Goal: Task Accomplishment & Management: Manage account settings

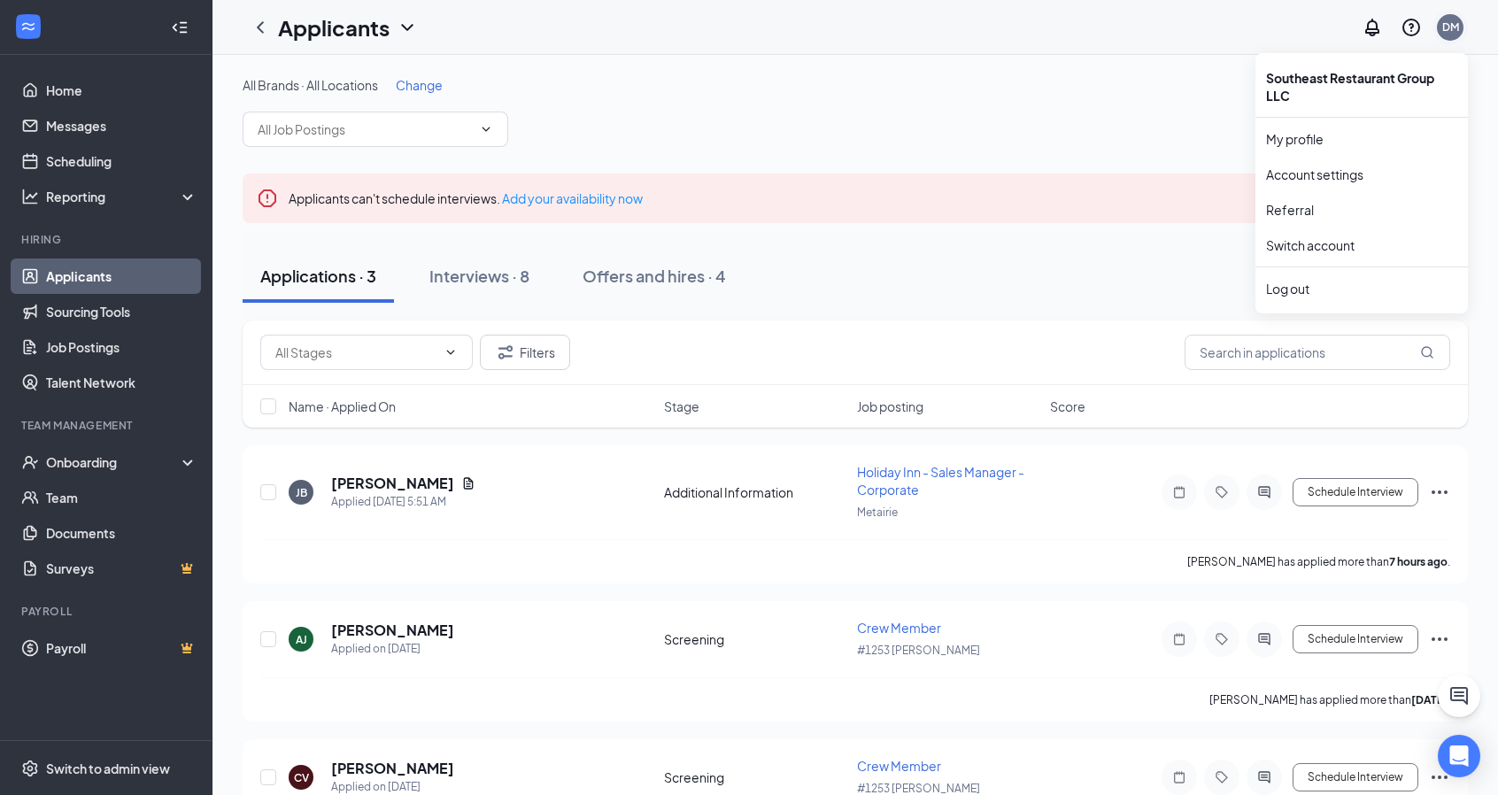
click at [1446, 27] on div "DM" at bounding box center [1450, 26] width 17 height 15
click at [1333, 169] on link "Account settings" at bounding box center [1361, 175] width 191 height 18
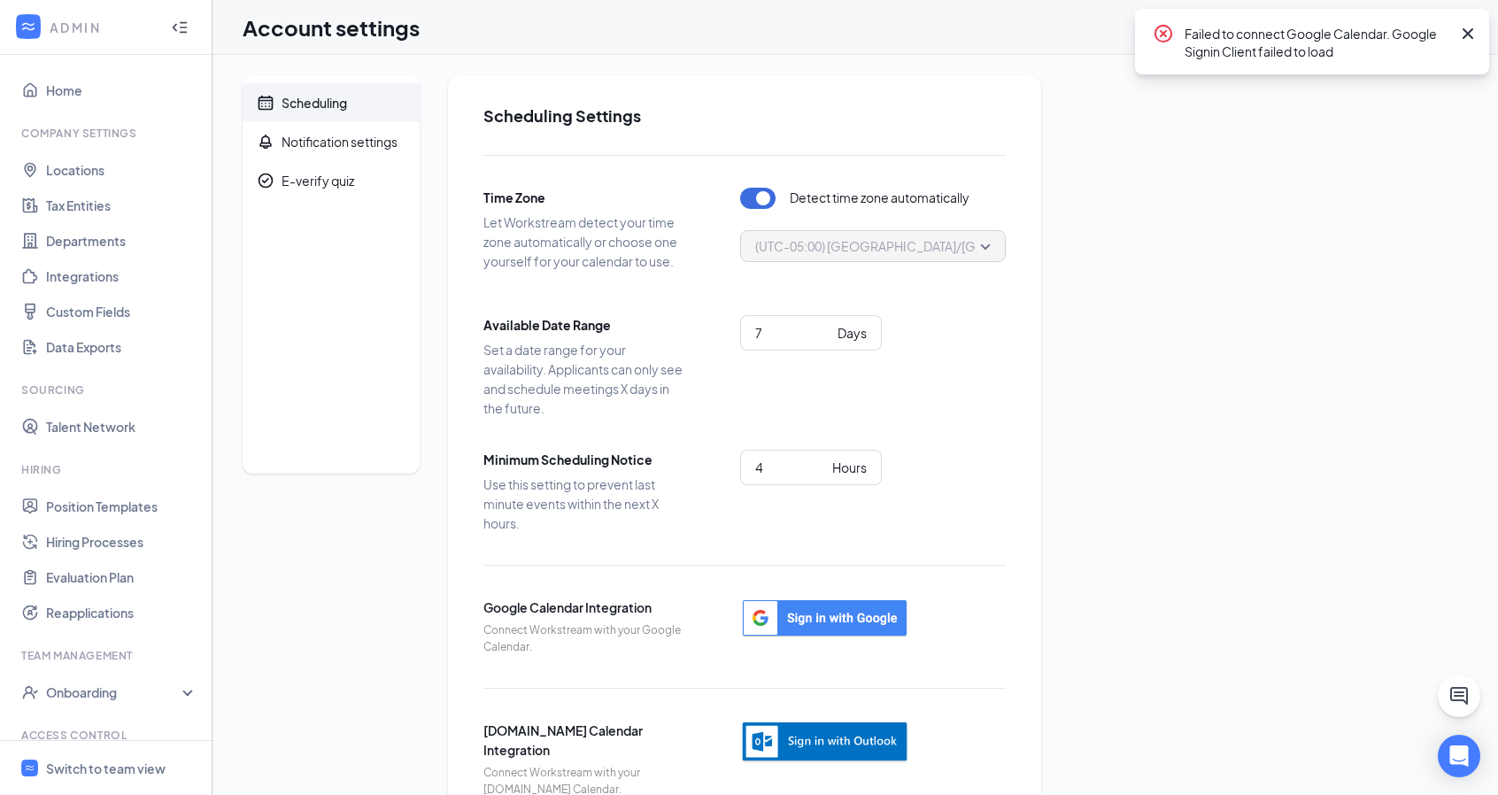
click at [1470, 30] on icon "Cross" at bounding box center [1467, 33] width 21 height 21
click at [1372, 30] on icon "Notifications" at bounding box center [1372, 27] width 21 height 21
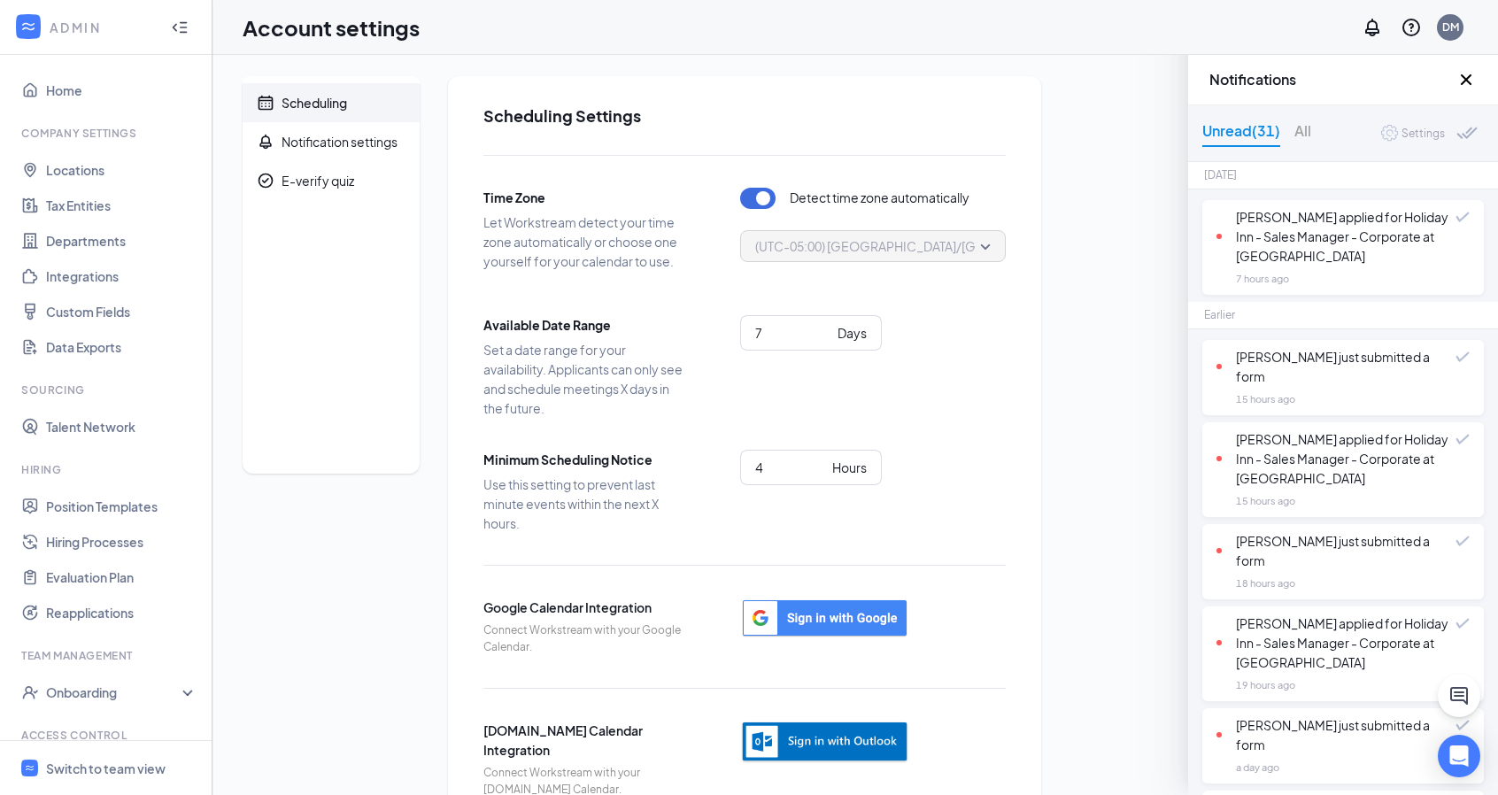
click at [1467, 81] on icon "Cross" at bounding box center [1466, 79] width 11 height 11
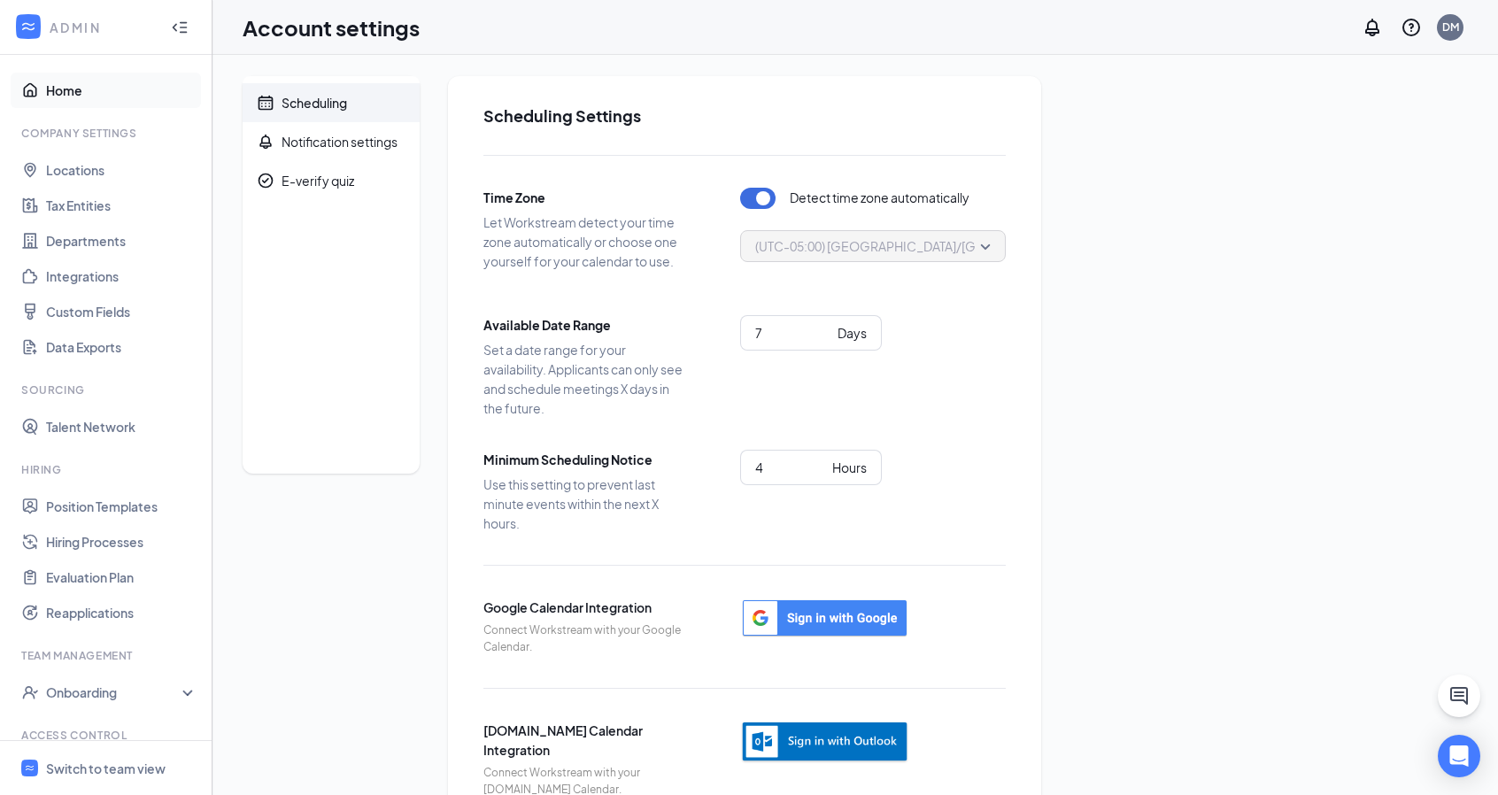
click at [62, 91] on link "Home" at bounding box center [121, 90] width 151 height 35
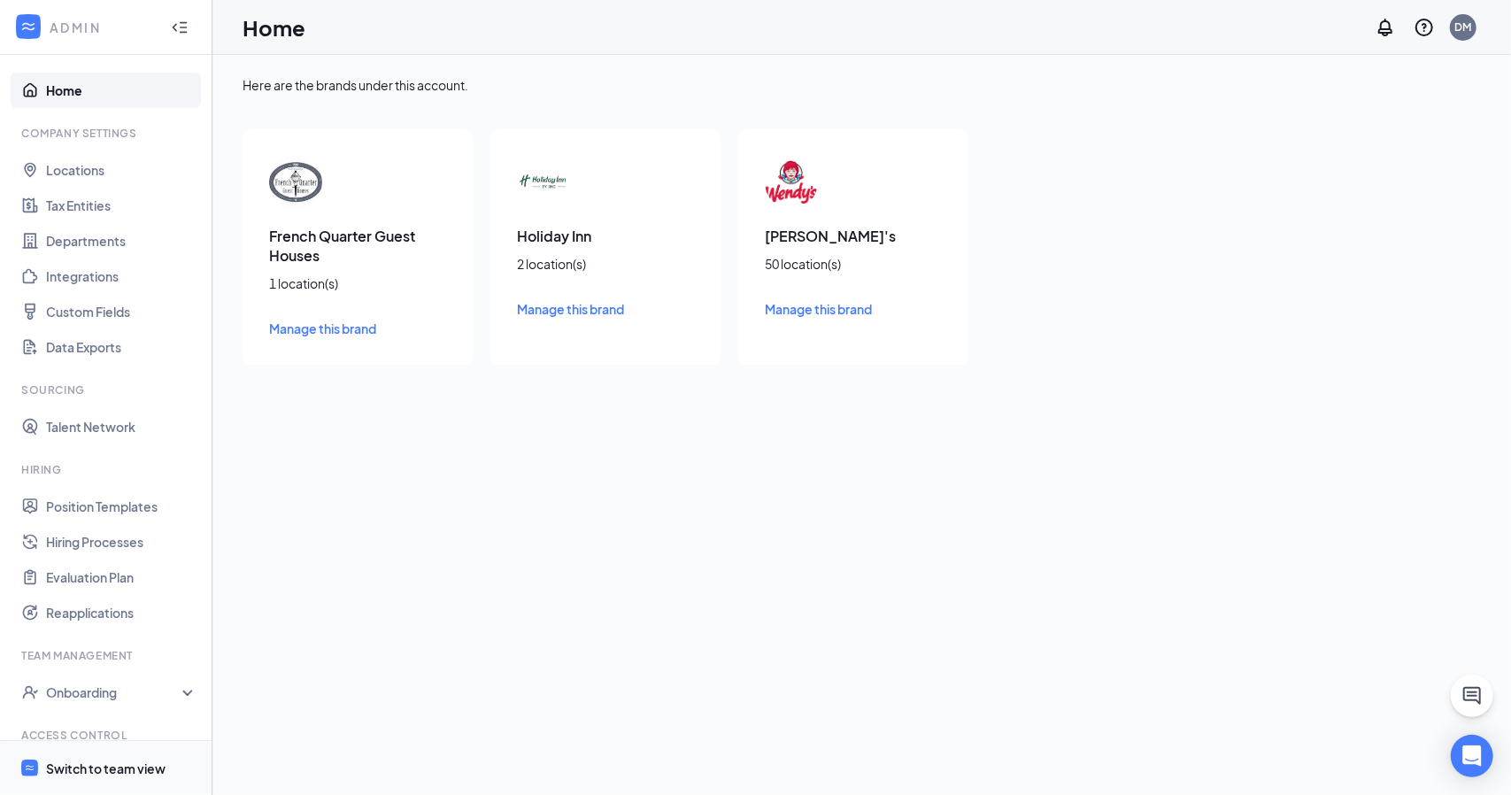
click at [112, 766] on div "Switch to team view" at bounding box center [106, 769] width 120 height 18
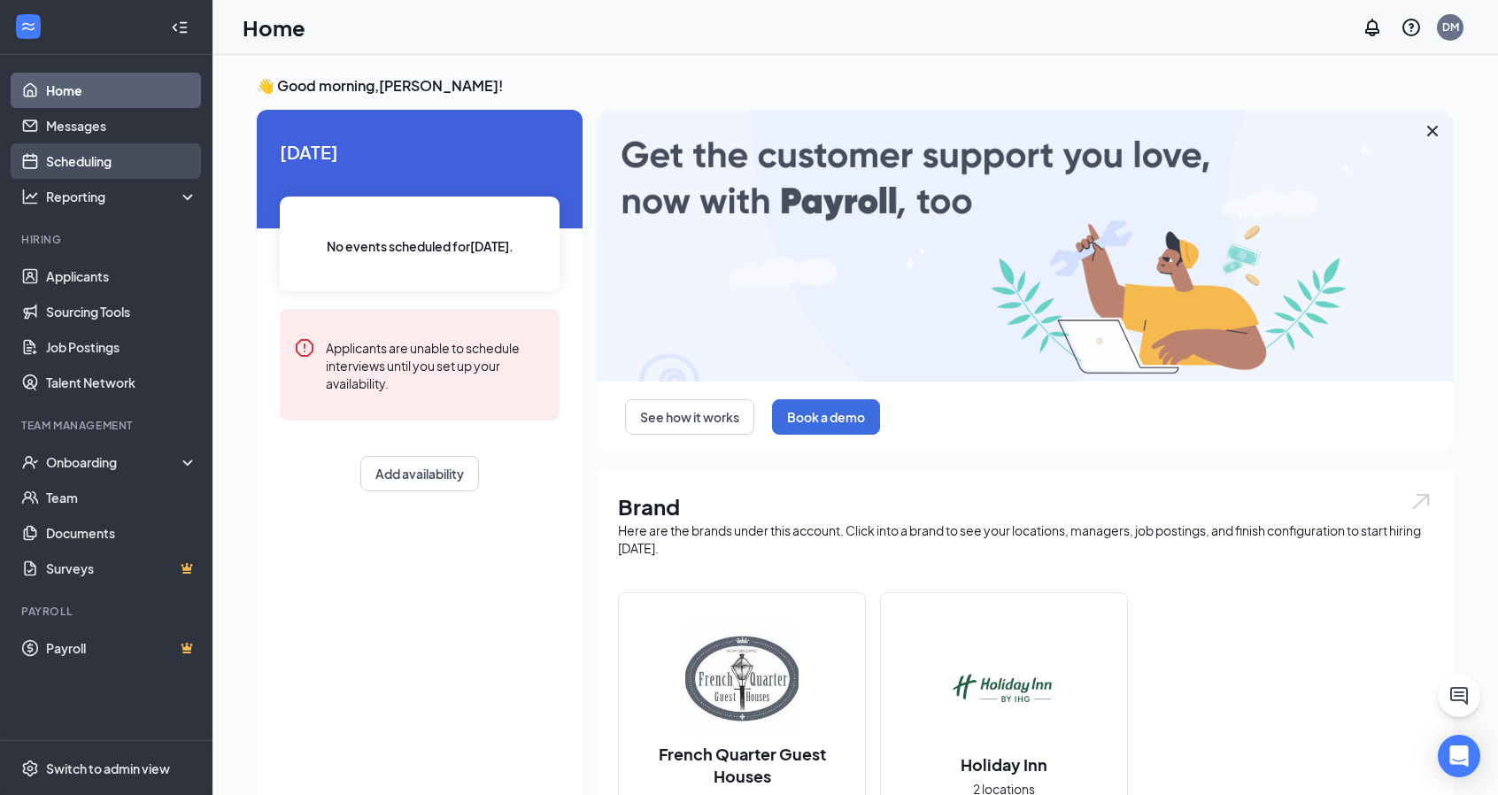
click at [96, 162] on link "Scheduling" at bounding box center [121, 160] width 151 height 35
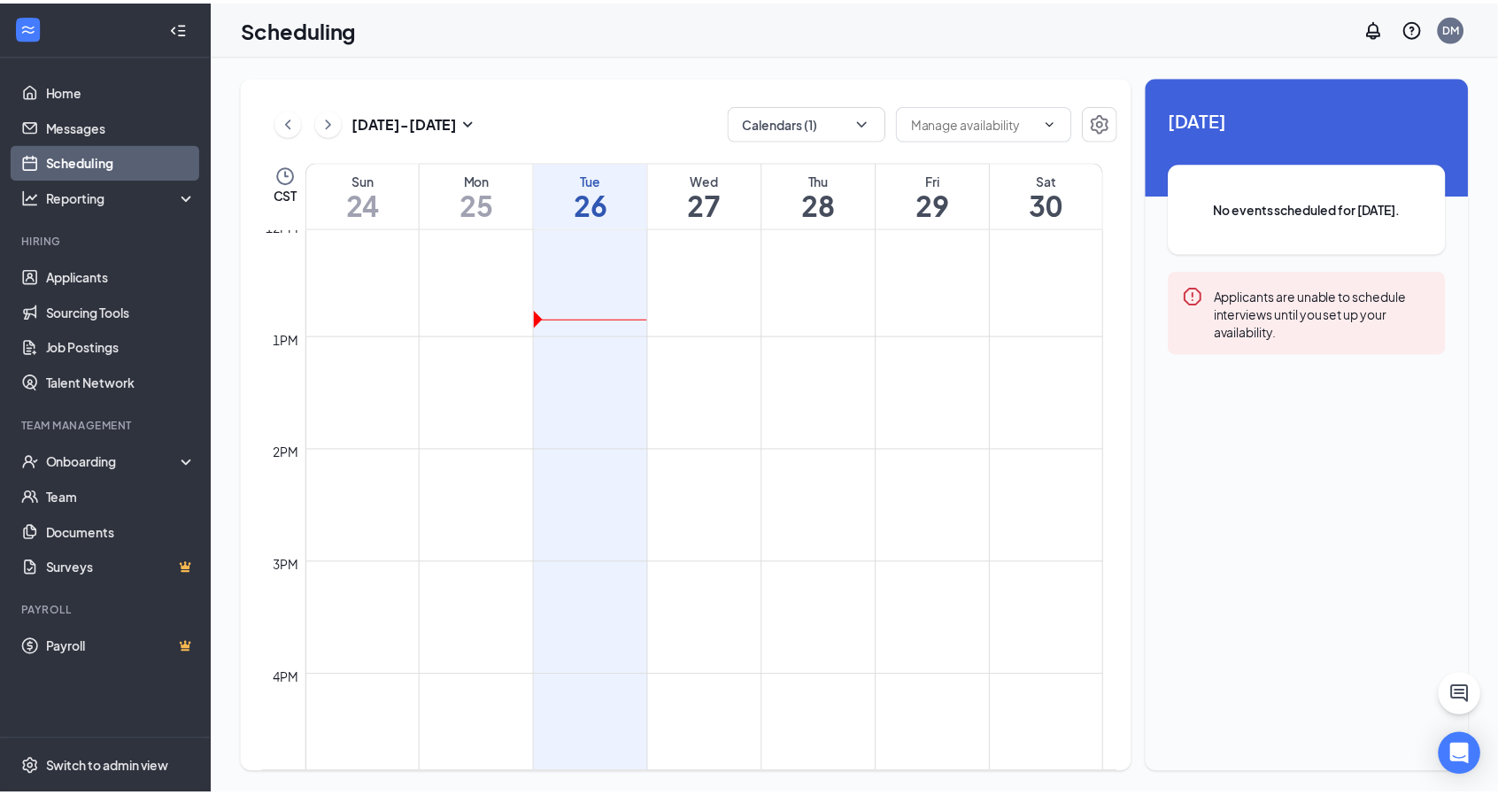
scroll to position [1328, 0]
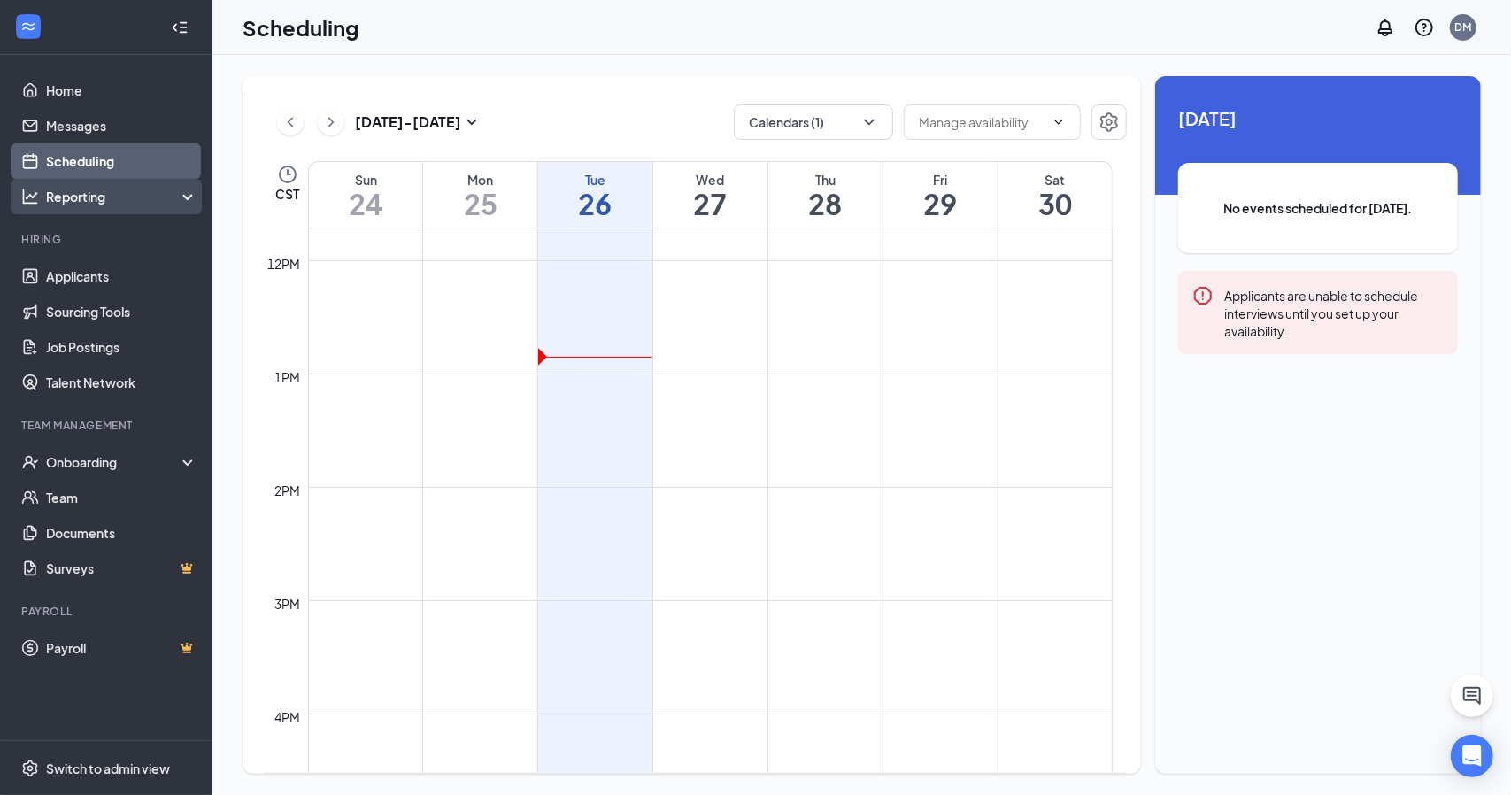
click at [87, 197] on div "Reporting" at bounding box center [122, 197] width 152 height 18
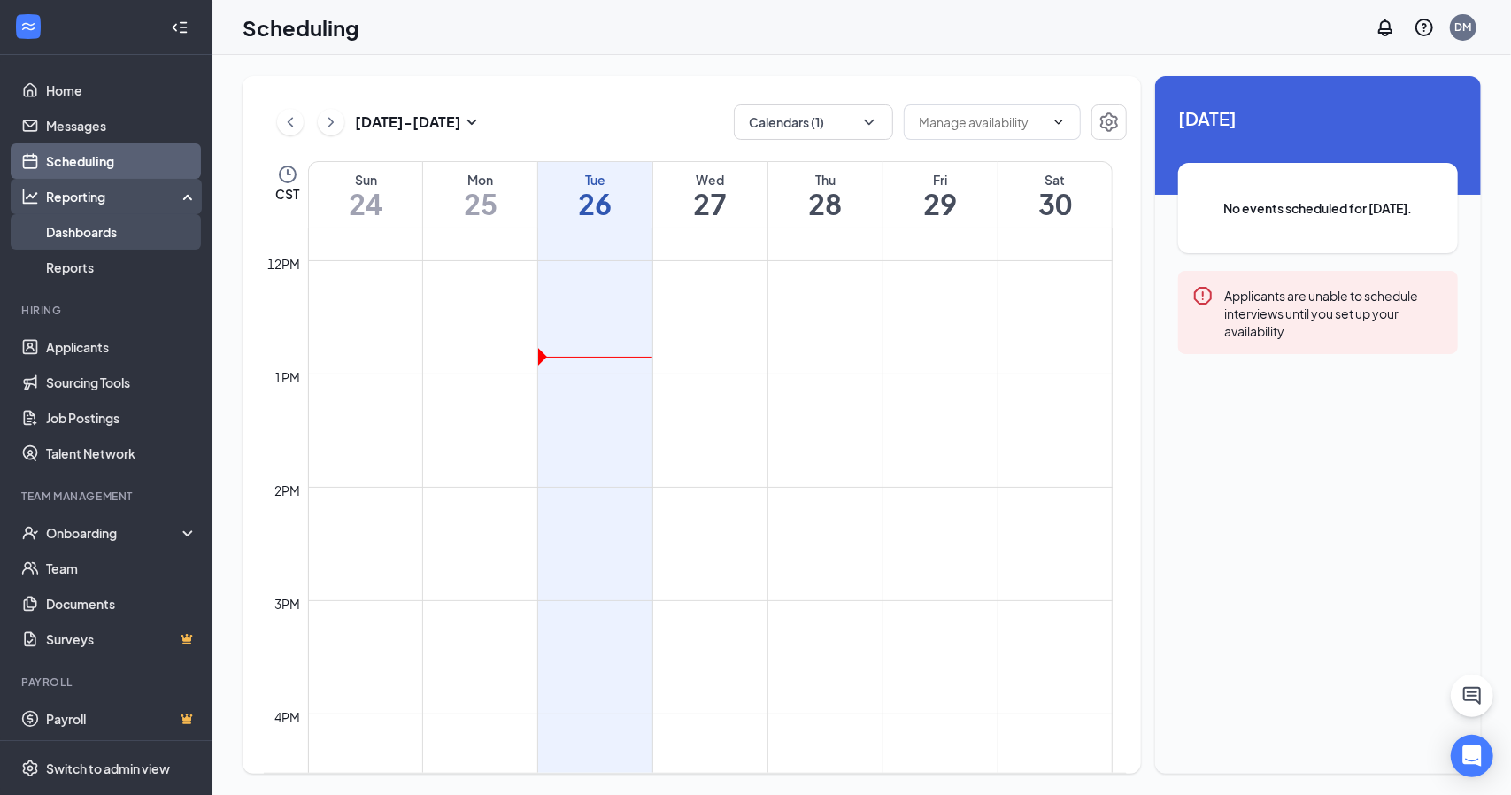
click at [93, 224] on link "Dashboards" at bounding box center [121, 231] width 151 height 35
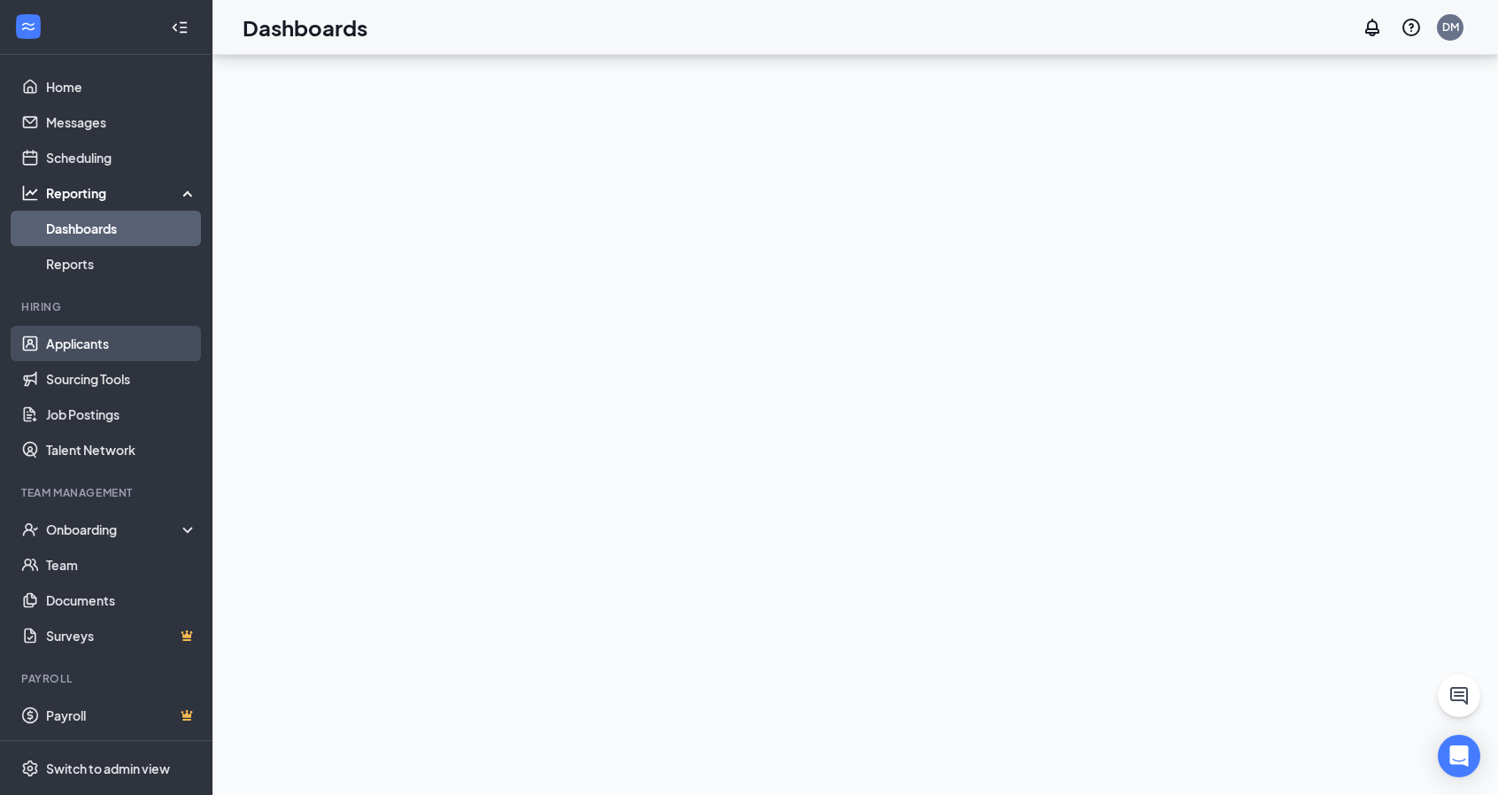
scroll to position [172, 0]
click at [103, 526] on div "Onboarding" at bounding box center [114, 530] width 136 height 18
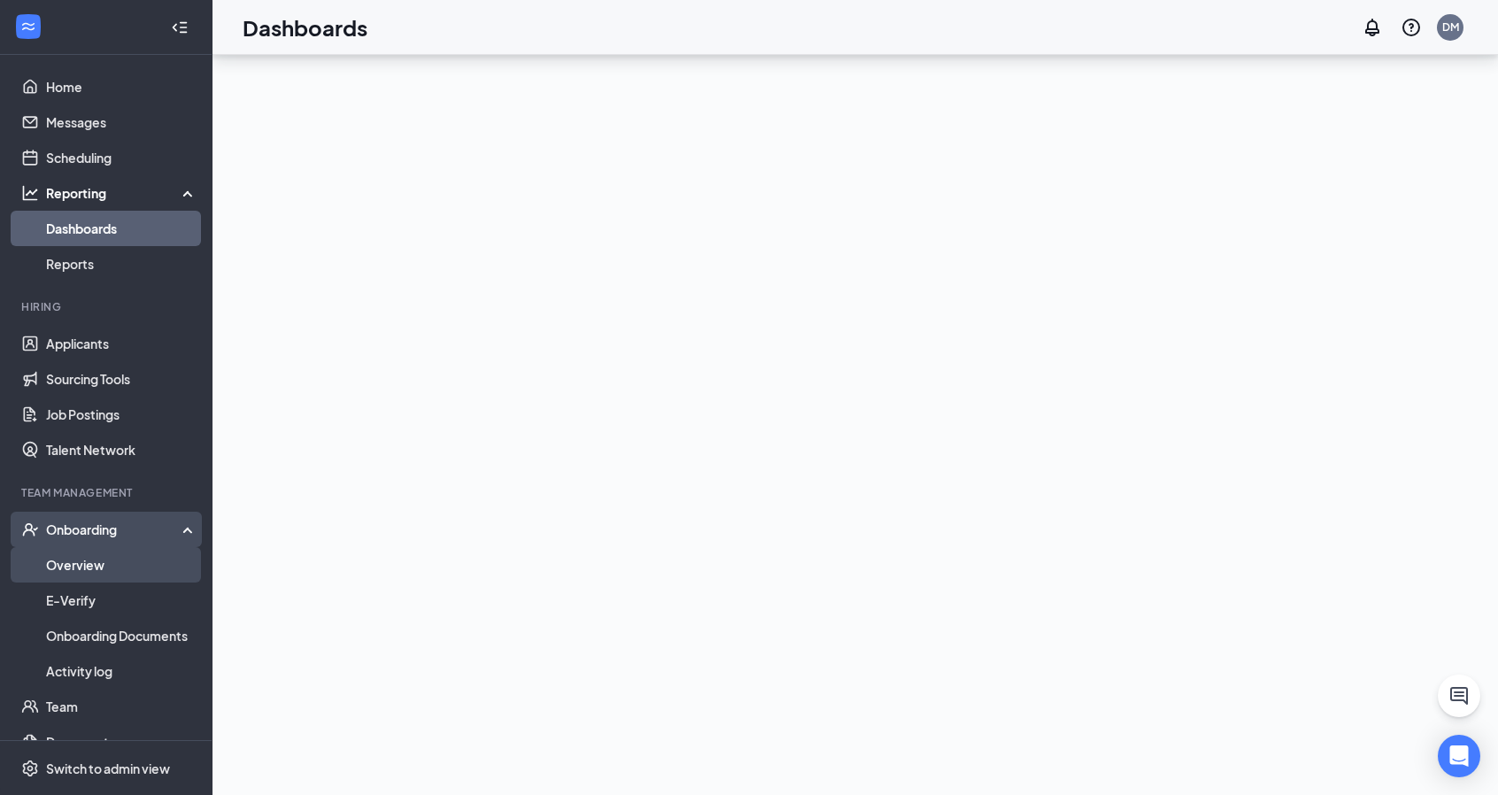
click at [94, 568] on link "Overview" at bounding box center [121, 564] width 151 height 35
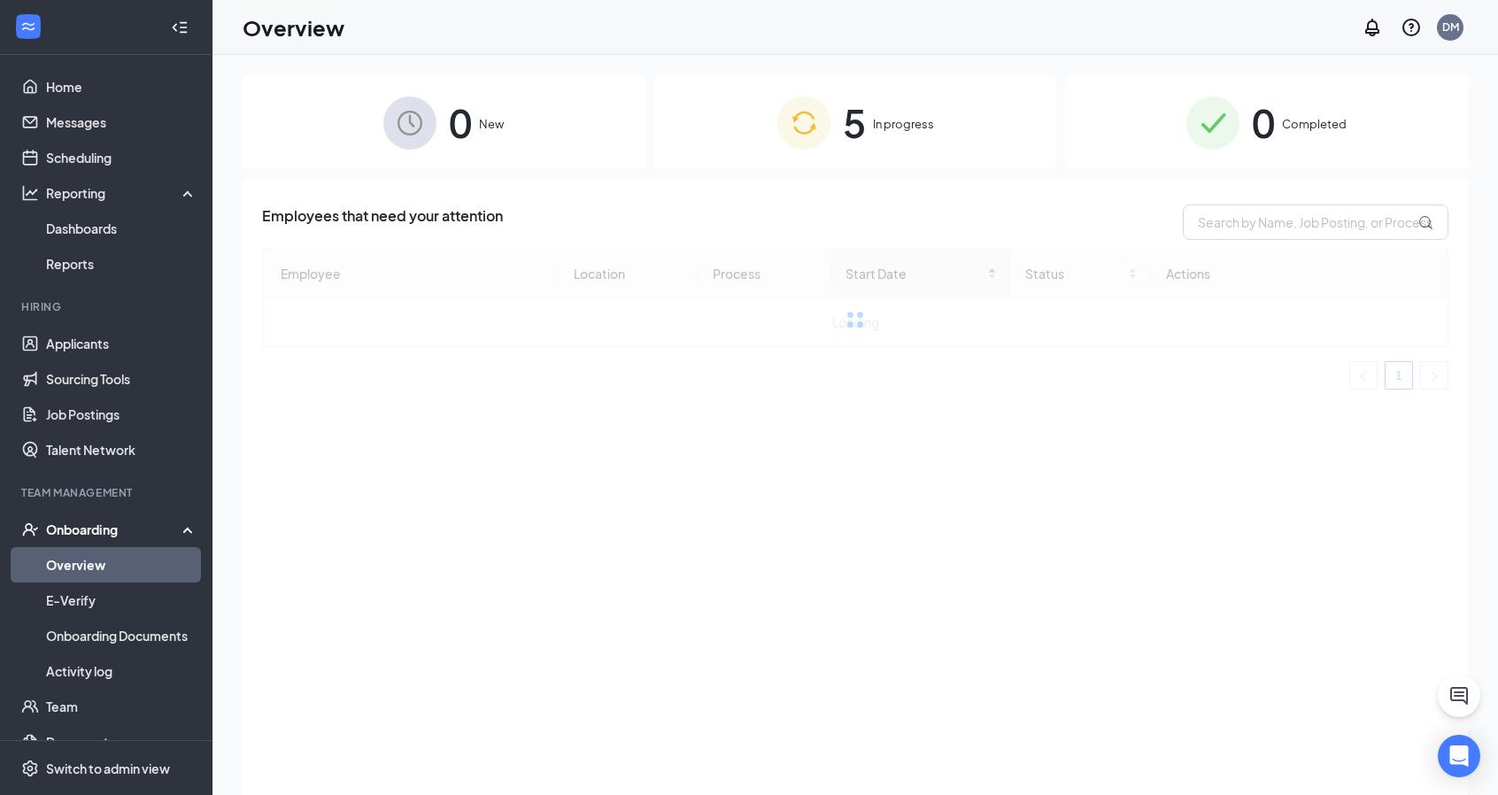
click at [888, 125] on span "In progress" at bounding box center [903, 124] width 61 height 18
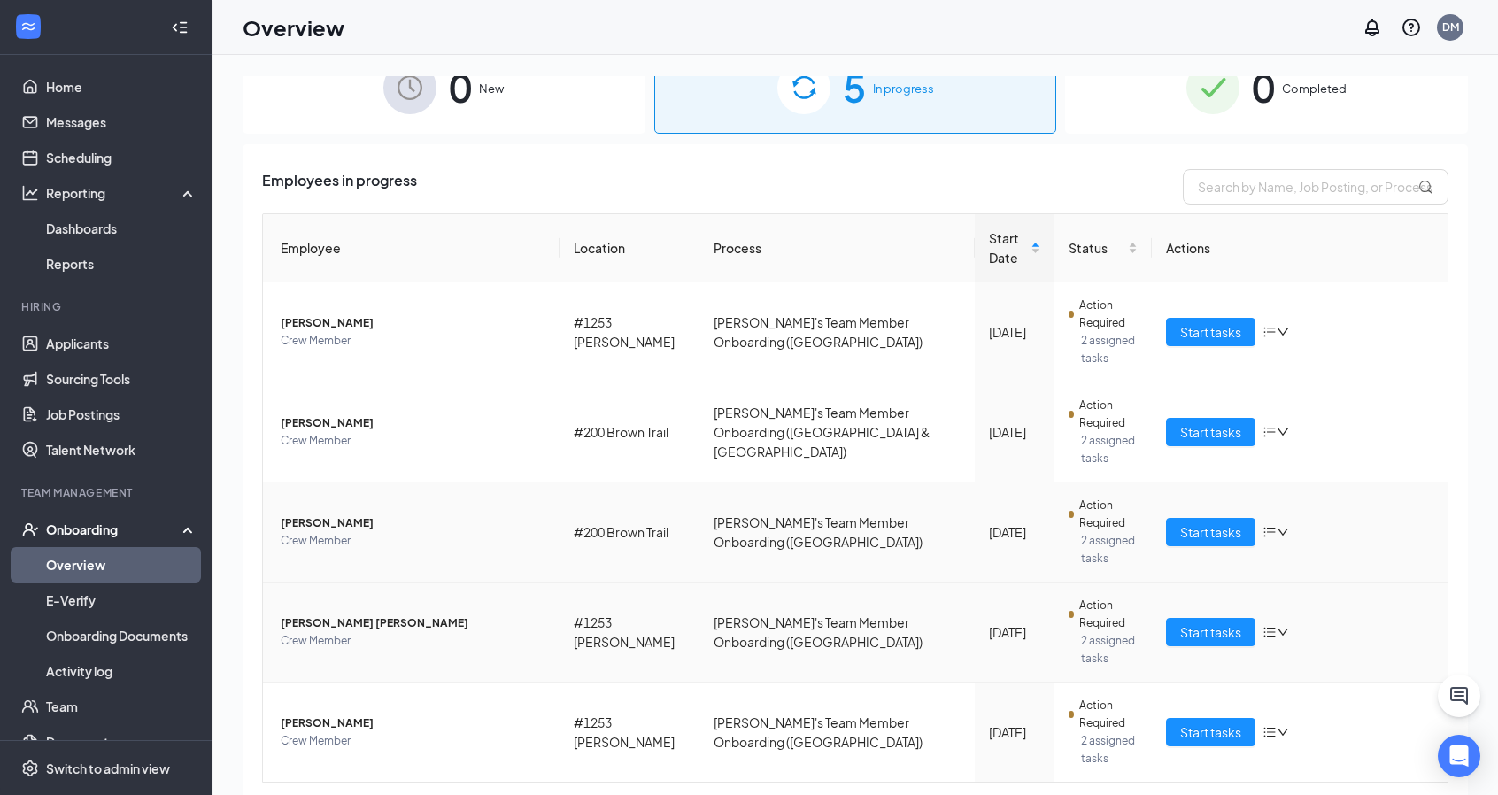
scroll to position [81, 0]
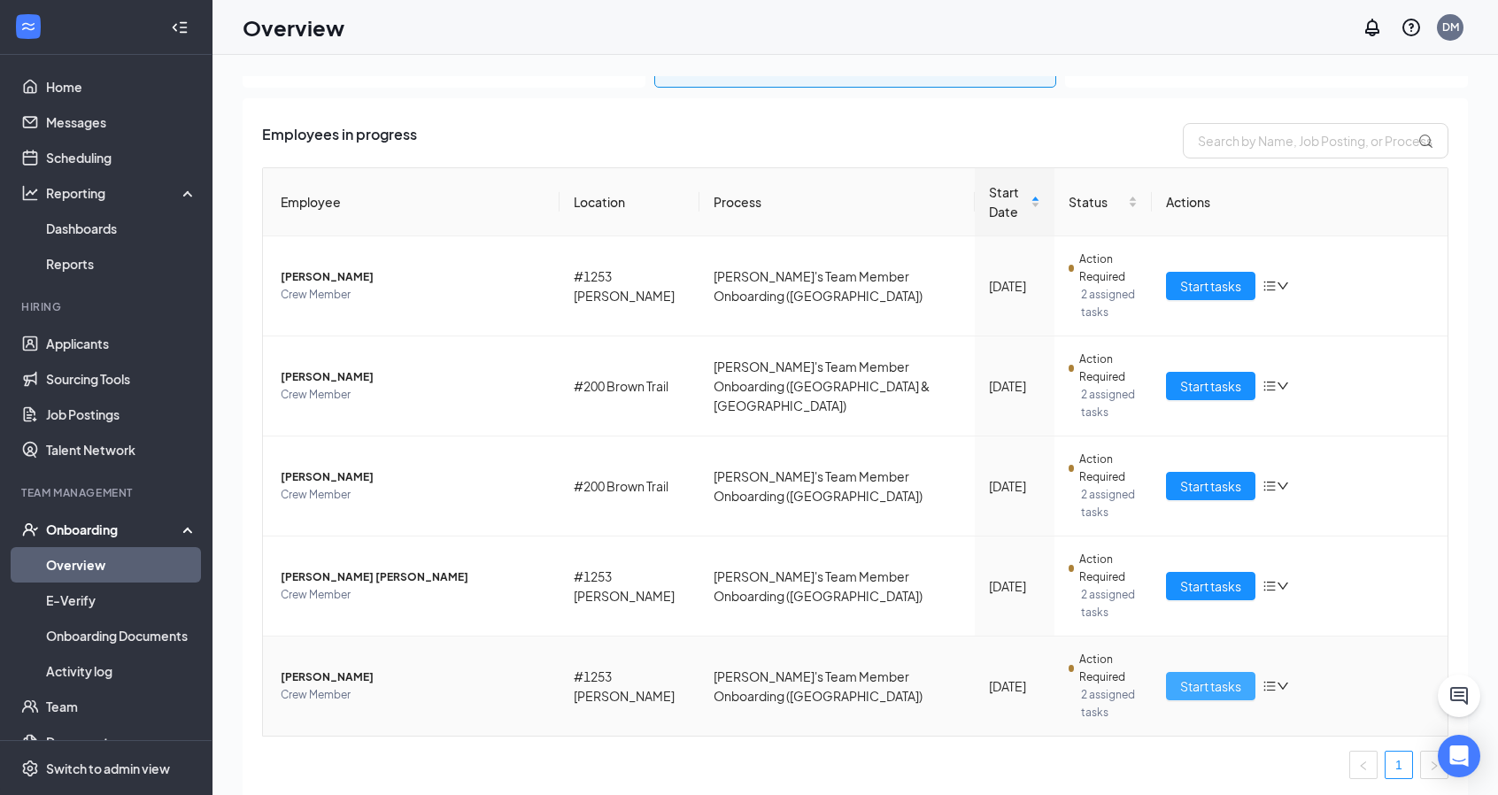
click at [1196, 681] on span "Start tasks" at bounding box center [1210, 685] width 61 height 19
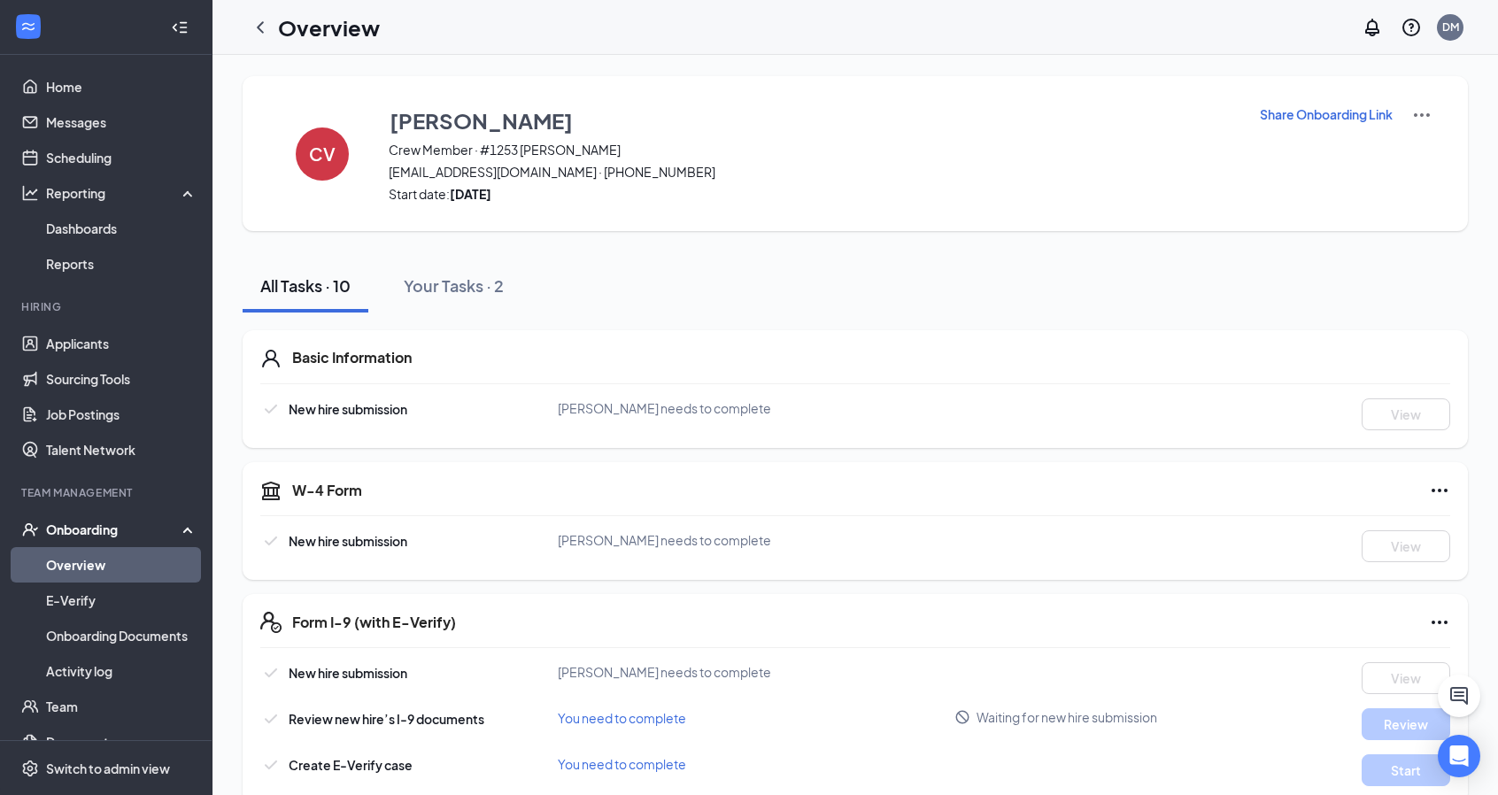
click at [261, 29] on icon "ChevronLeft" at bounding box center [260, 27] width 21 height 21
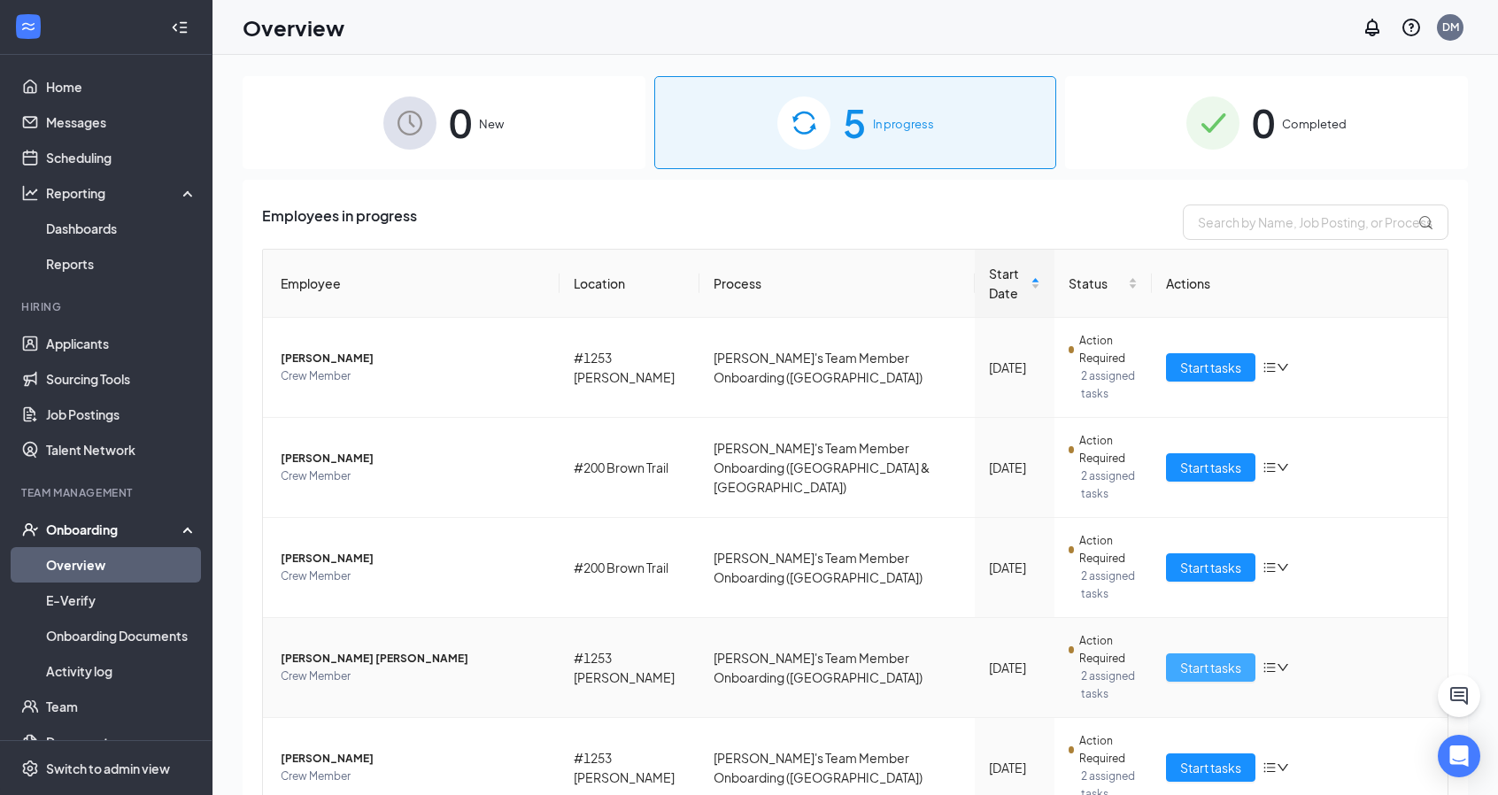
click at [1196, 662] on span "Start tasks" at bounding box center [1210, 667] width 61 height 19
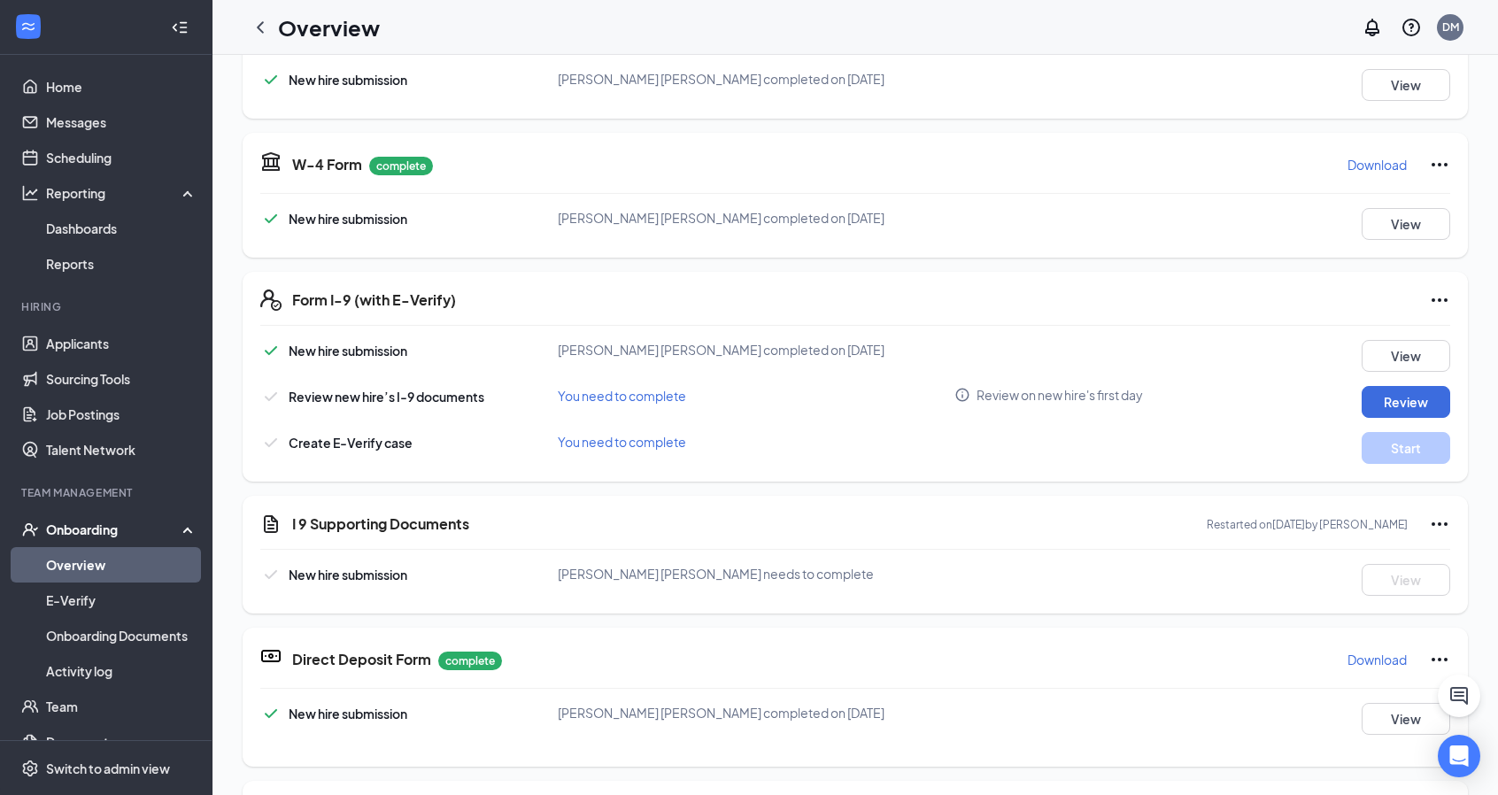
scroll to position [354, 0]
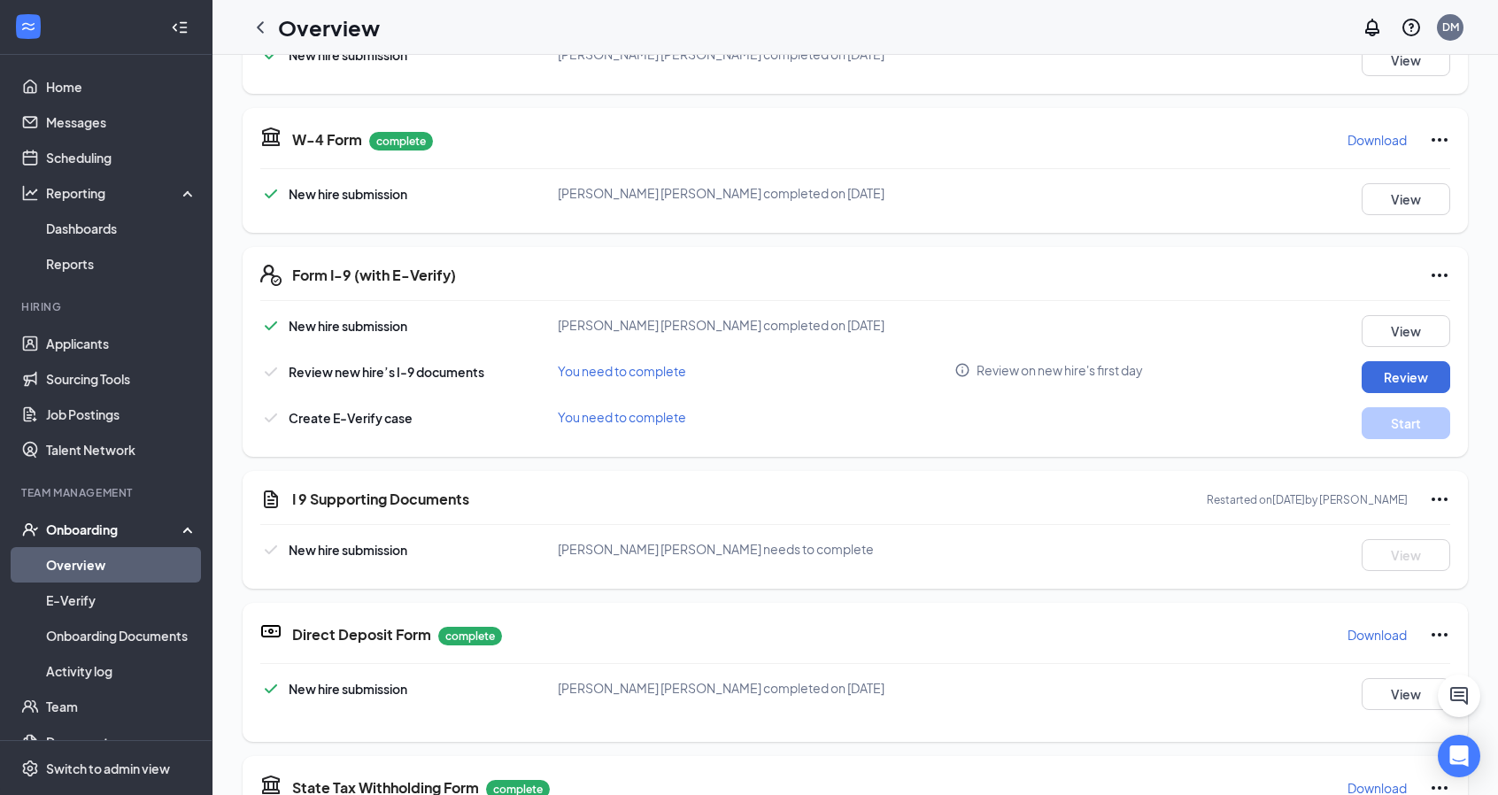
click at [1429, 271] on icon "Ellipses" at bounding box center [1439, 275] width 21 height 21
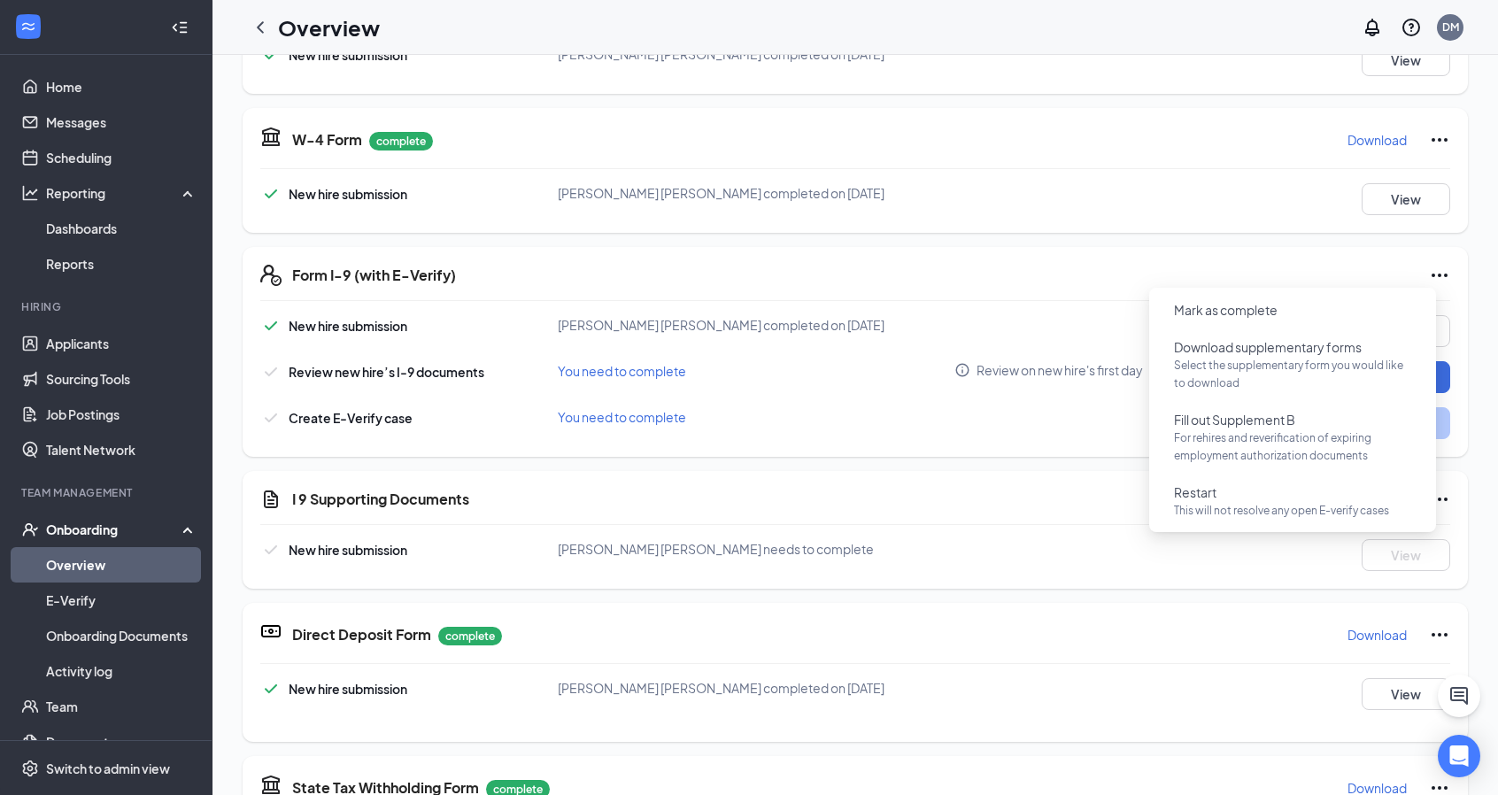
click at [1185, 247] on div "Form I-9 (with E-Verify) New hire submission [PERSON_NAME] [PERSON_NAME] comple…" at bounding box center [855, 352] width 1225 height 210
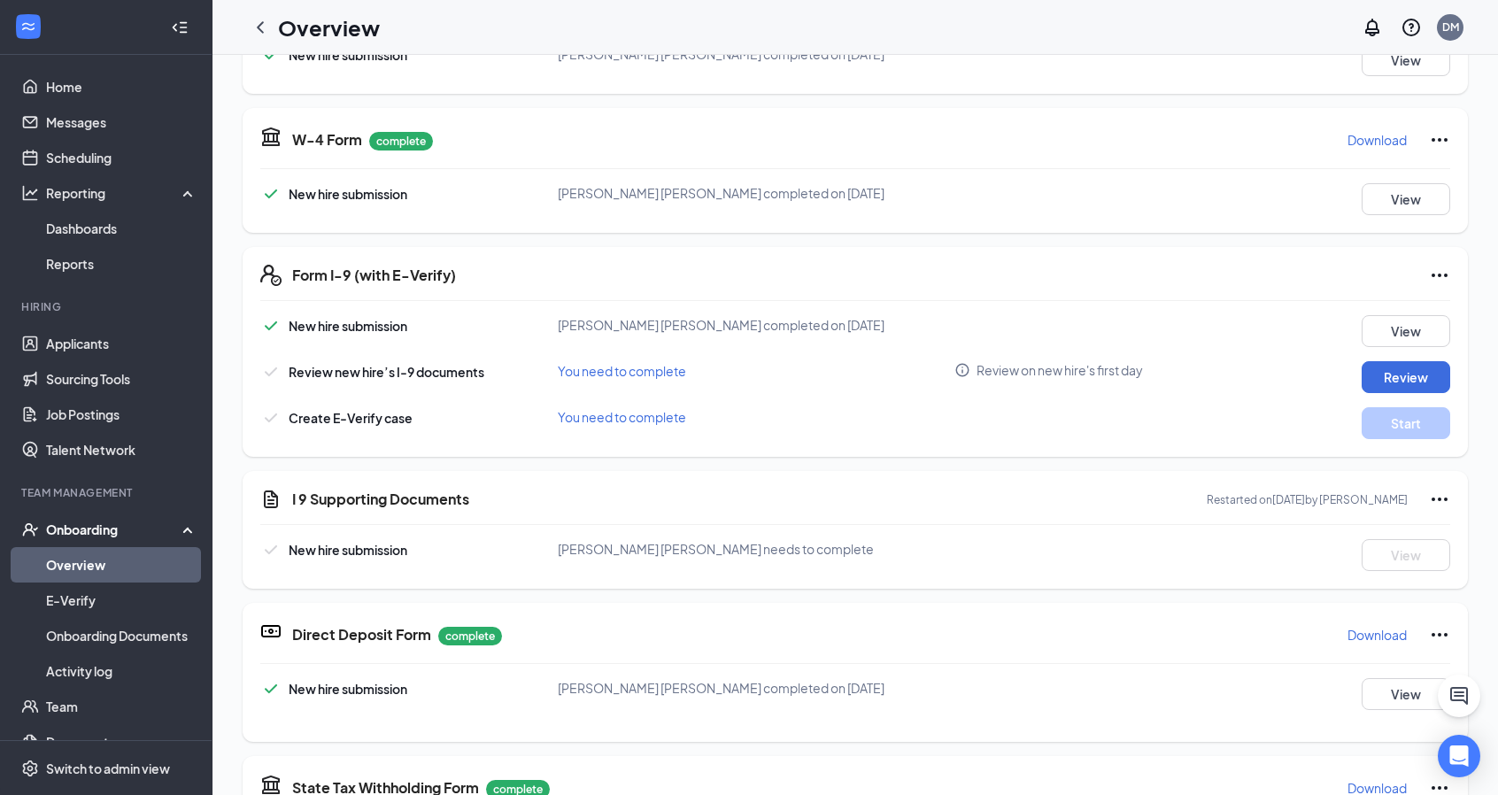
click at [1364, 138] on p "Download" at bounding box center [1376, 140] width 59 height 18
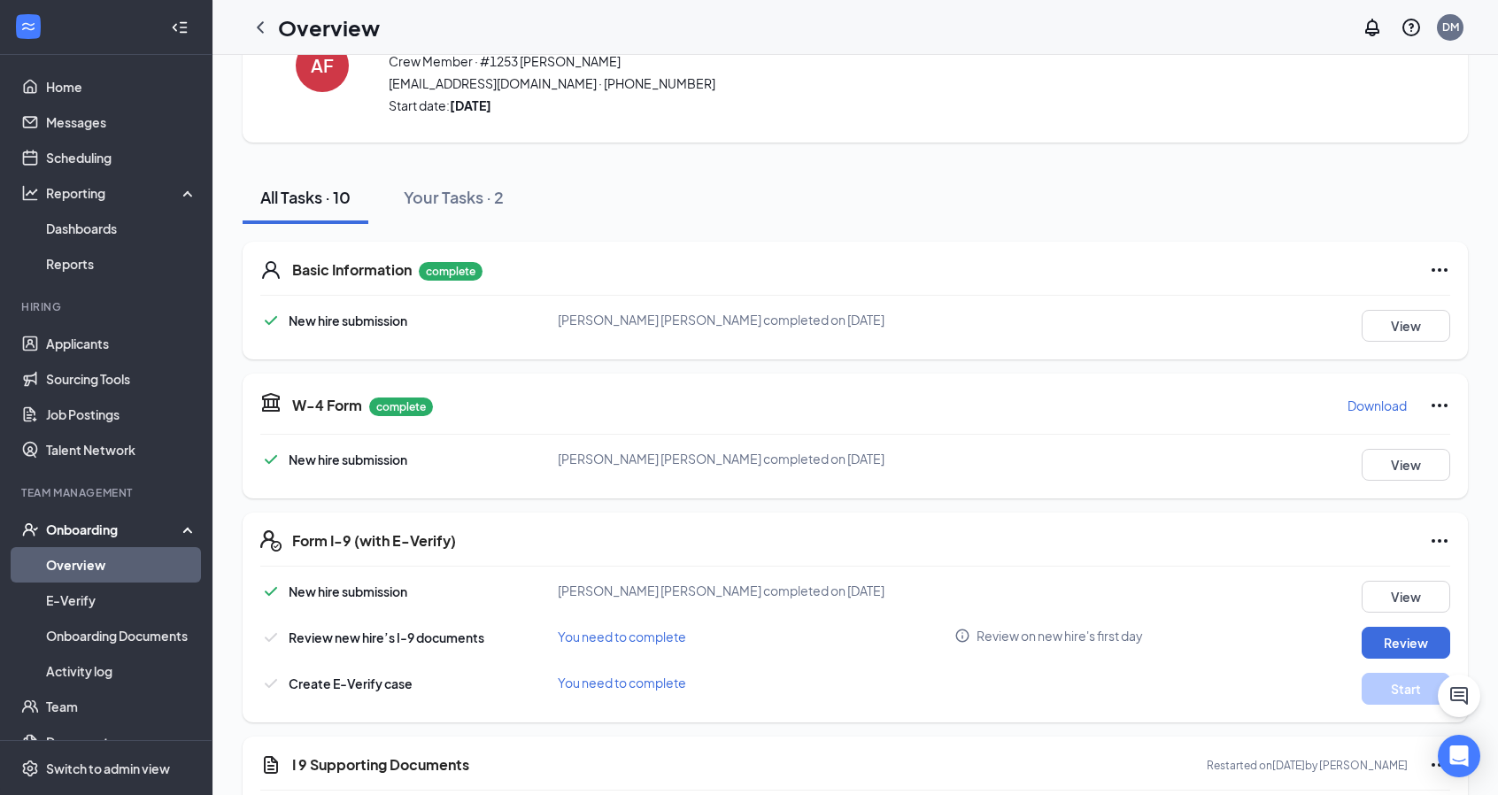
scroll to position [0, 0]
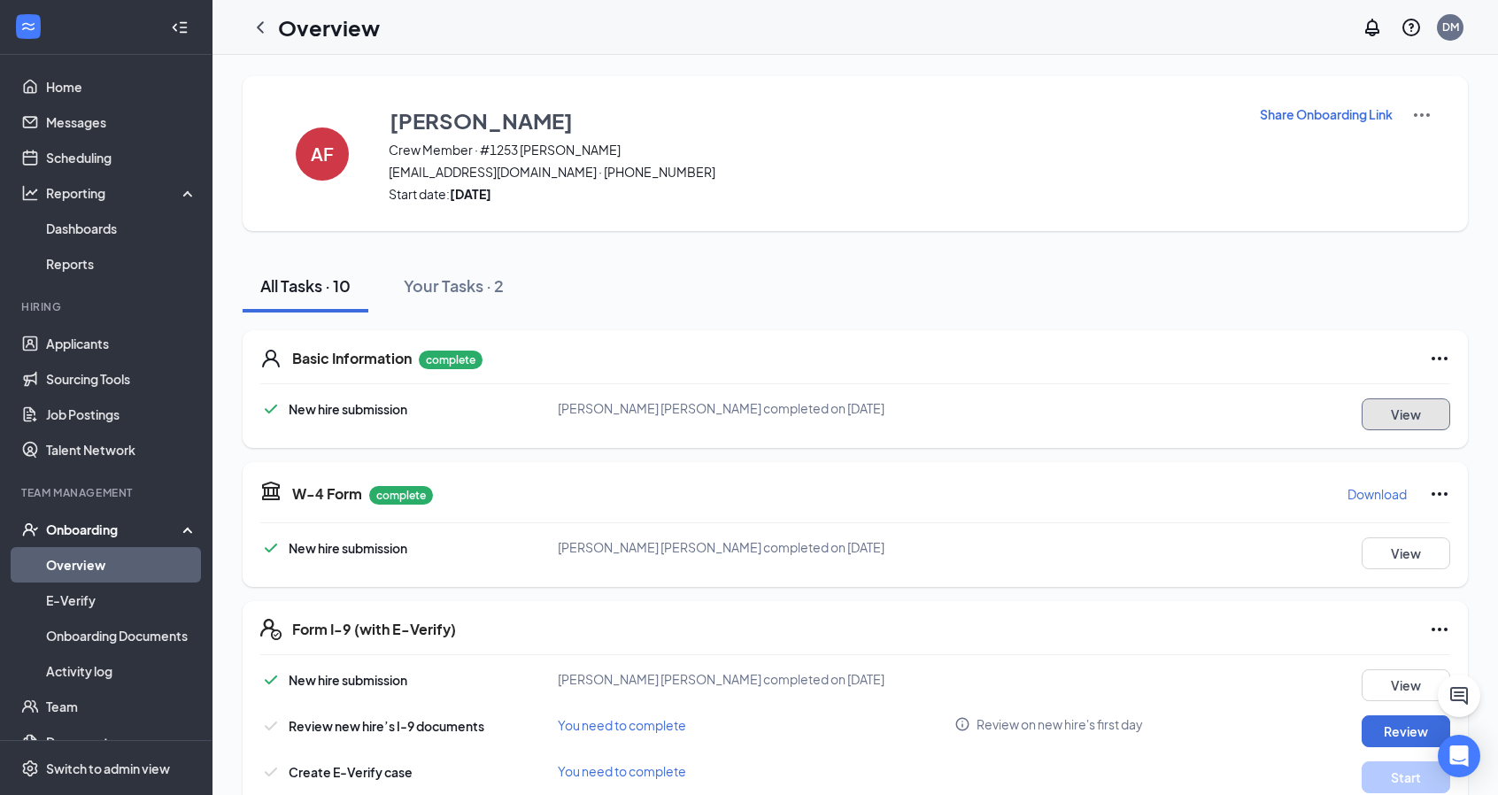
click at [1390, 413] on button "View" at bounding box center [1406, 414] width 89 height 32
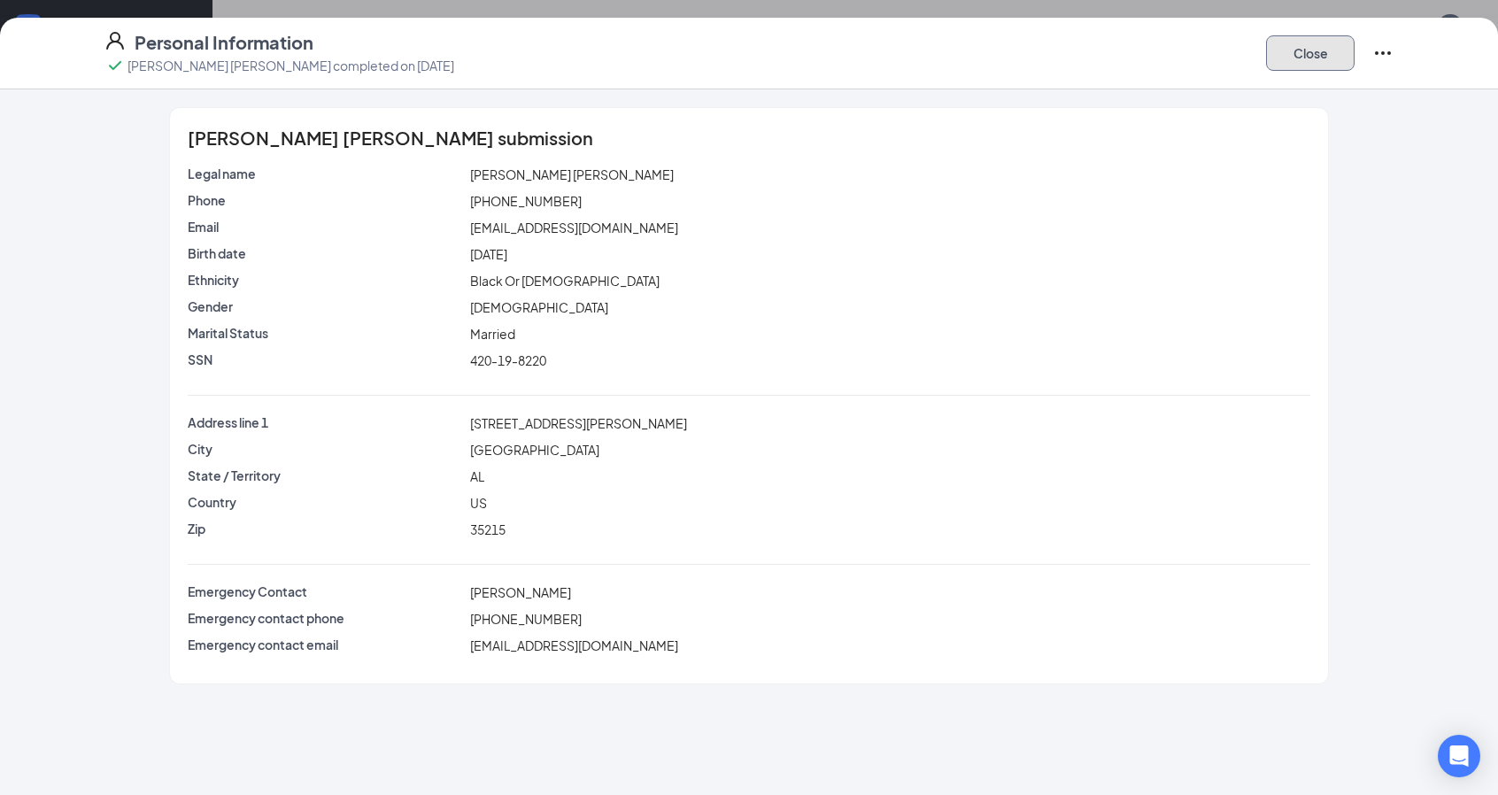
click at [1289, 63] on button "Close" at bounding box center [1310, 52] width 89 height 35
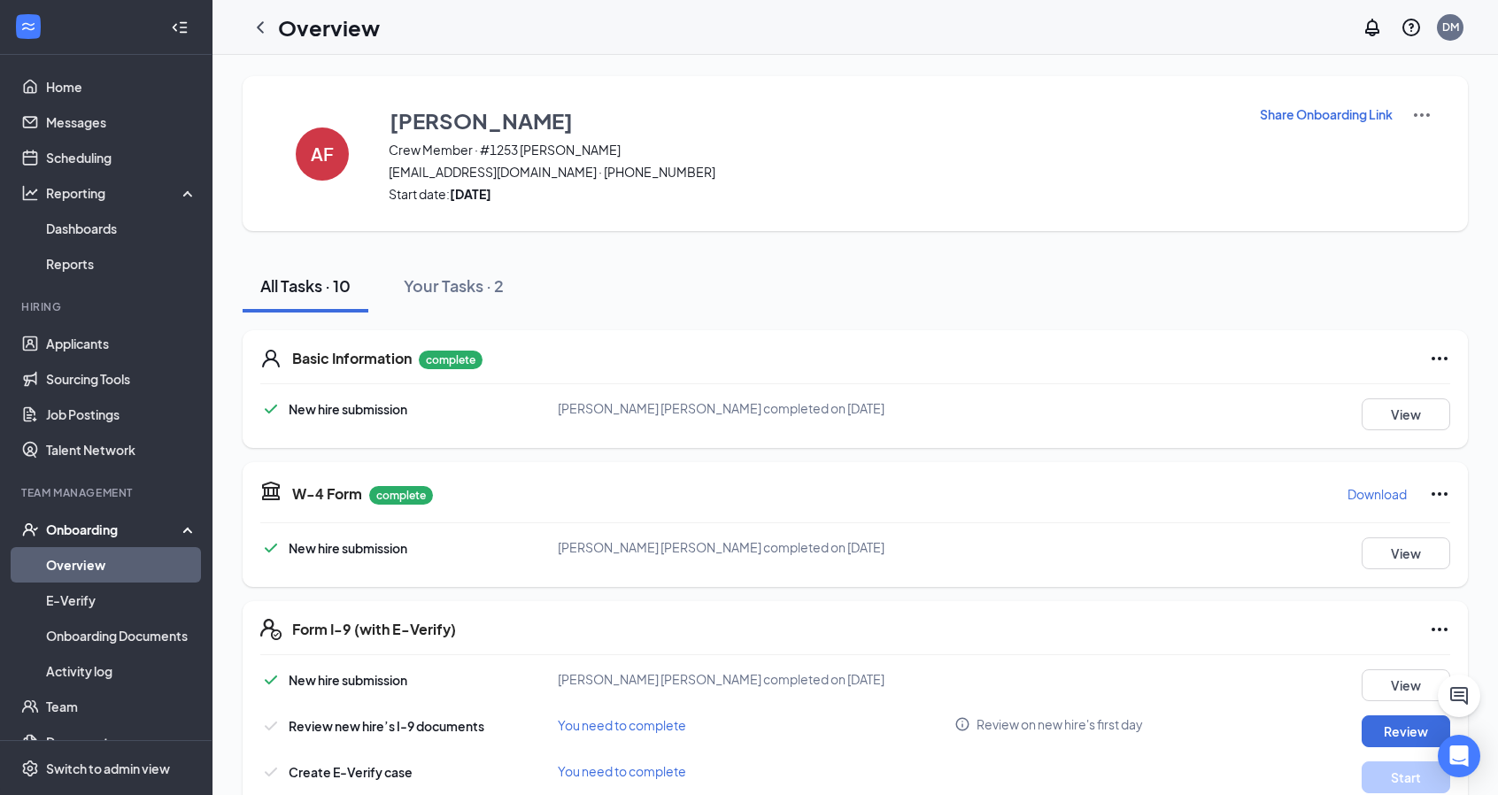
click at [1411, 115] on img at bounding box center [1421, 114] width 21 height 21
click at [1295, 114] on p "Share Onboarding Link" at bounding box center [1326, 114] width 133 height 18
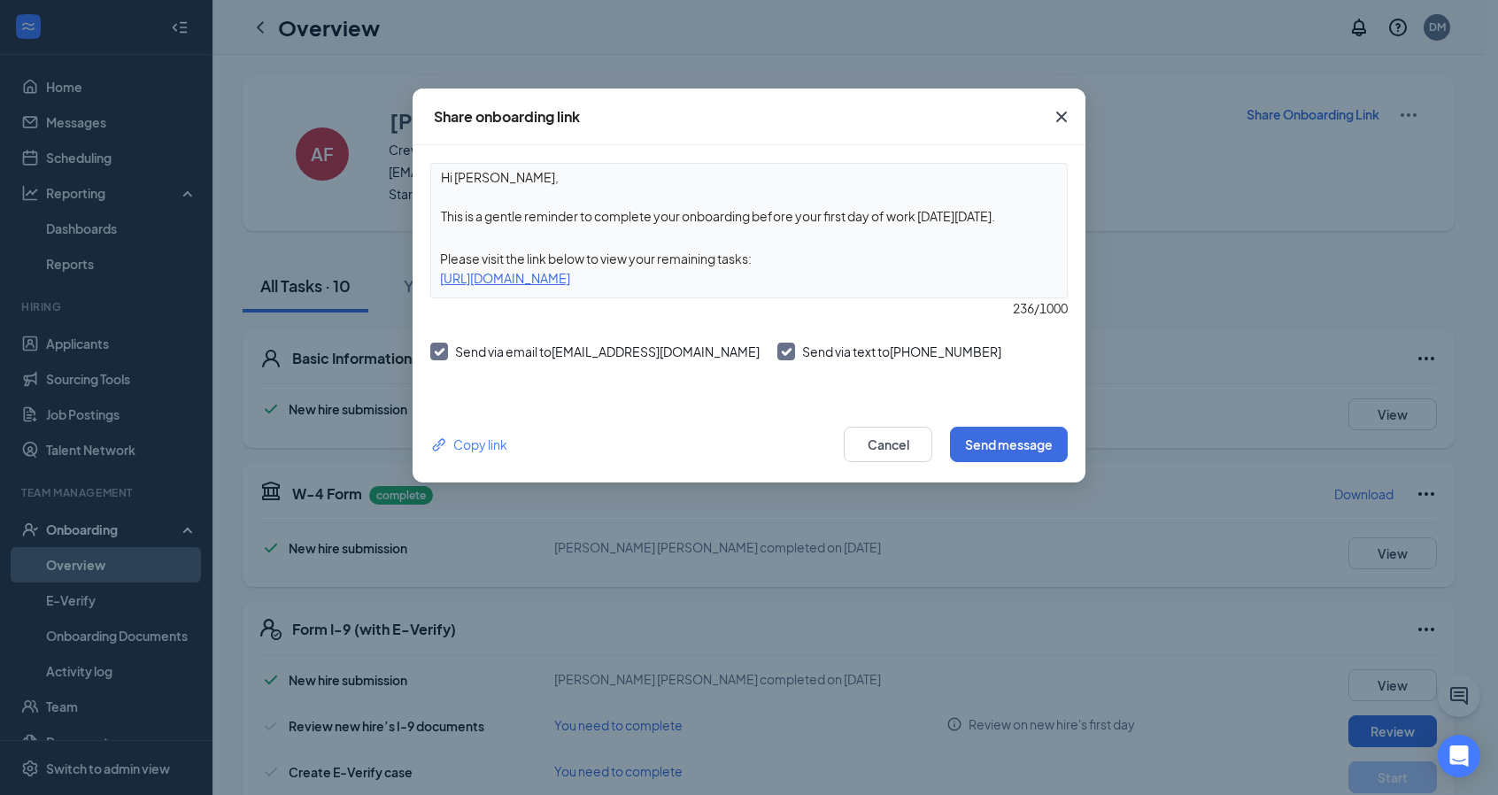
click at [676, 279] on div "[URL][DOMAIN_NAME]" at bounding box center [749, 277] width 636 height 19
drag, startPoint x: 685, startPoint y: 274, endPoint x: 731, endPoint y: 275, distance: 46.1
click at [685, 274] on div "[URL][DOMAIN_NAME]" at bounding box center [749, 277] width 636 height 19
click at [483, 439] on div "Copy link" at bounding box center [468, 444] width 77 height 19
click at [1062, 116] on icon "Cross" at bounding box center [1061, 117] width 11 height 11
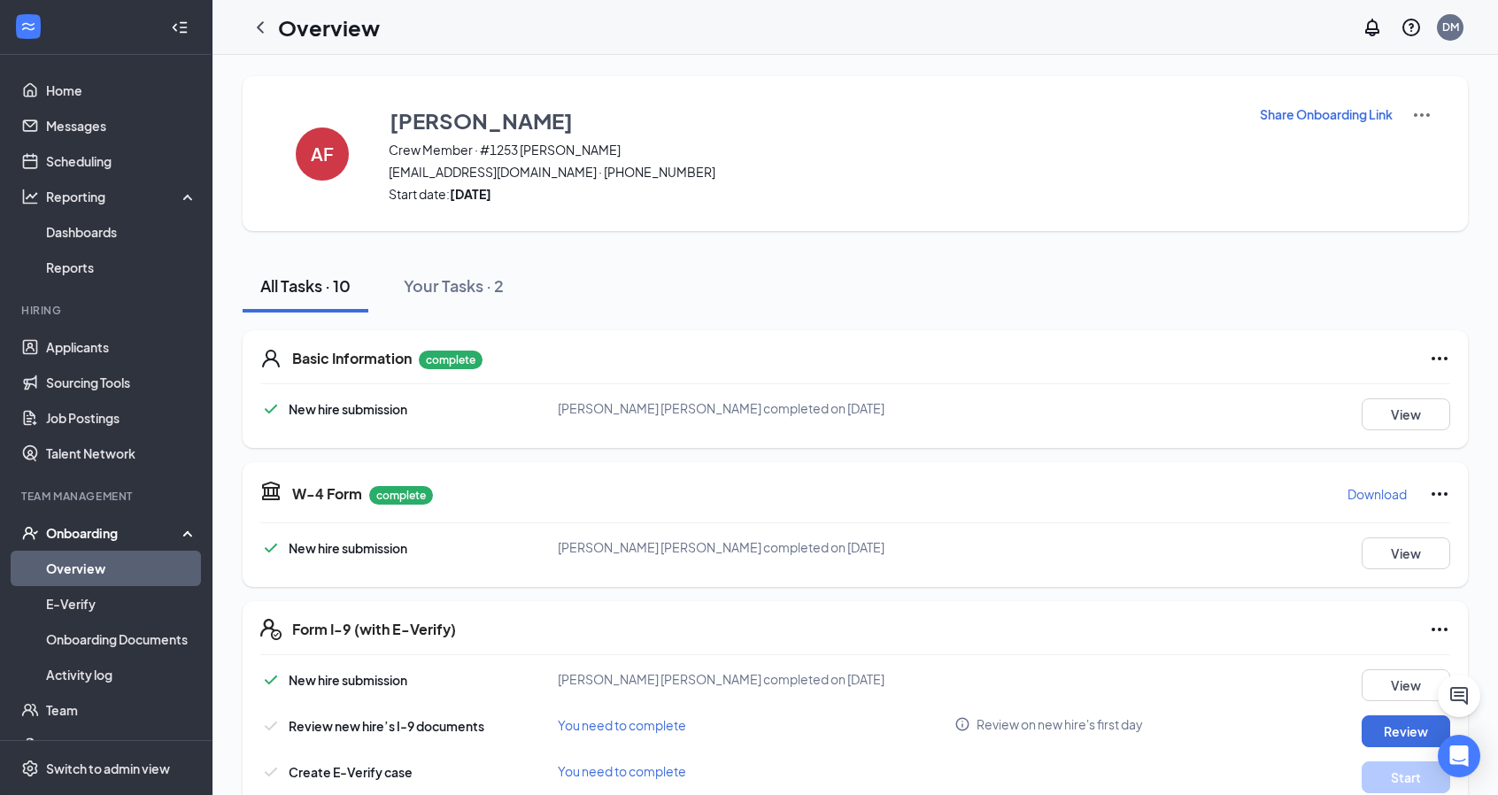
click at [1429, 356] on icon "Ellipses" at bounding box center [1439, 358] width 21 height 21
click at [1261, 288] on div "All Tasks · 10 Your Tasks · 2" at bounding box center [855, 285] width 1225 height 53
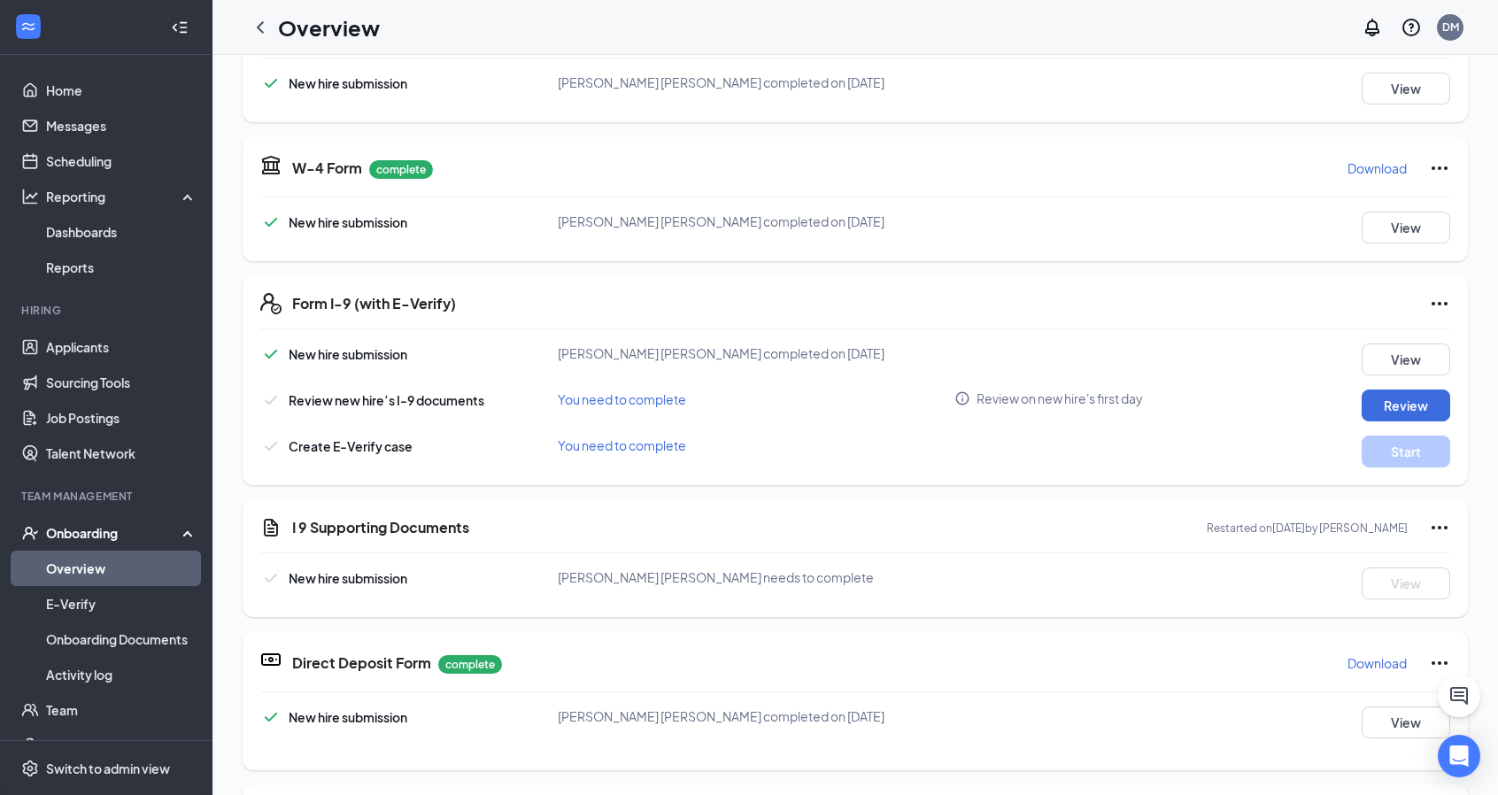
scroll to position [354, 0]
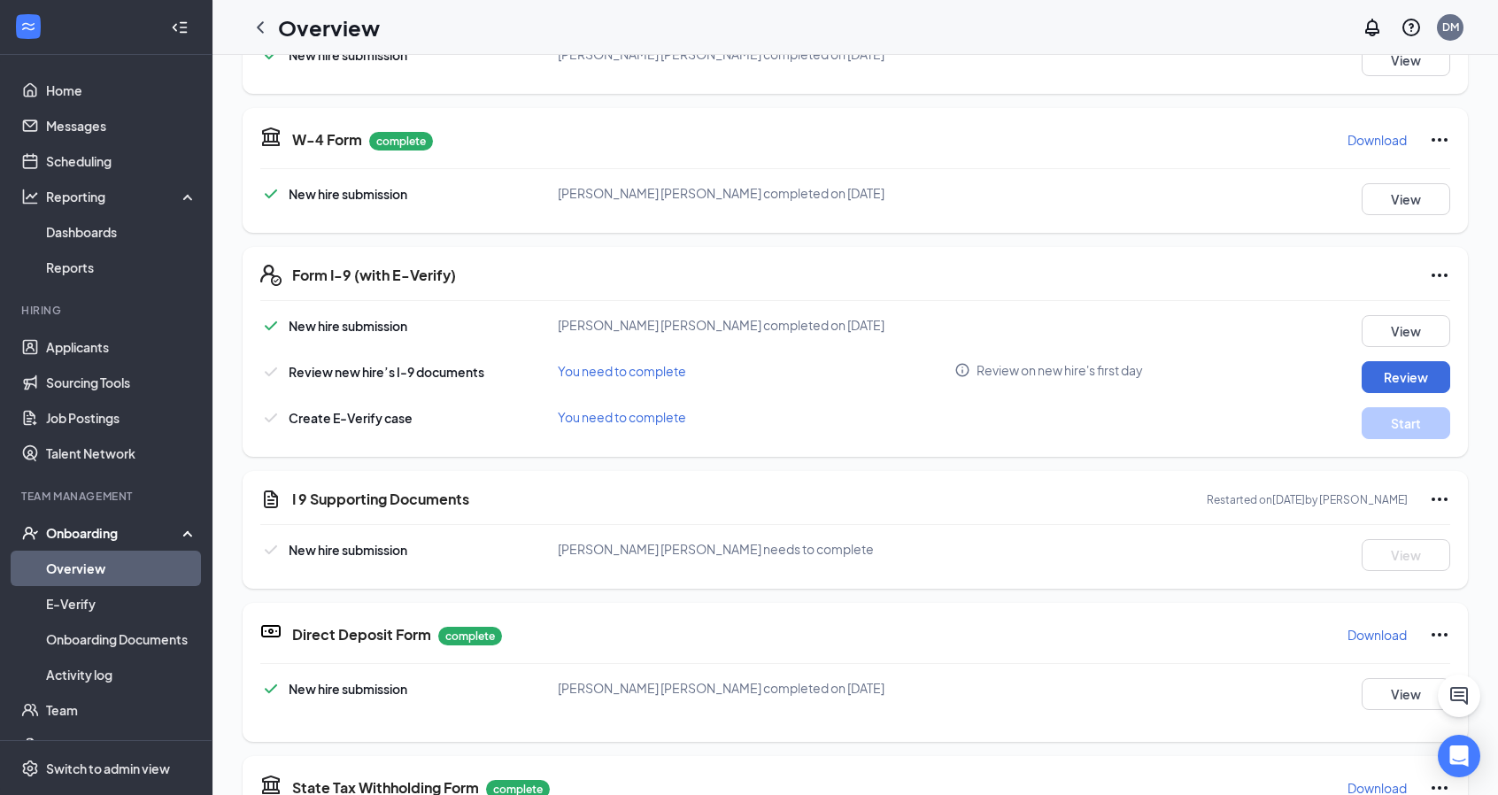
click at [1429, 495] on icon "Ellipses" at bounding box center [1439, 499] width 21 height 21
click at [1128, 466] on div "Basic Information complete New hire submission [PERSON_NAME] [PERSON_NAME] comp…" at bounding box center [855, 512] width 1225 height 1108
click at [1388, 372] on button "Review" at bounding box center [1406, 377] width 89 height 32
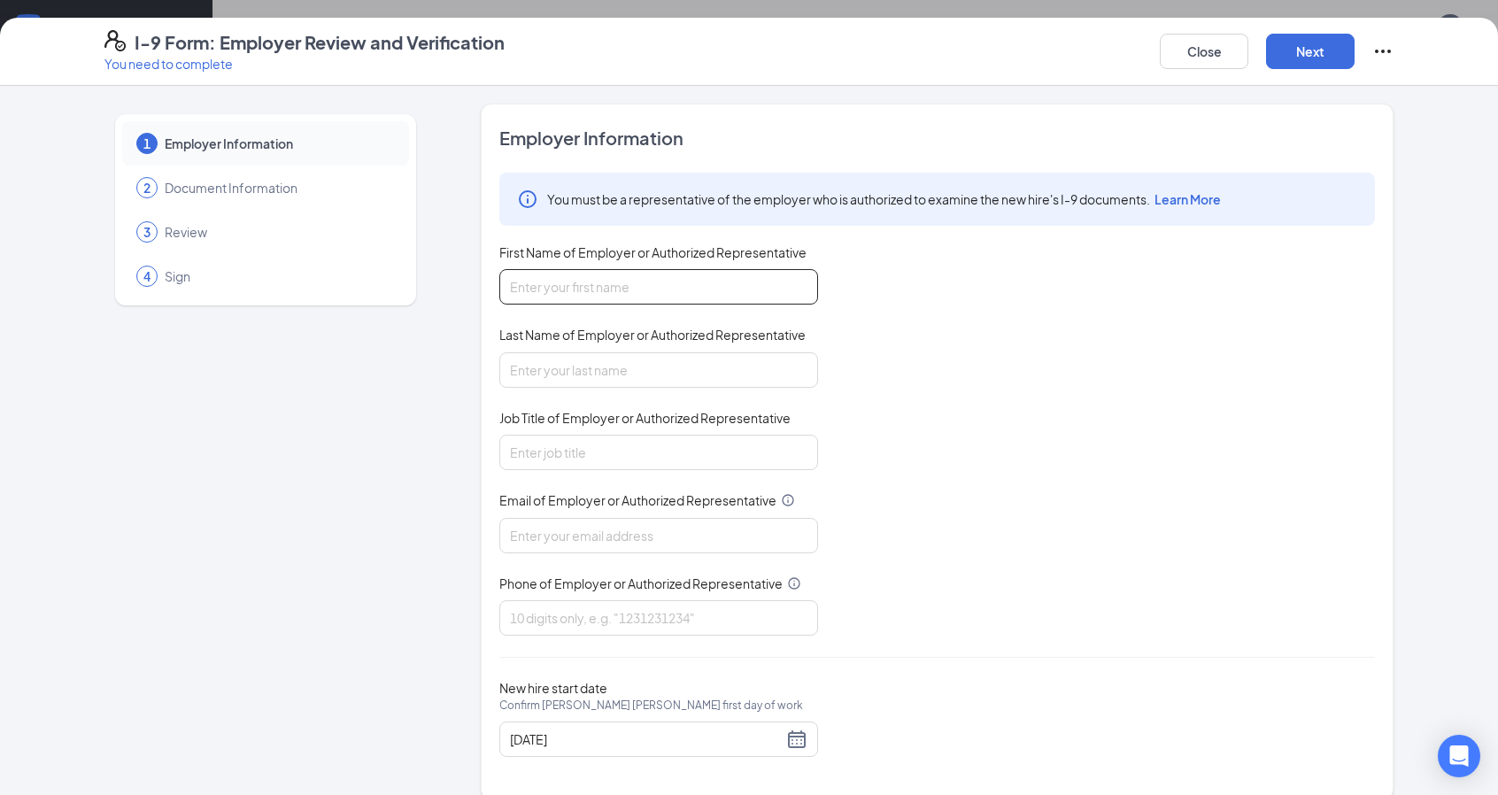
click at [635, 282] on input "First Name of Employer or Authorized Representative" at bounding box center [658, 286] width 319 height 35
type input "[PERSON_NAME]"
type input "Payroll"
type input "[EMAIL_ADDRESS][DOMAIN_NAME]"
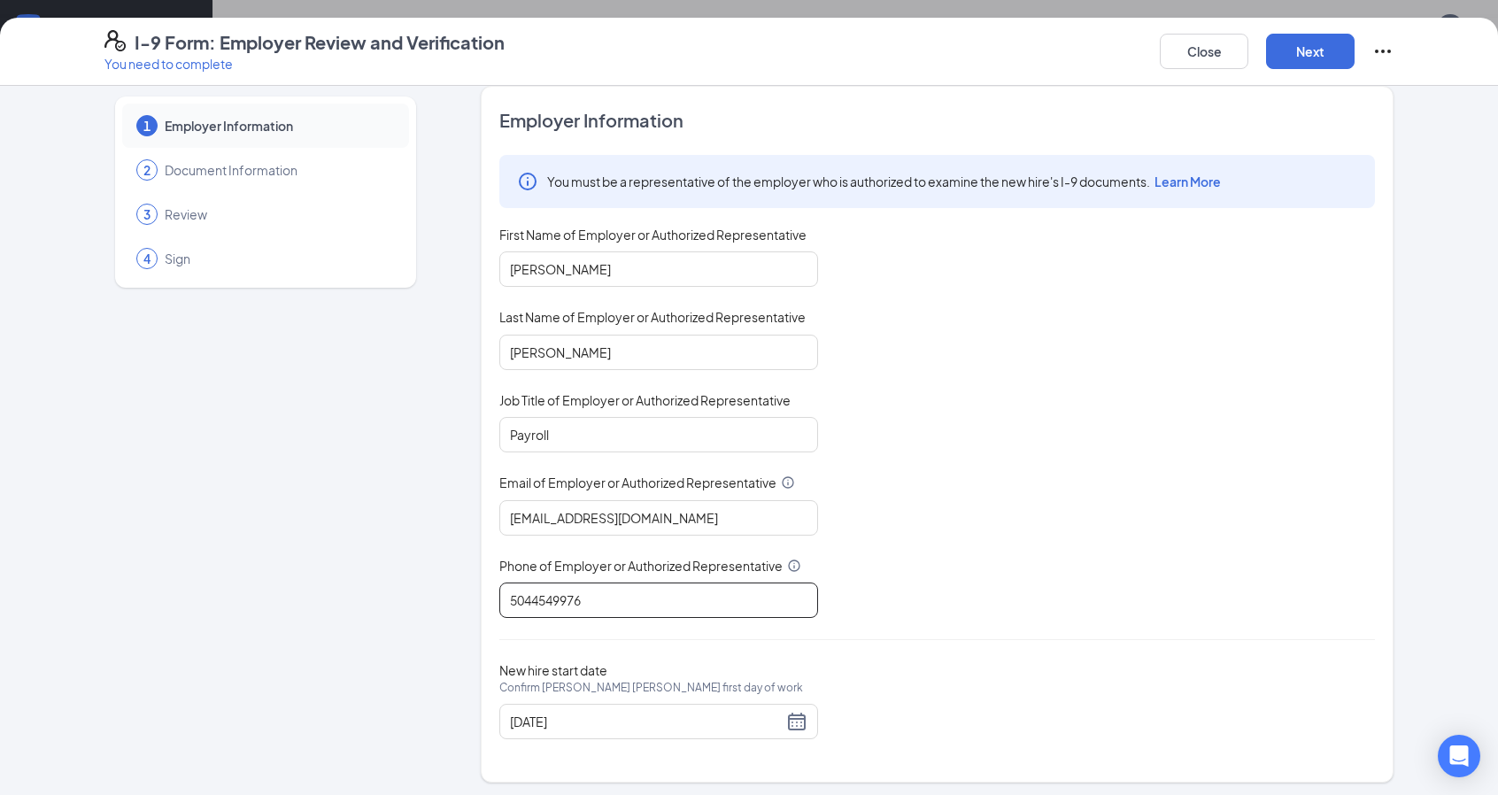
scroll to position [89, 0]
type input "5044549976"
click at [1318, 55] on button "Next" at bounding box center [1310, 51] width 89 height 35
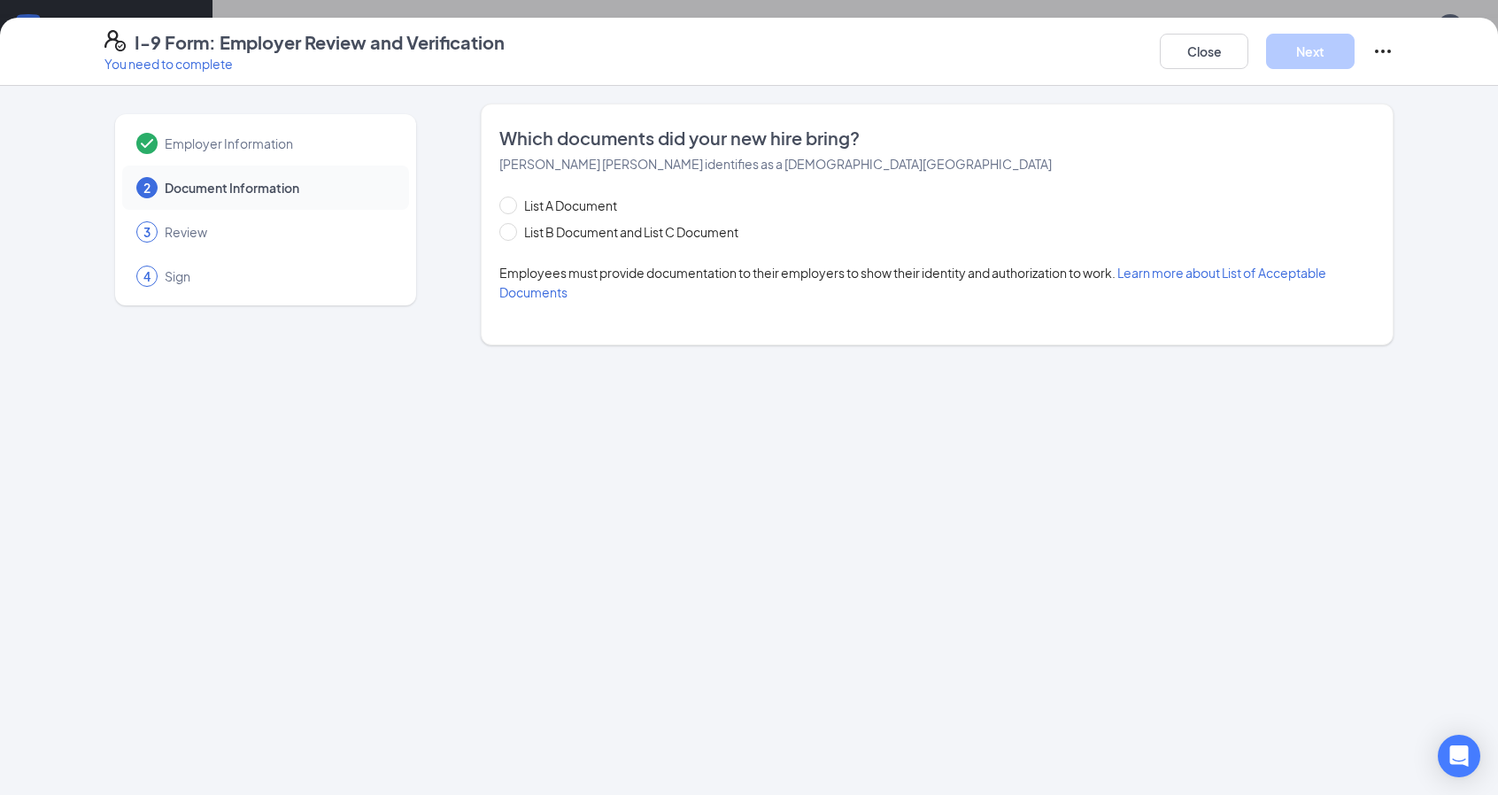
scroll to position [0, 0]
click at [552, 203] on span "List A Document" at bounding box center [570, 205] width 107 height 19
click at [512, 203] on input "List A Document" at bounding box center [505, 203] width 12 height 12
radio input "true"
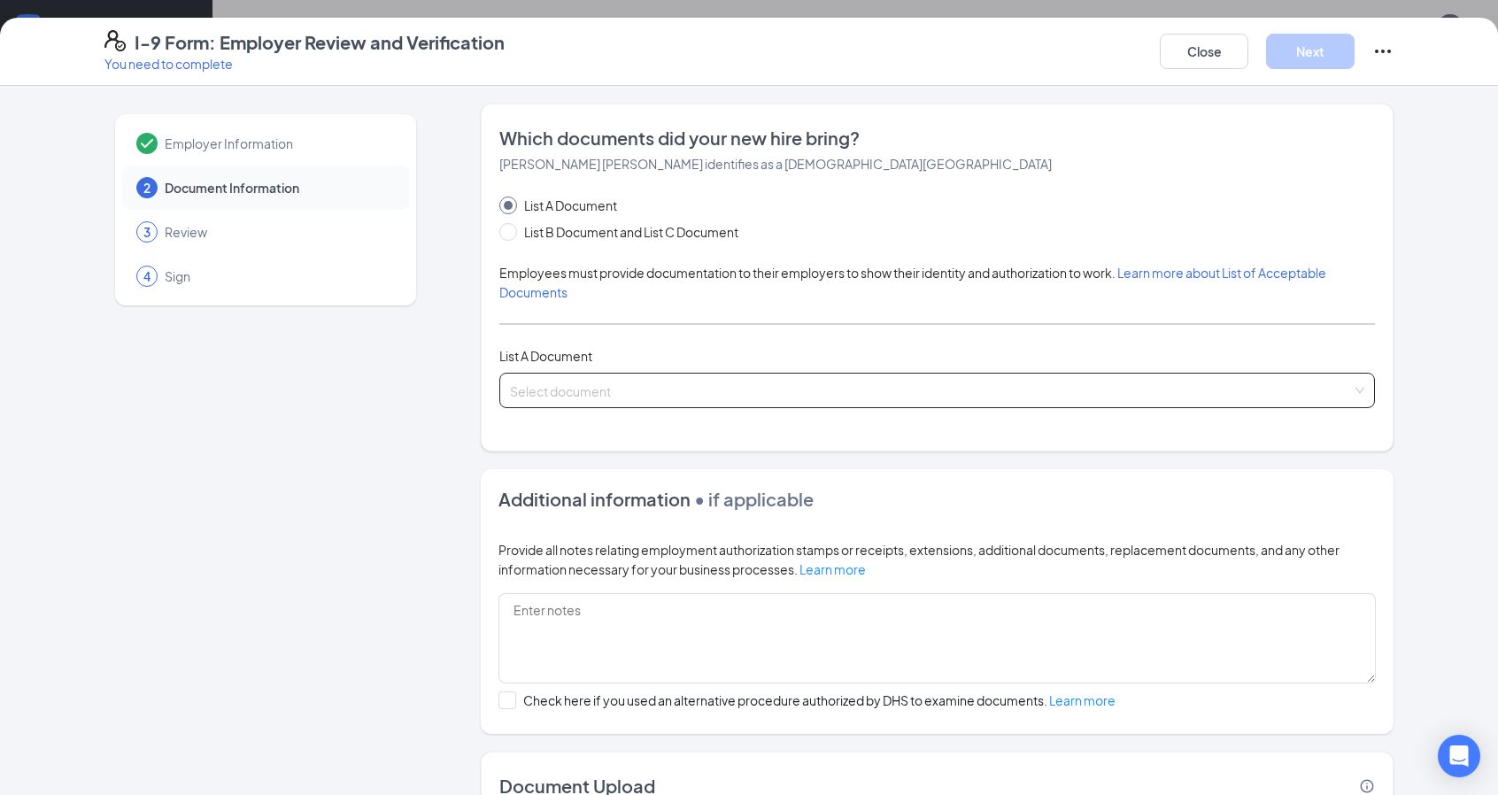
click at [685, 394] on input "search" at bounding box center [931, 387] width 842 height 27
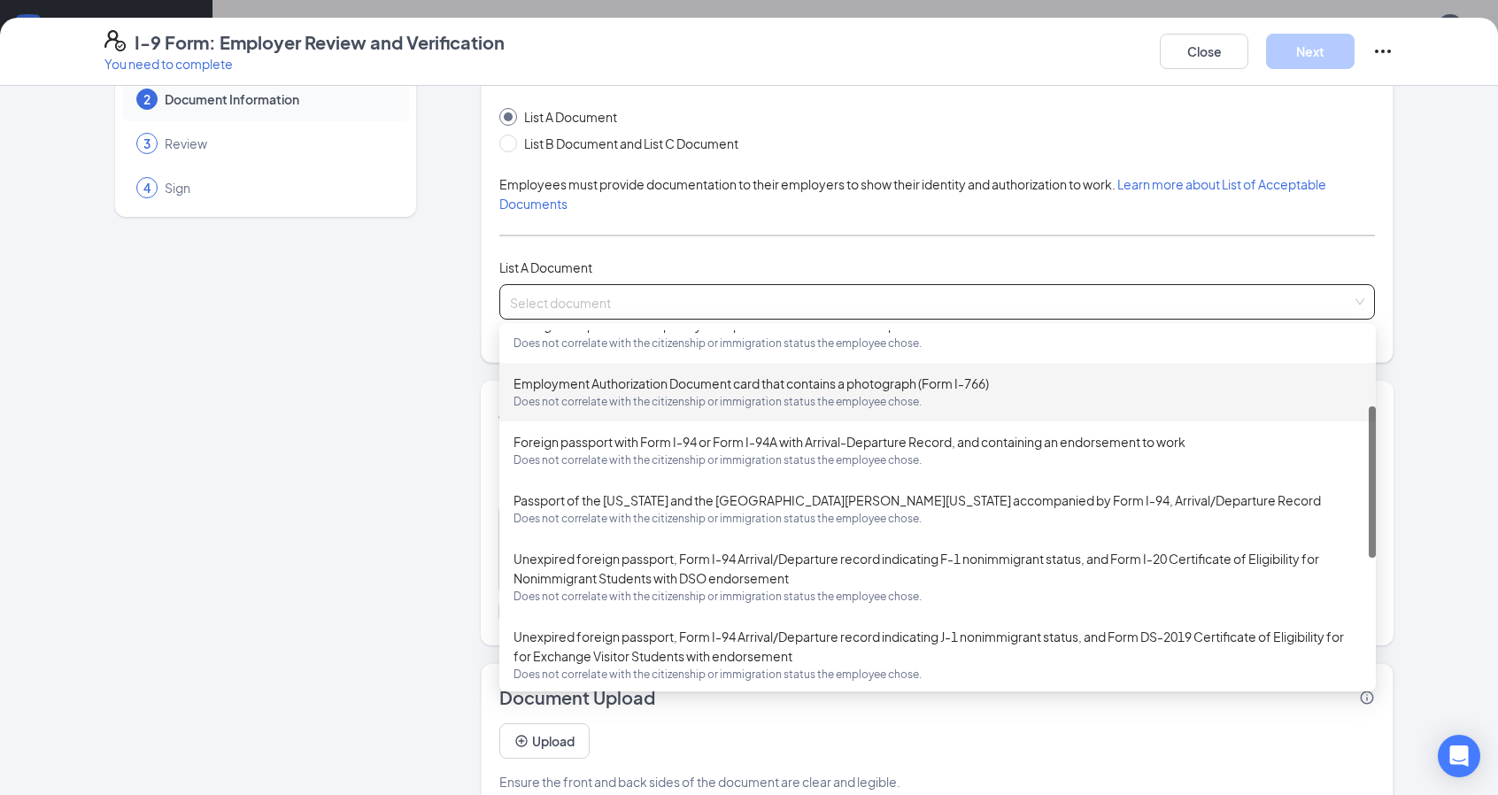
scroll to position [89, 0]
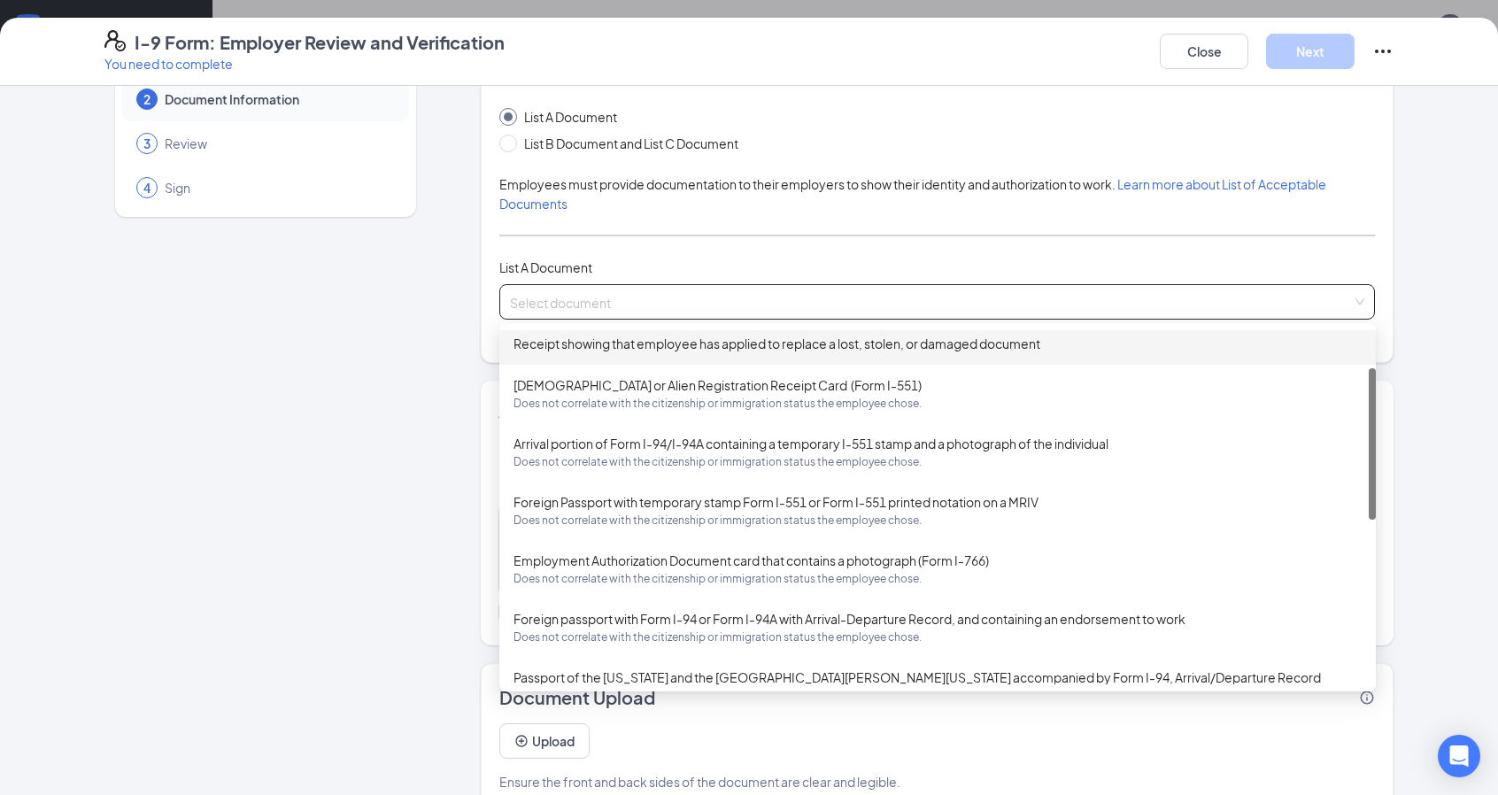
click at [851, 142] on div "List A Document List B Document and List C Document" at bounding box center [937, 130] width 876 height 46
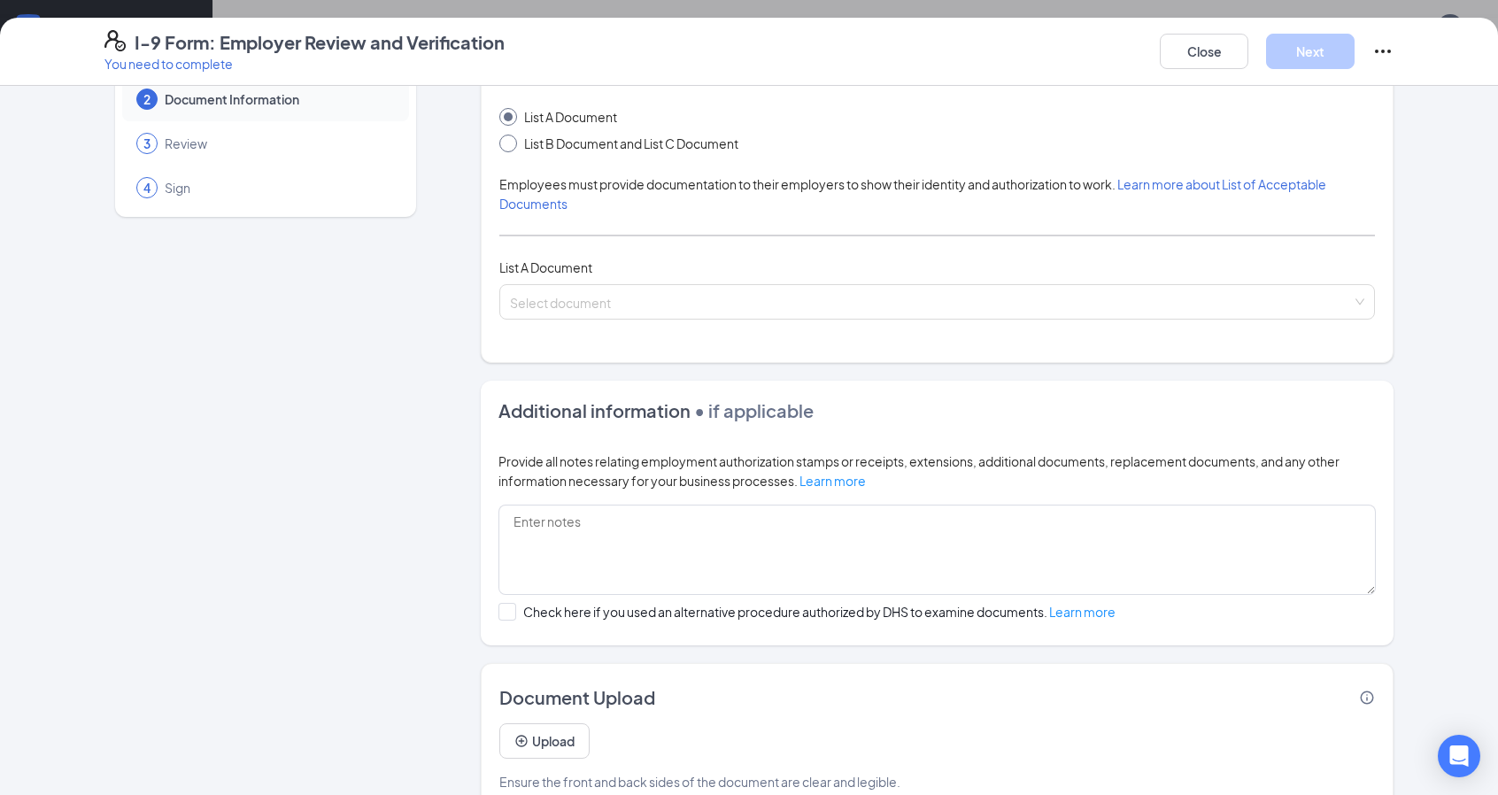
click at [500, 148] on span at bounding box center [508, 144] width 18 height 18
click at [500, 147] on input "List B Document and List C Document" at bounding box center [505, 141] width 12 height 12
radio input "true"
radio input "false"
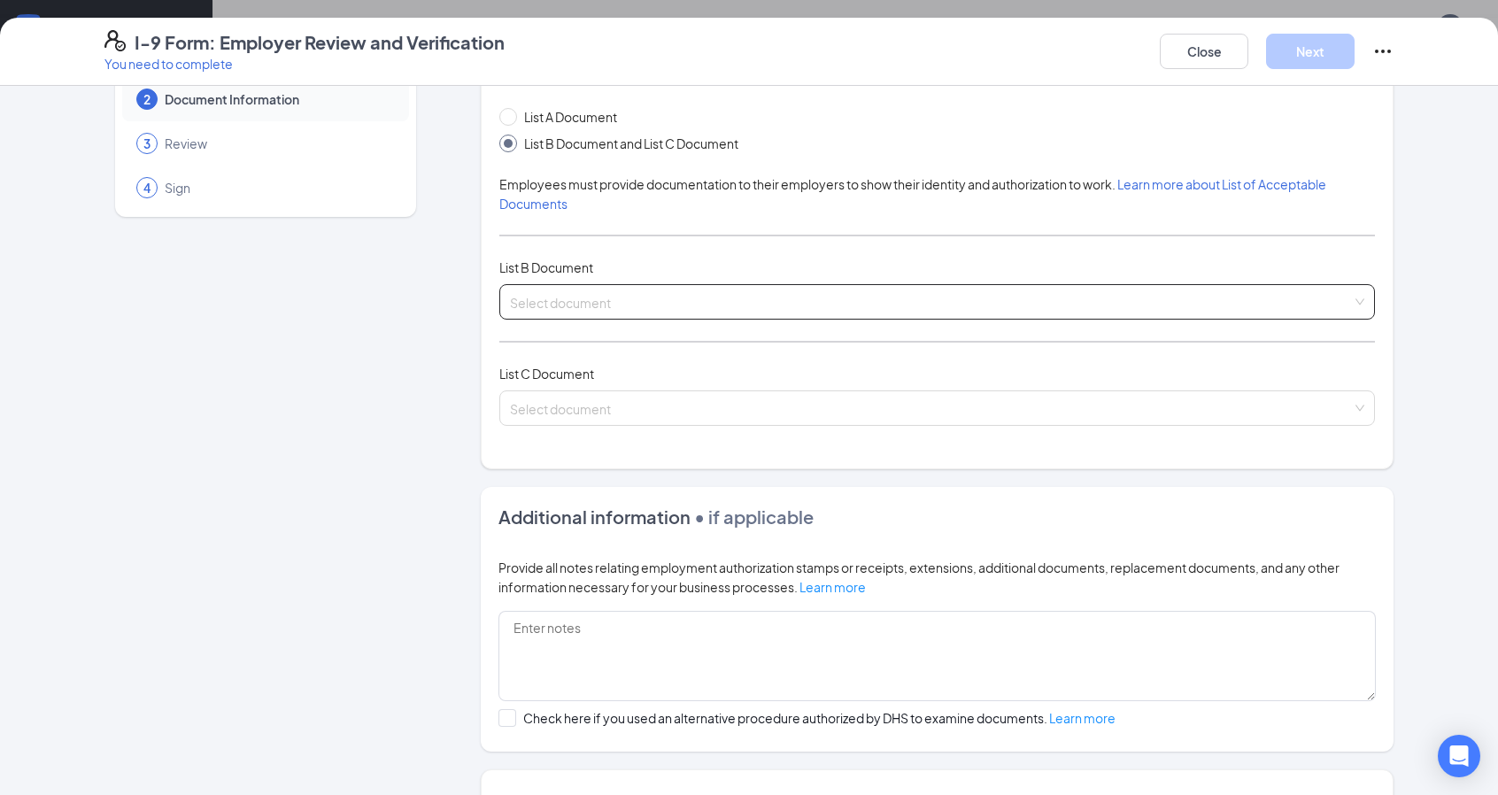
click at [645, 301] on input "search" at bounding box center [931, 298] width 842 height 27
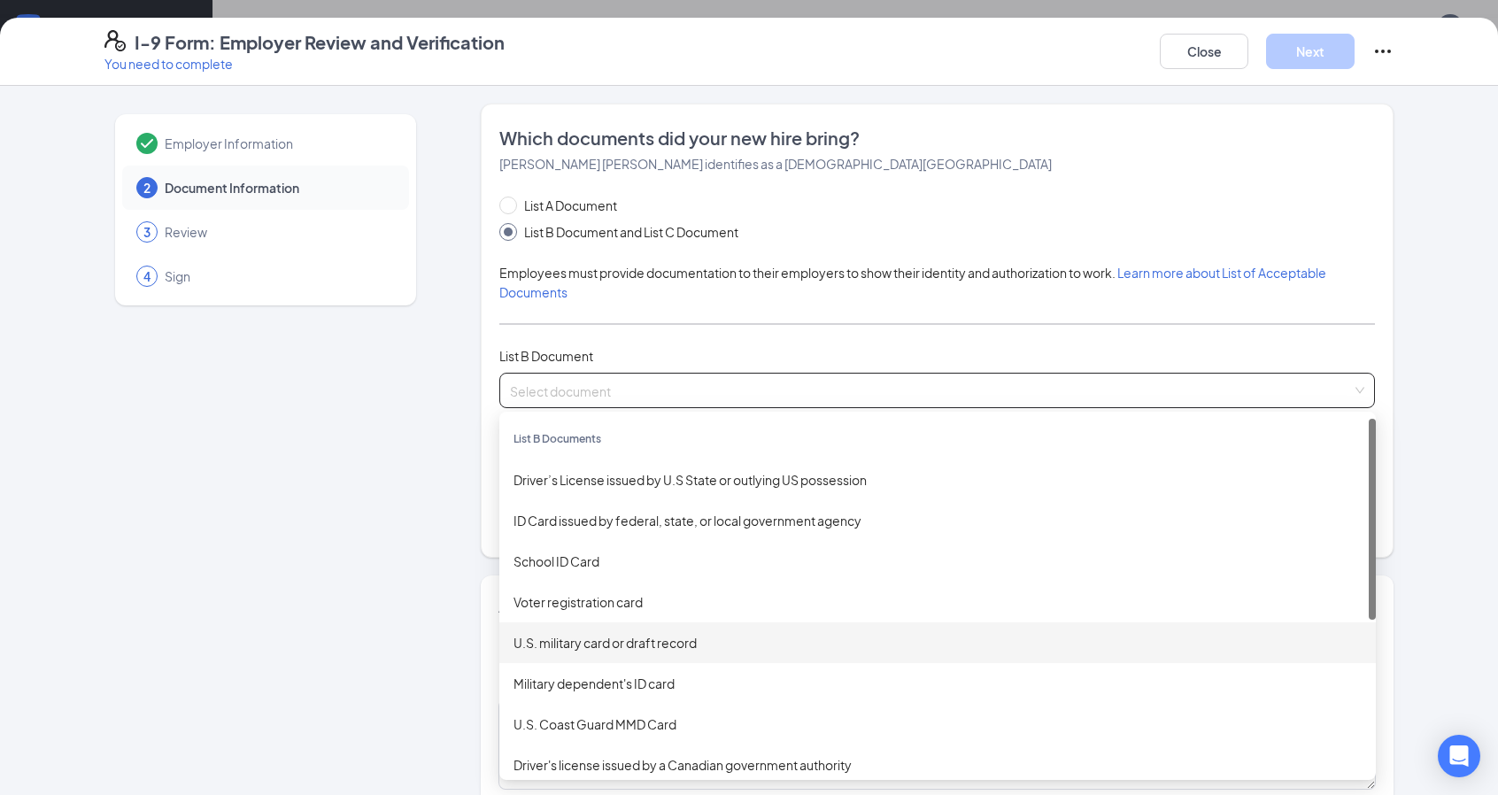
scroll to position [0, 0]
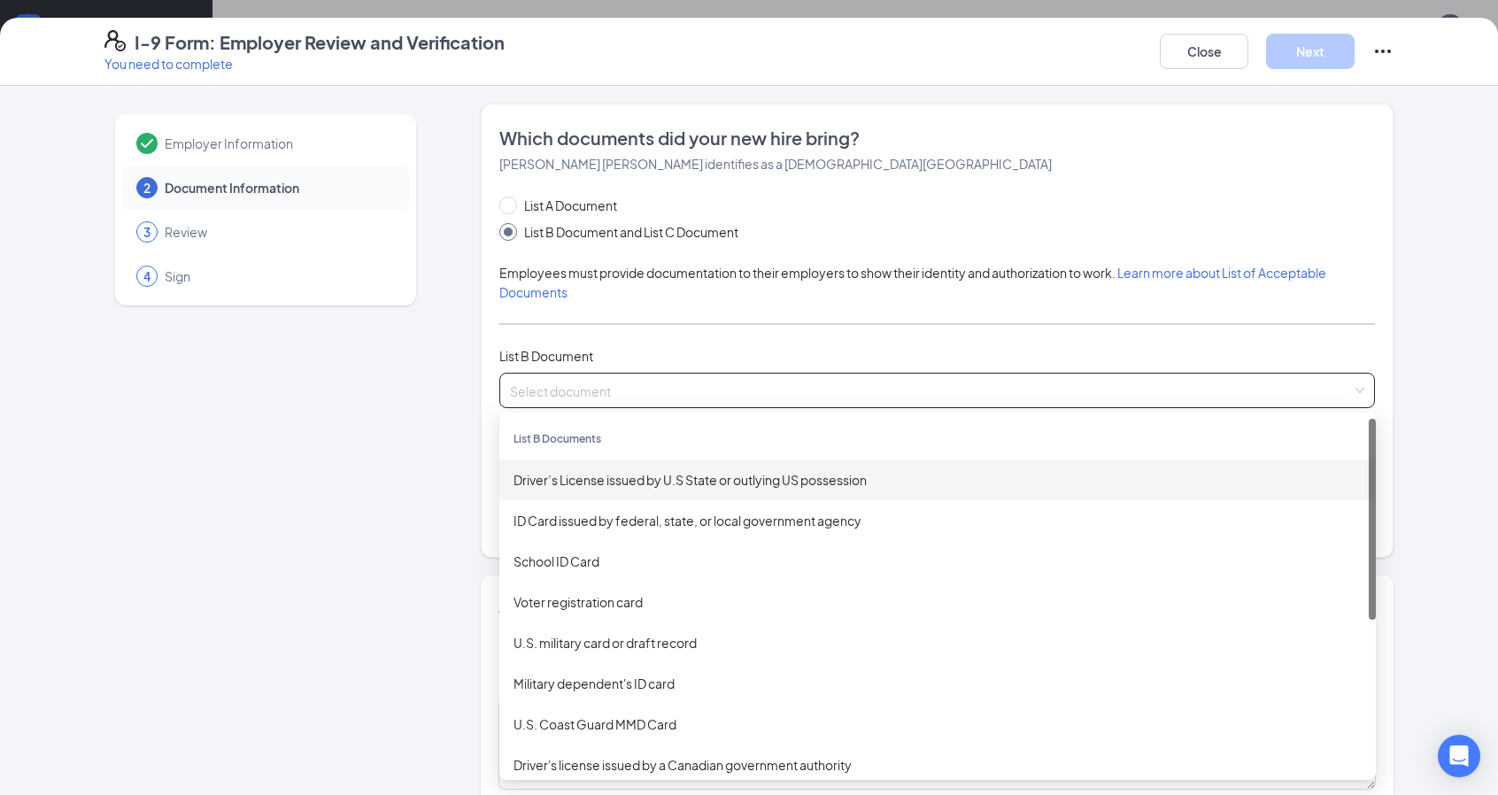
click at [609, 487] on div "Driver’s License issued by U.S State or outlying US possession" at bounding box center [937, 479] width 848 height 19
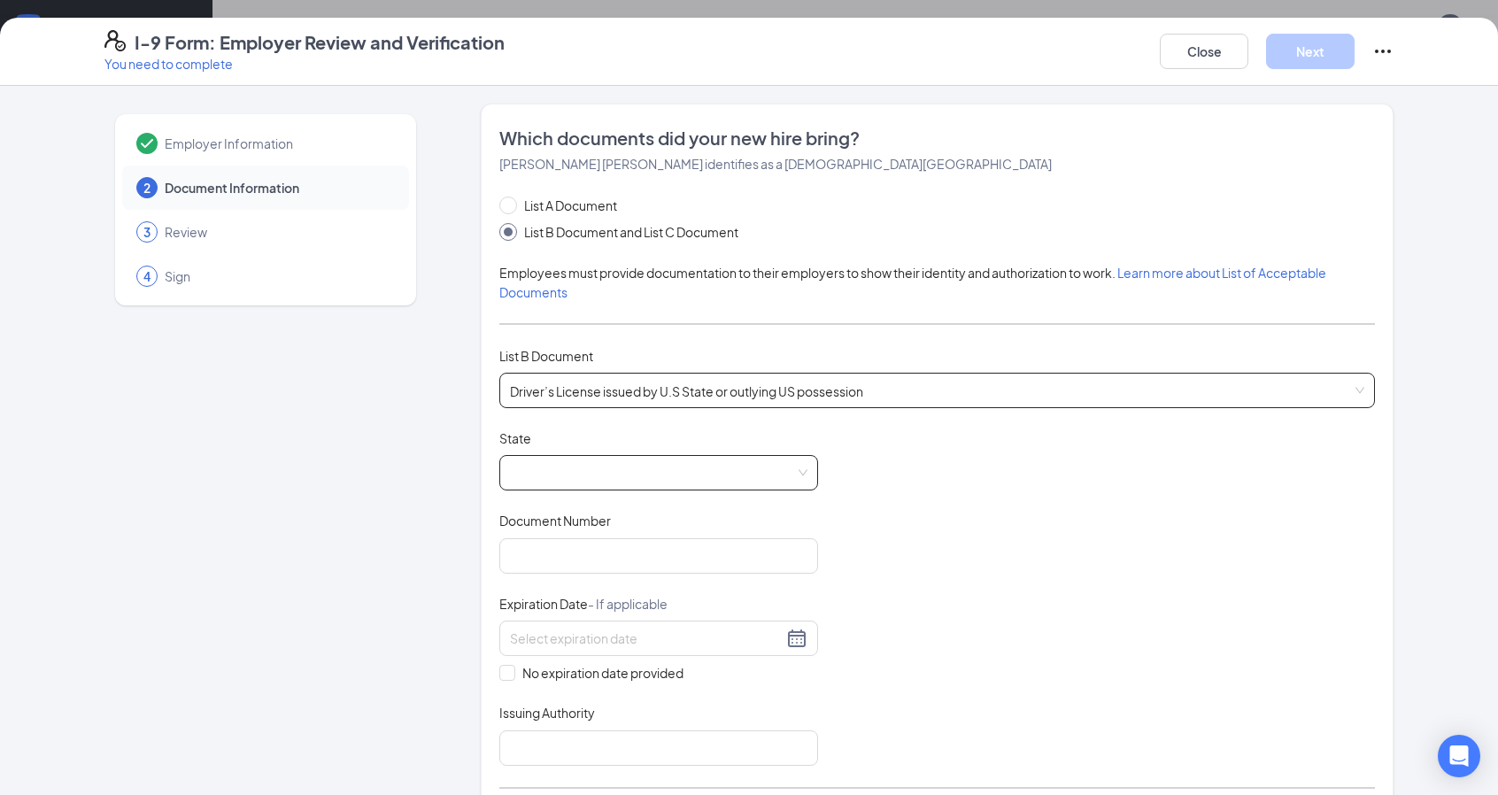
click at [711, 474] on span at bounding box center [658, 473] width 297 height 34
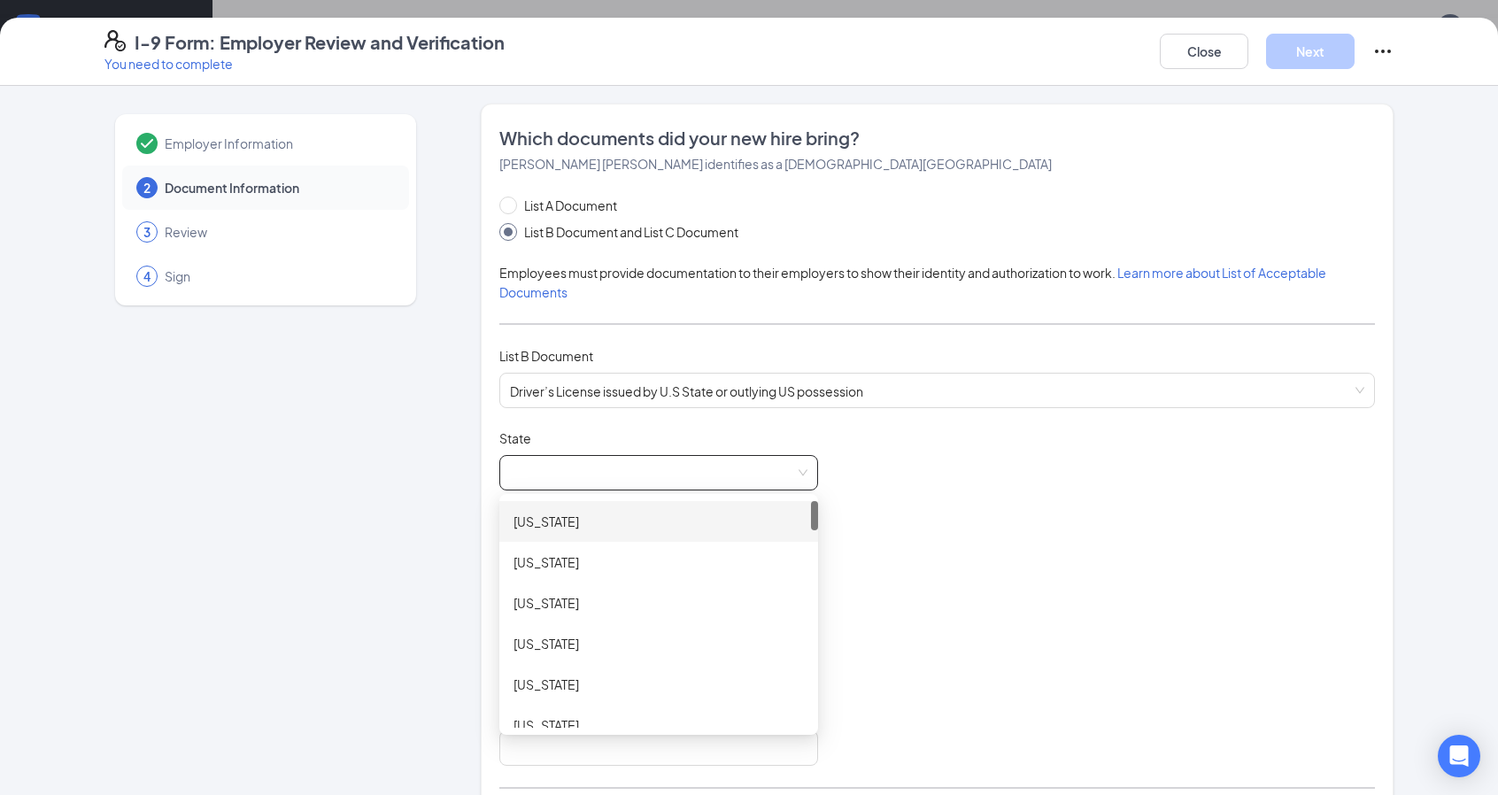
click at [715, 516] on div "[US_STATE]" at bounding box center [658, 521] width 290 height 19
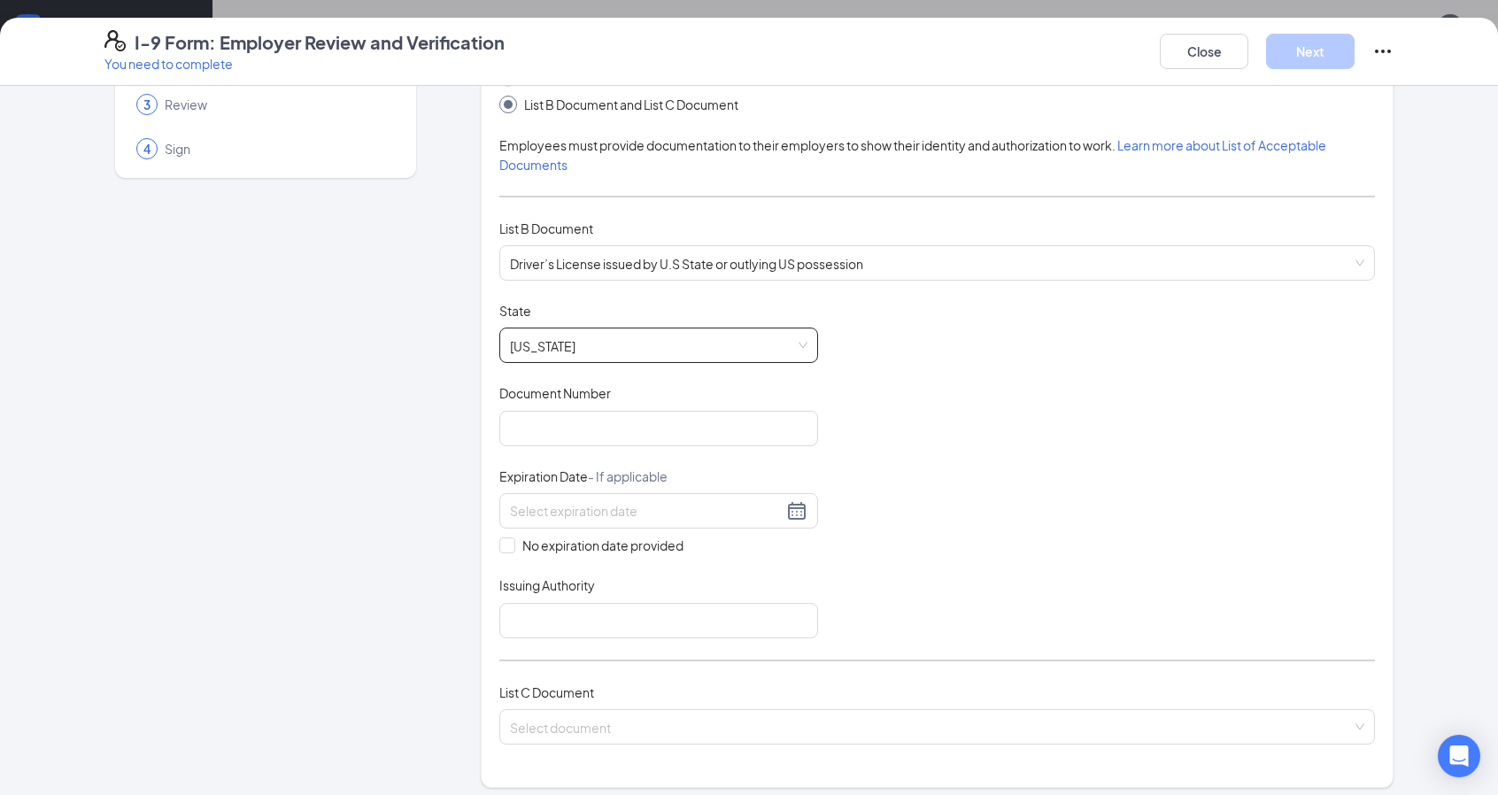
scroll to position [177, 0]
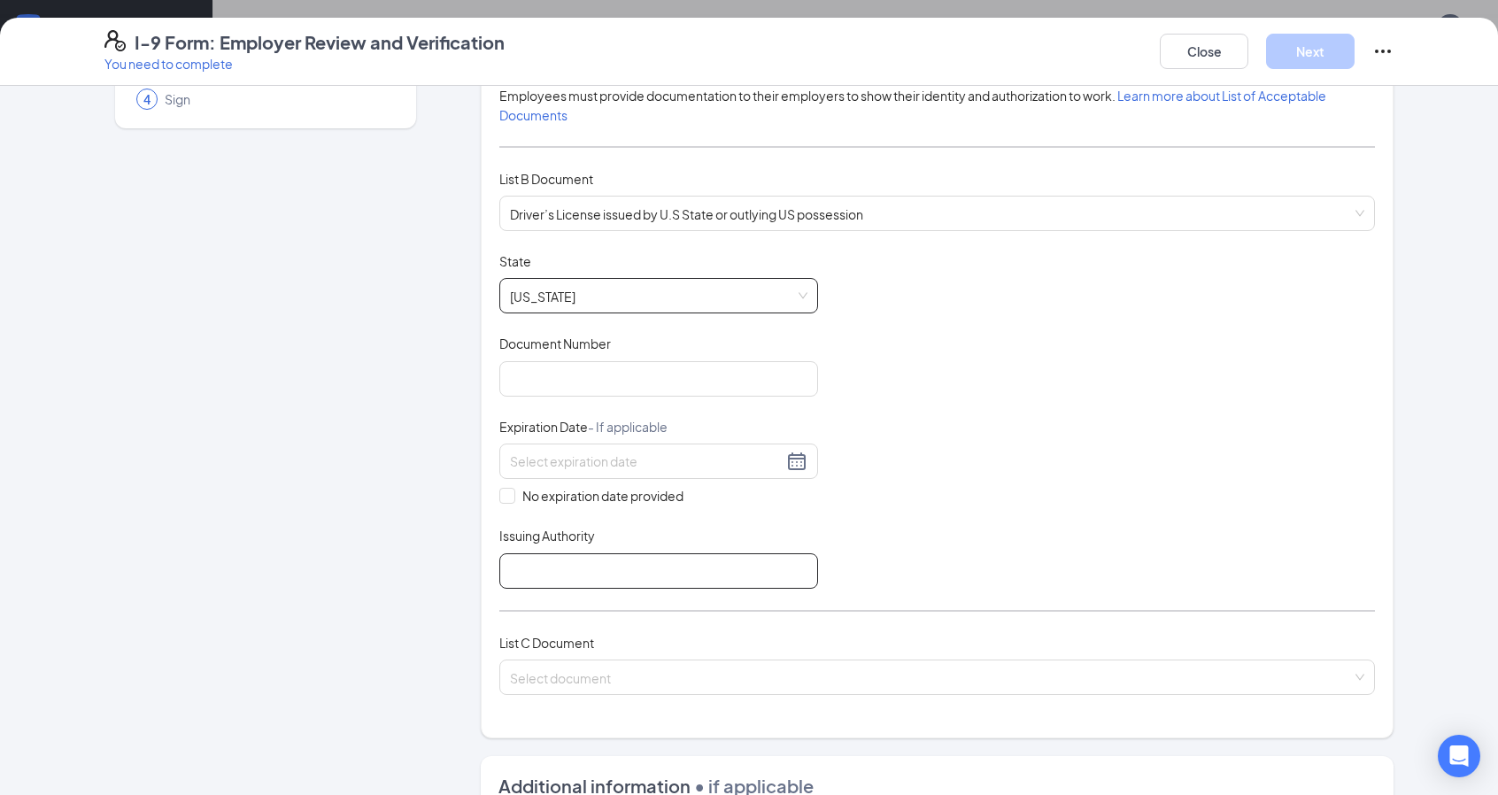
click at [744, 562] on input "Issuing Authority" at bounding box center [658, 570] width 319 height 35
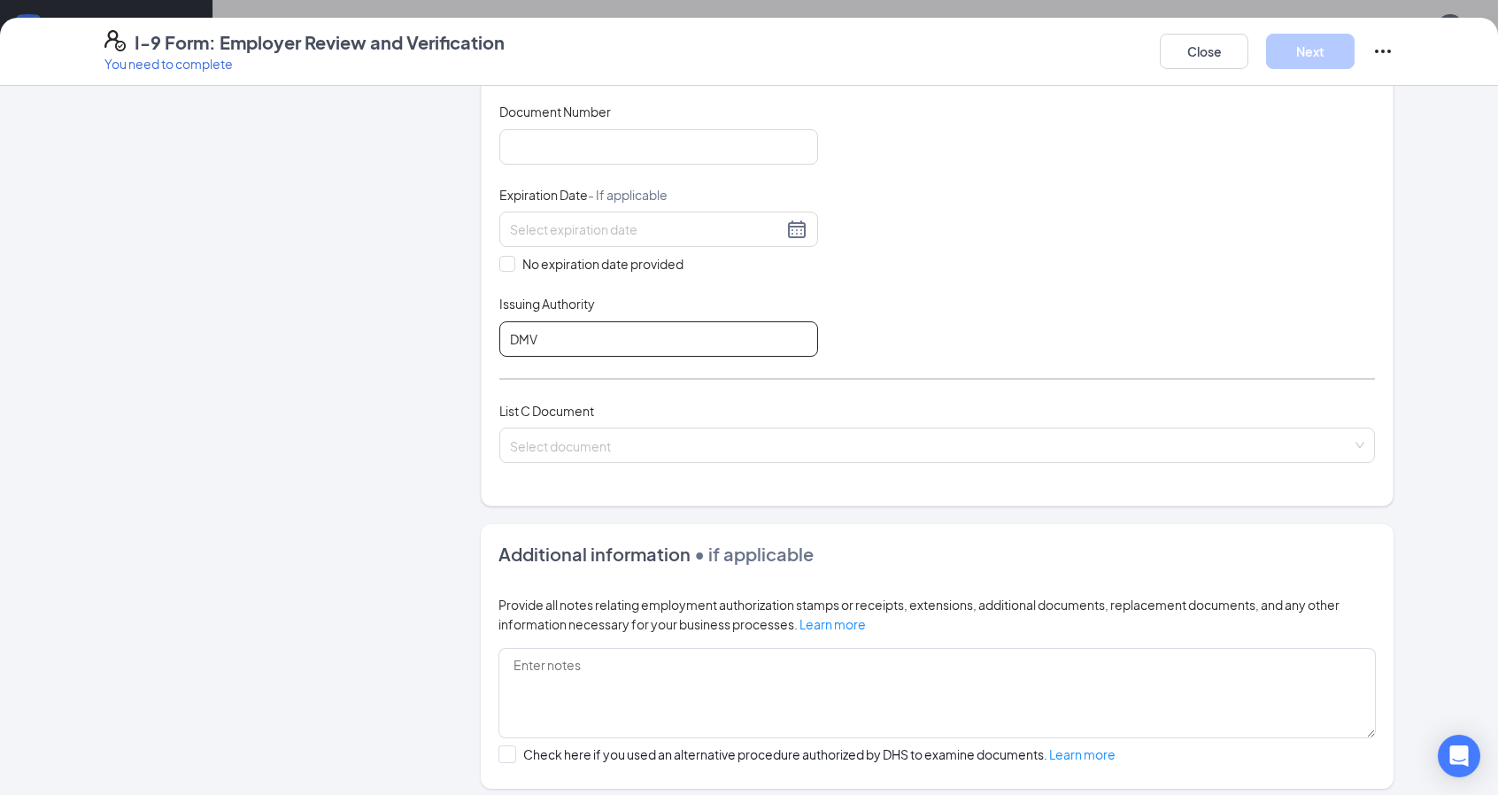
scroll to position [443, 0]
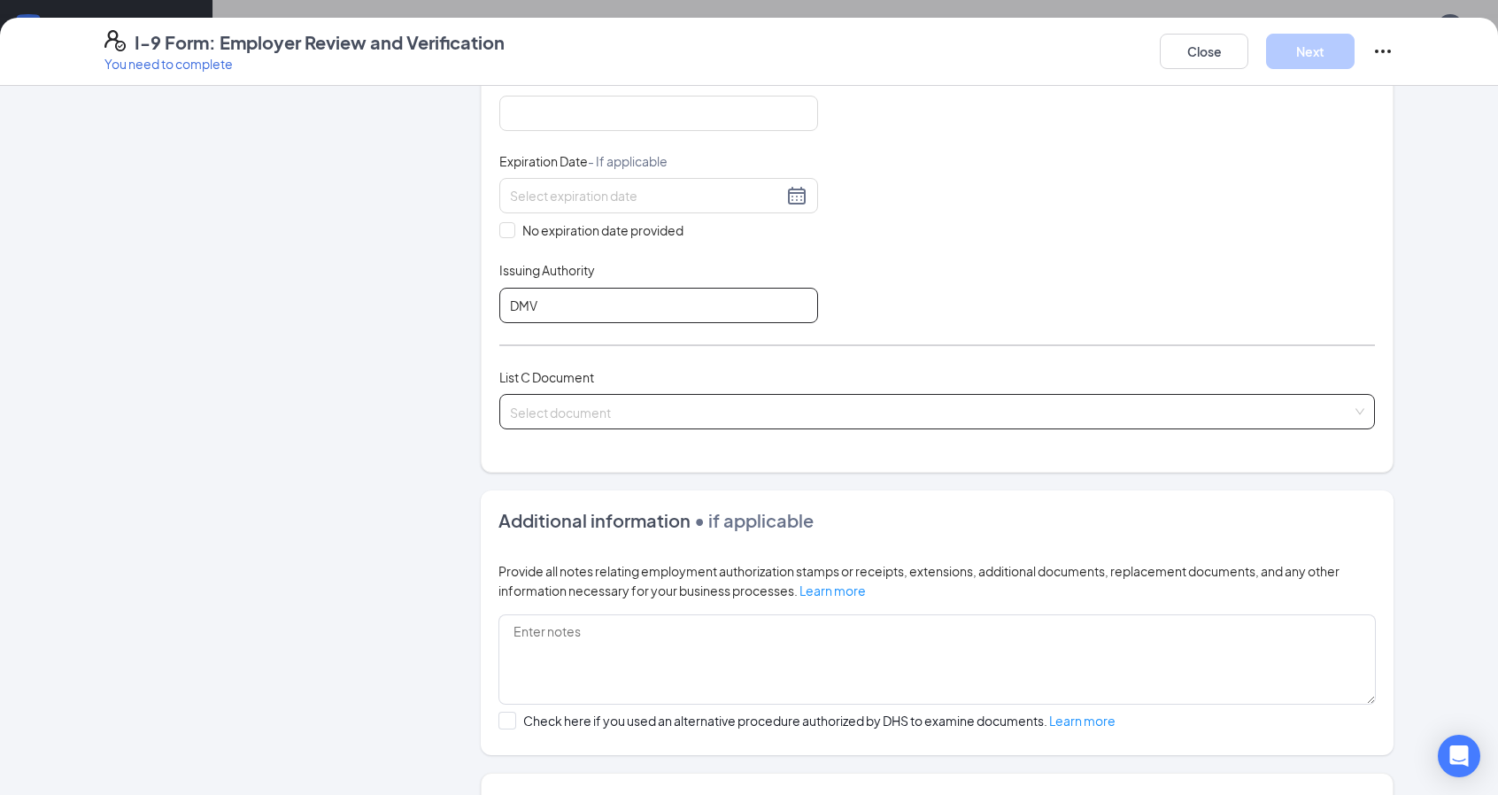
type input "DMV"
click at [668, 411] on input "search" at bounding box center [931, 408] width 842 height 27
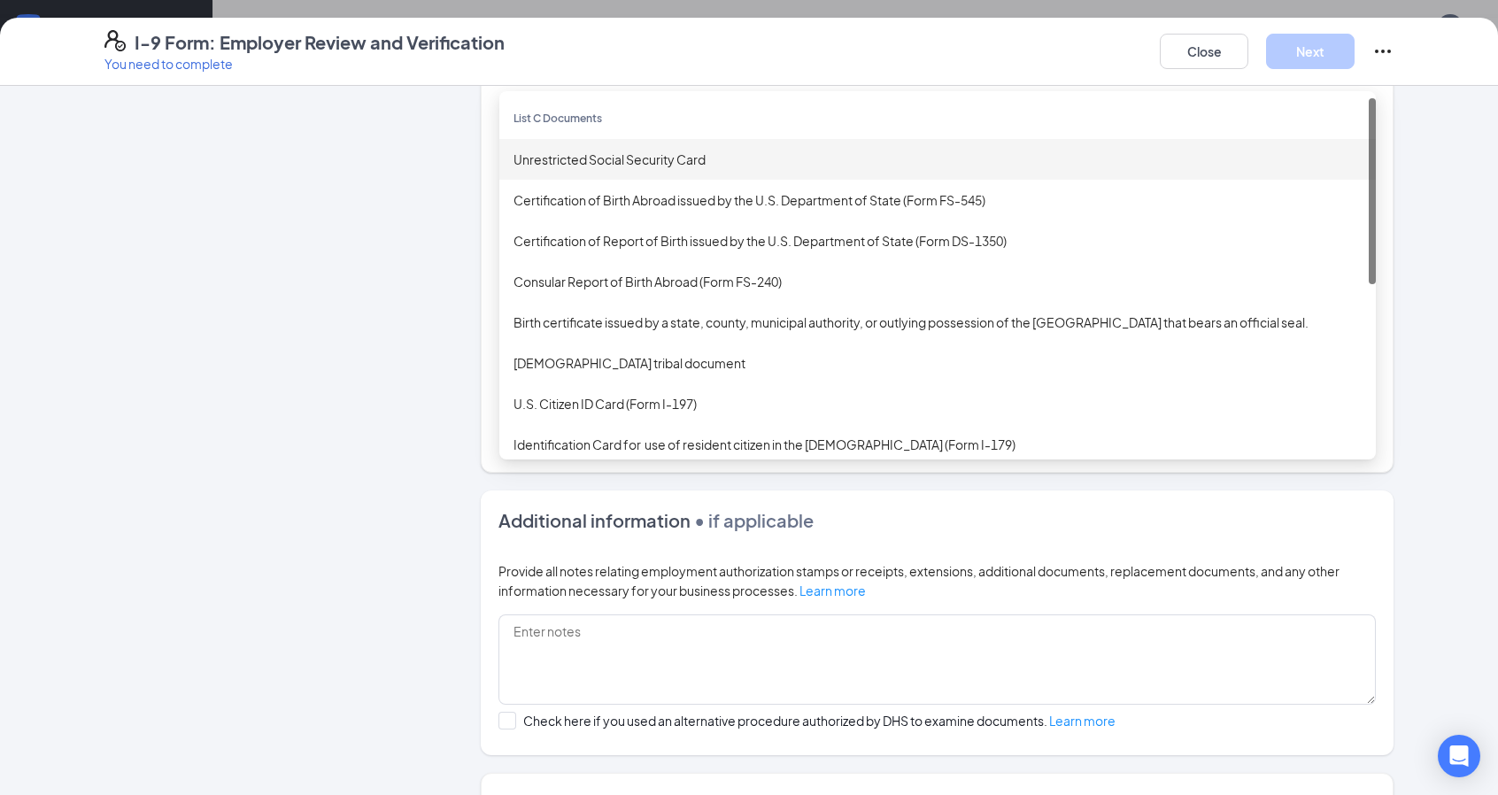
click at [633, 155] on div "Unrestricted Social Security Card" at bounding box center [937, 159] width 848 height 19
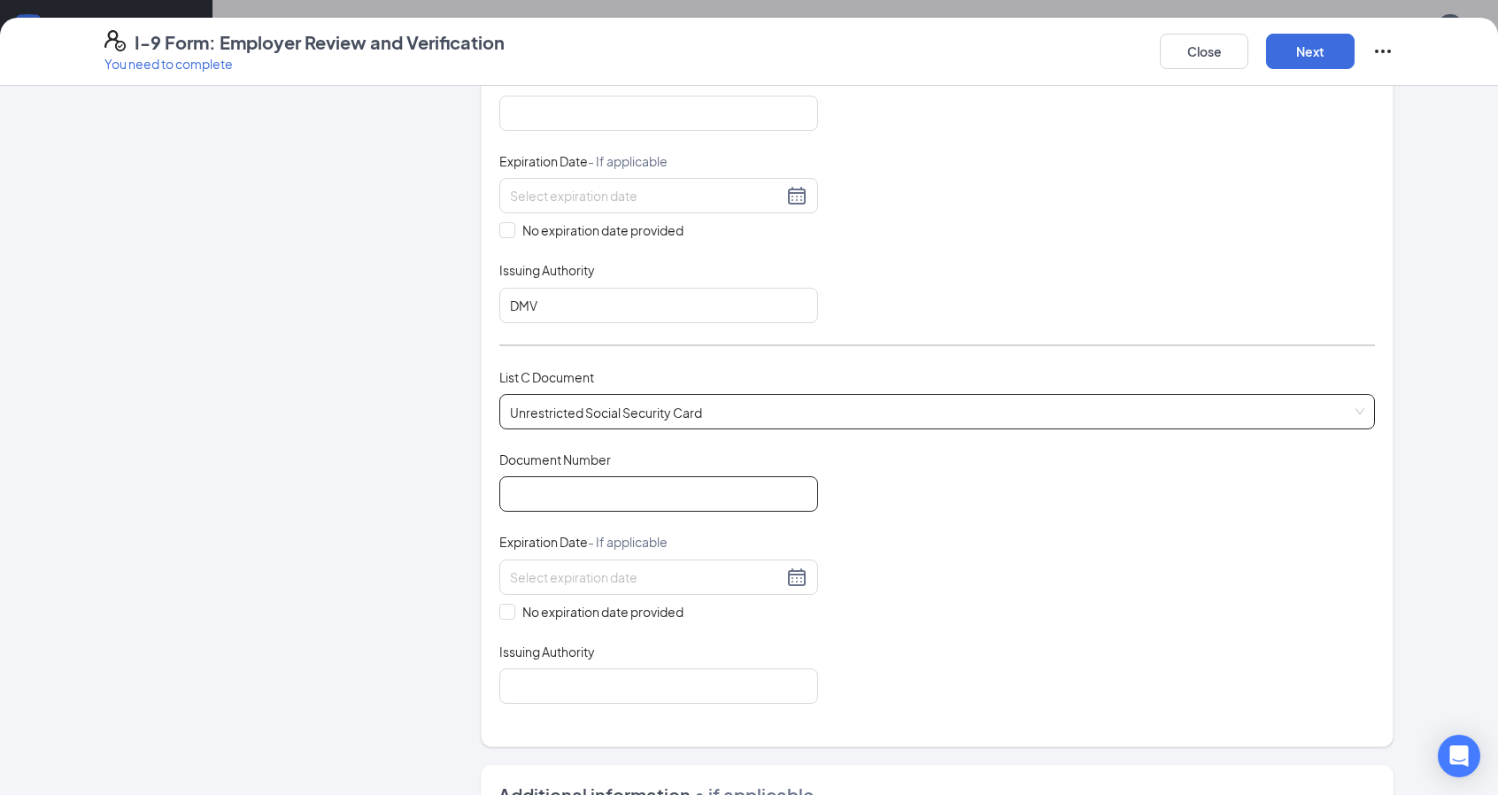
click at [618, 484] on input "Document Number" at bounding box center [658, 493] width 319 height 35
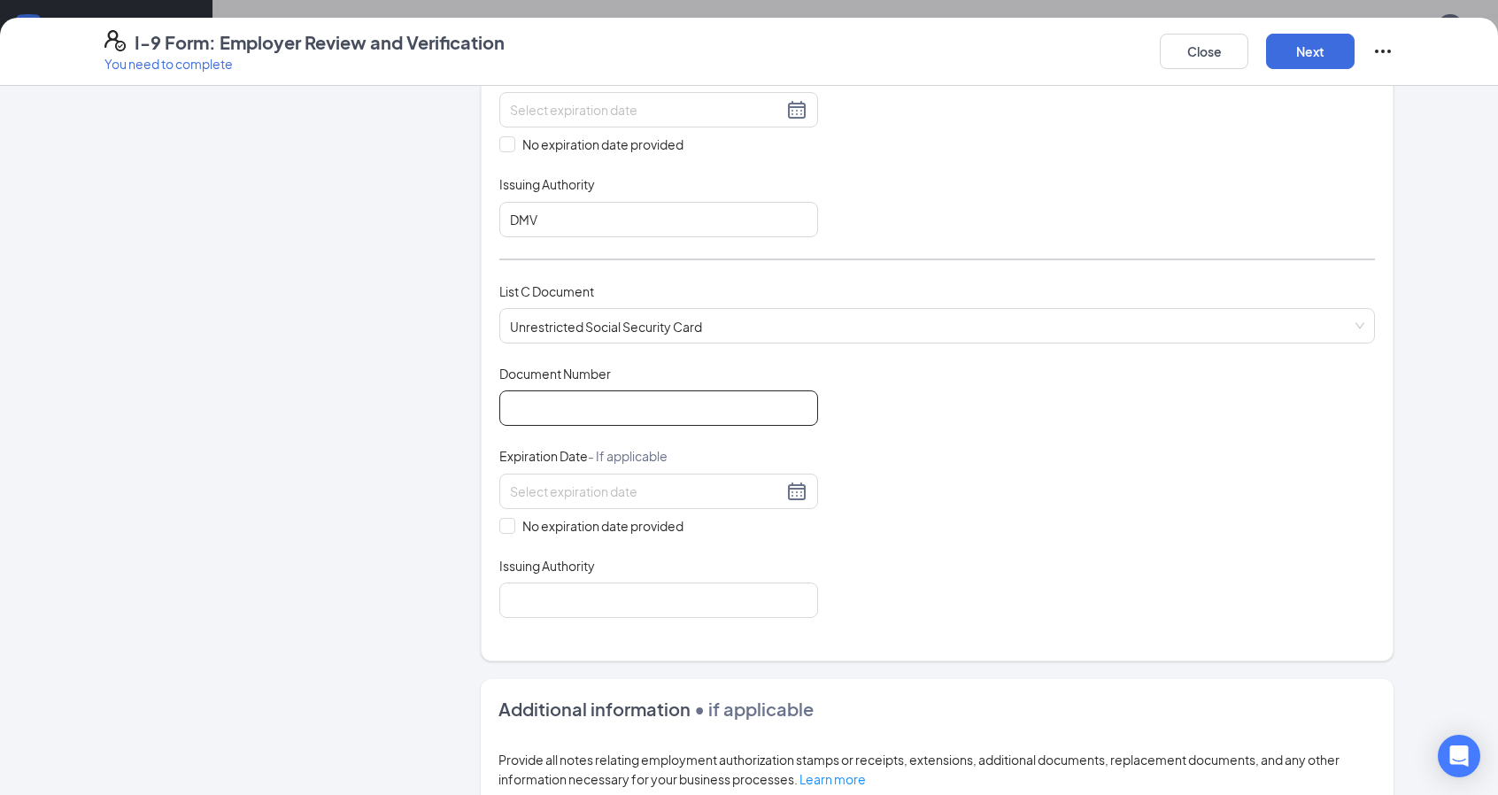
scroll to position [531, 0]
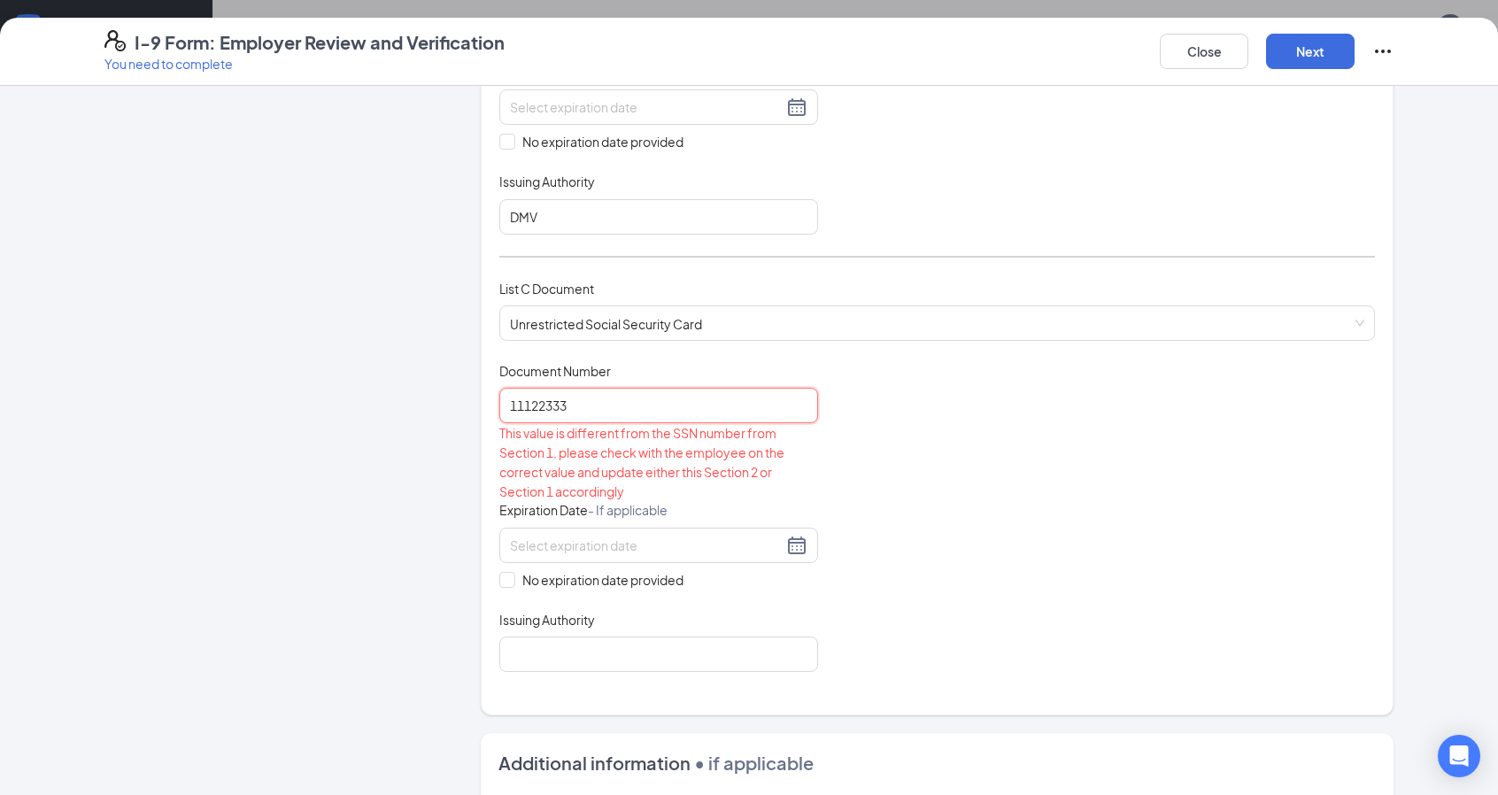
type input "111223333"
drag, startPoint x: 675, startPoint y: 408, endPoint x: 490, endPoint y: 399, distance: 184.4
click at [490, 399] on div "Which documents did your new hire bring? [PERSON_NAME] [PERSON_NAME] identifies…" at bounding box center [937, 143] width 913 height 1143
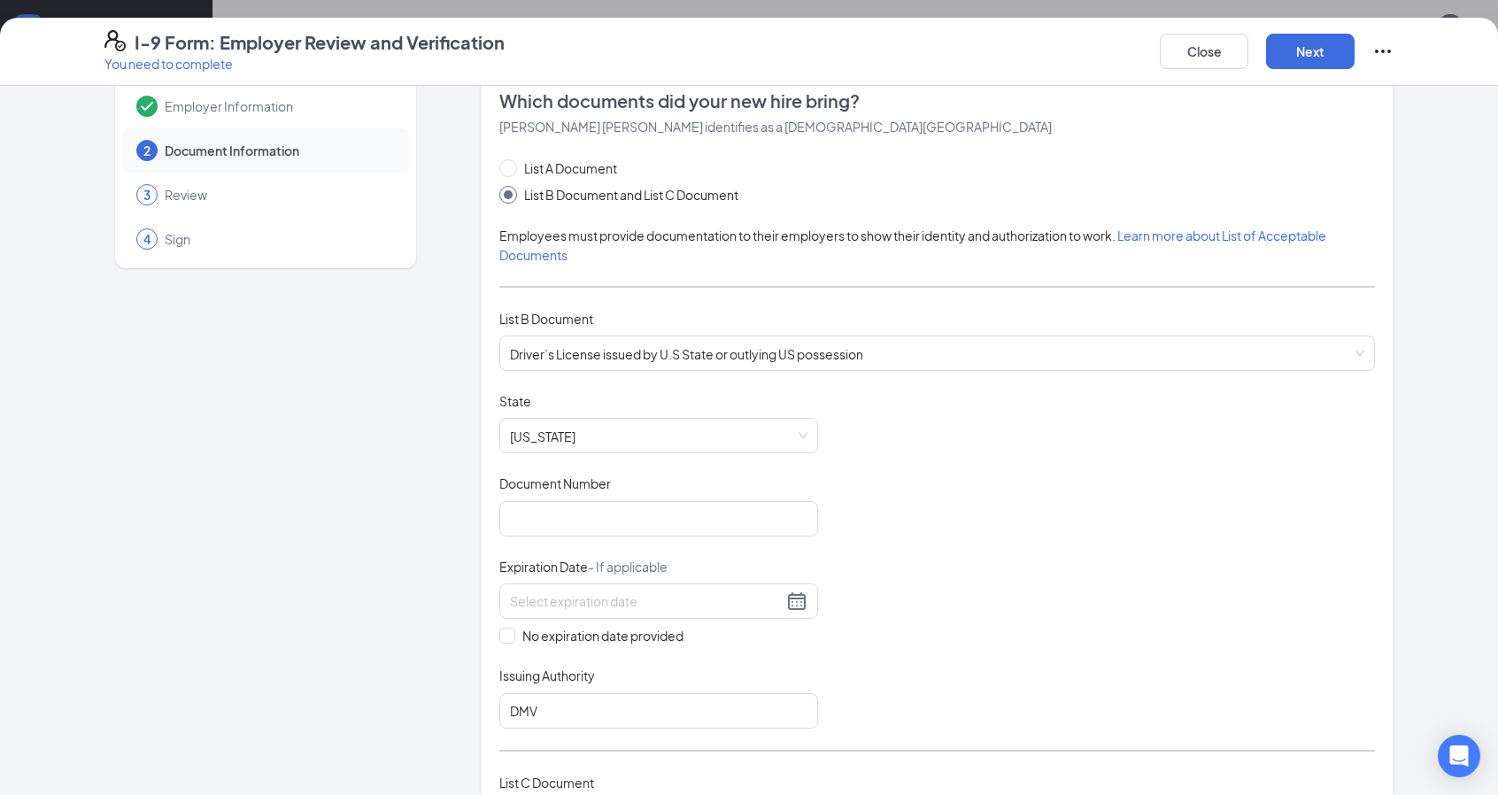
scroll to position [0, 0]
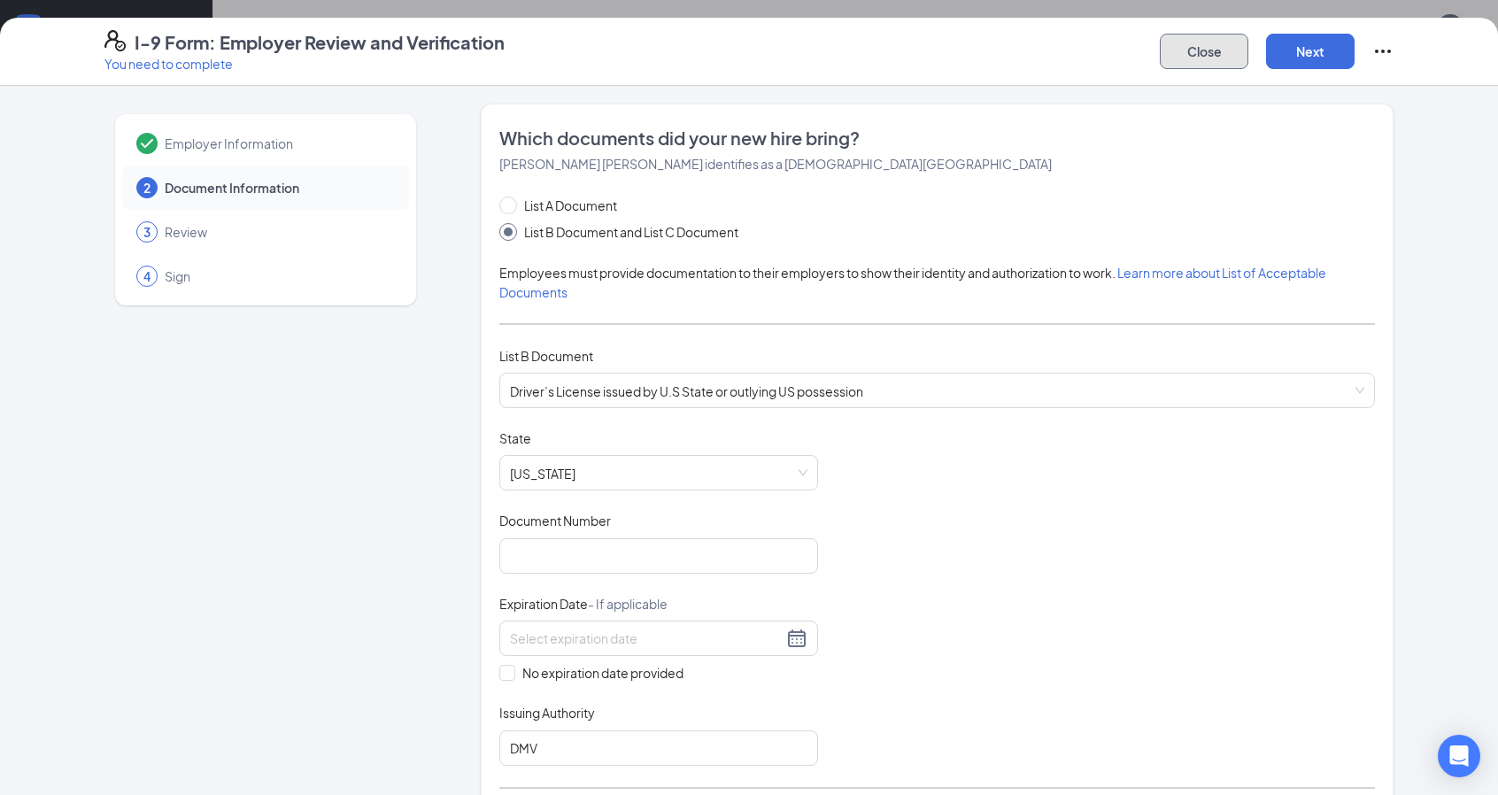
click at [1199, 44] on button "Close" at bounding box center [1204, 51] width 89 height 35
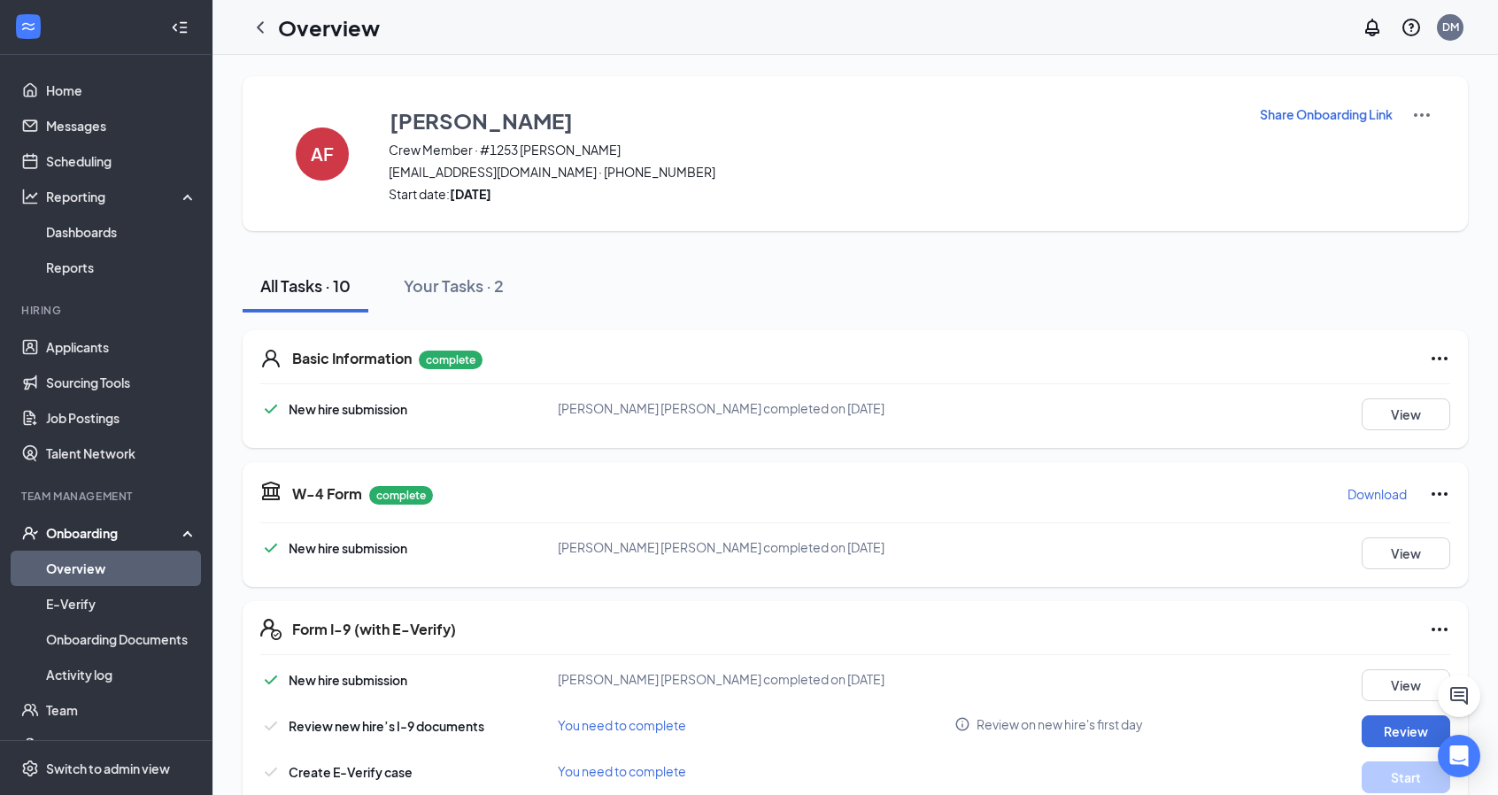
click at [89, 564] on link "Overview" at bounding box center [121, 568] width 151 height 35
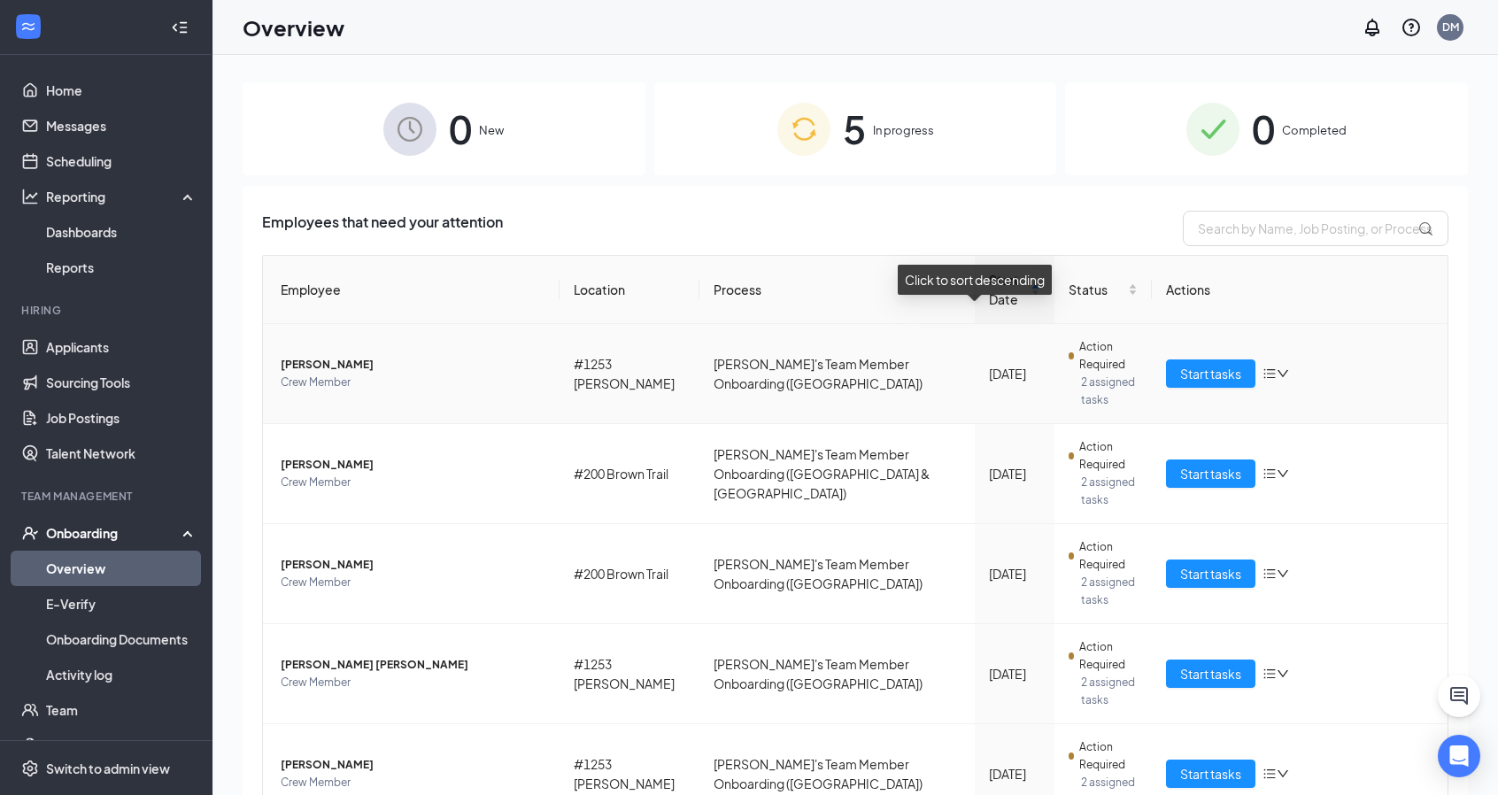
scroll to position [177, 0]
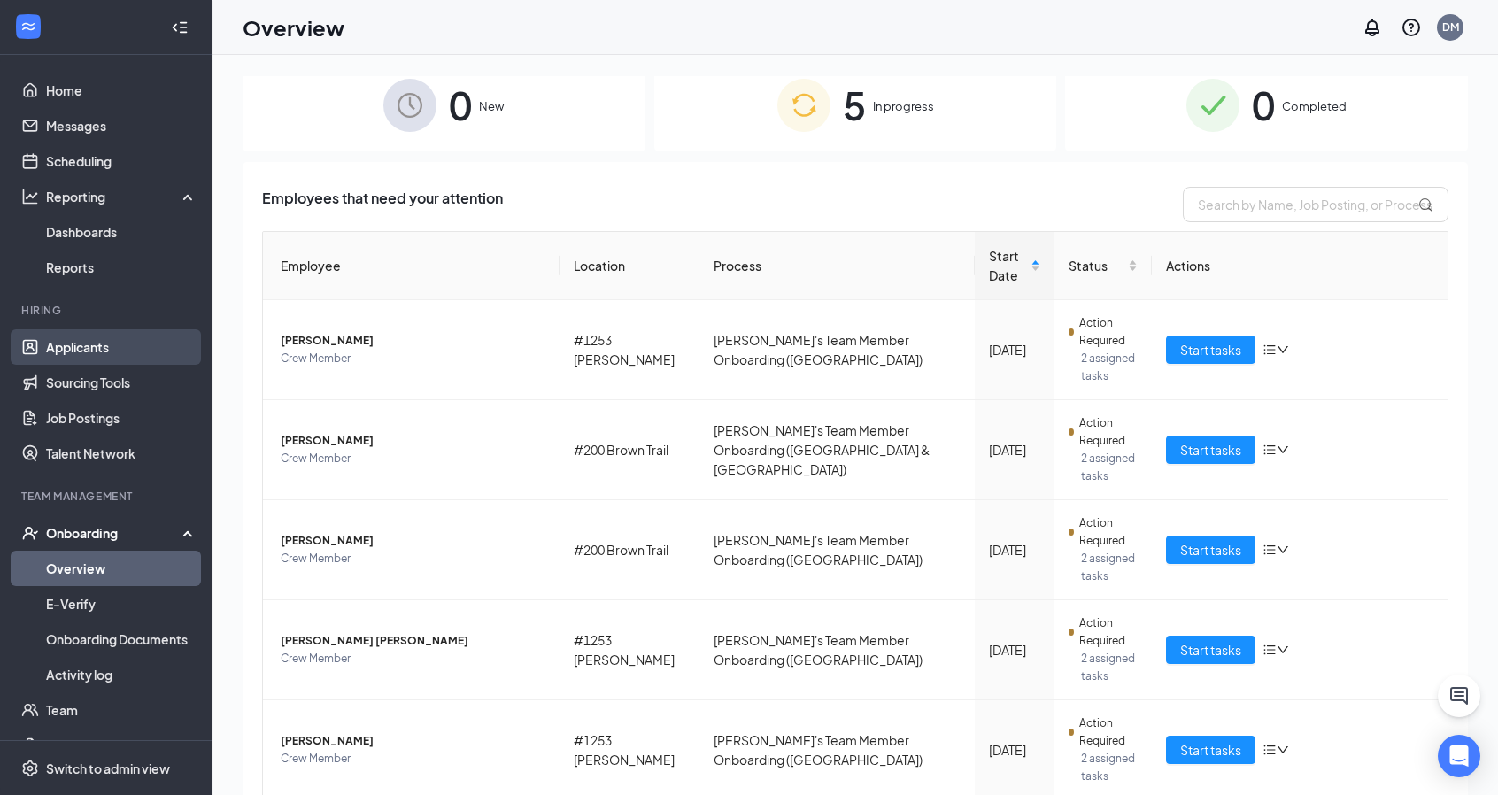
click at [81, 343] on link "Applicants" at bounding box center [121, 346] width 151 height 35
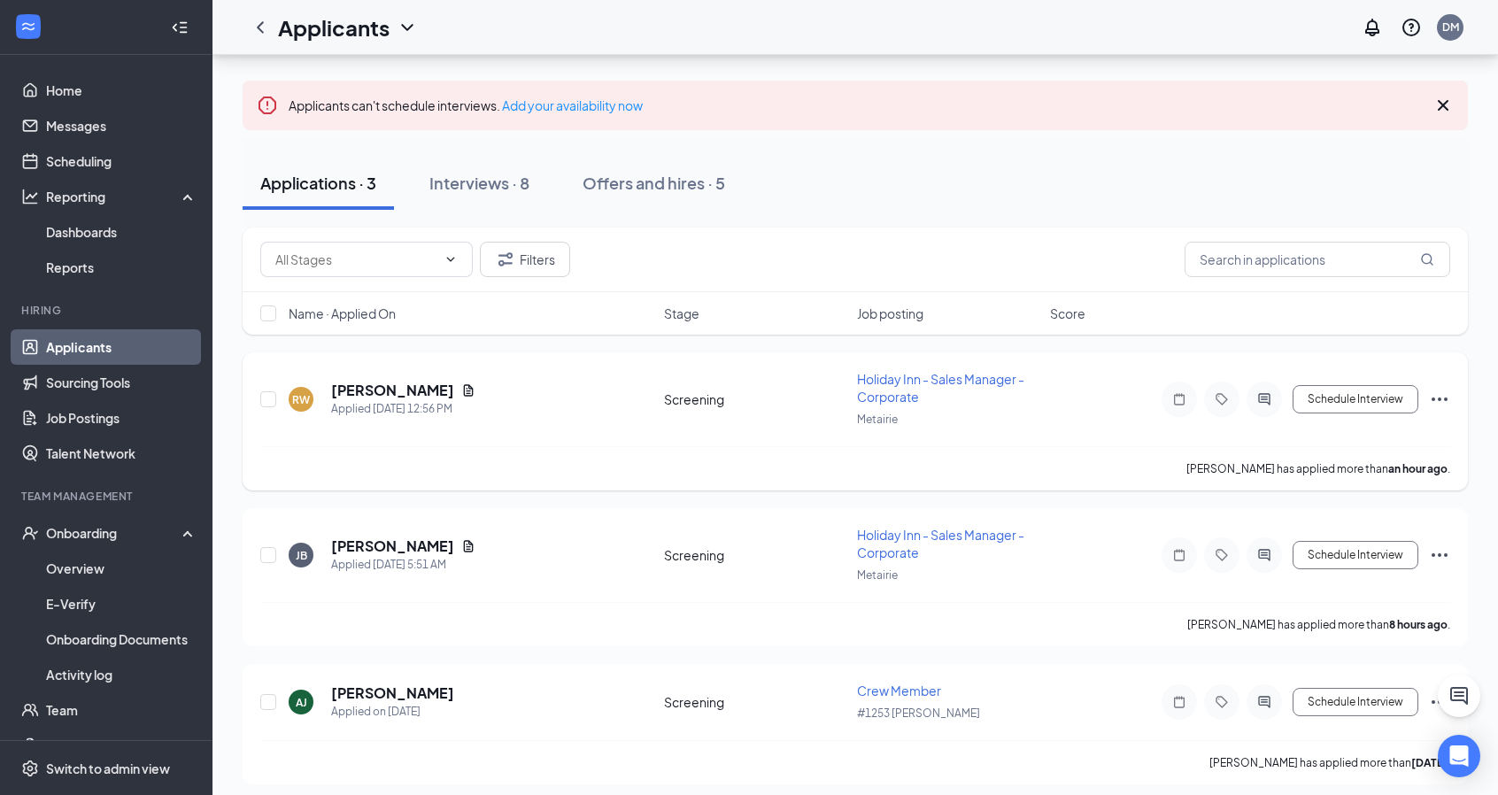
scroll to position [98, 0]
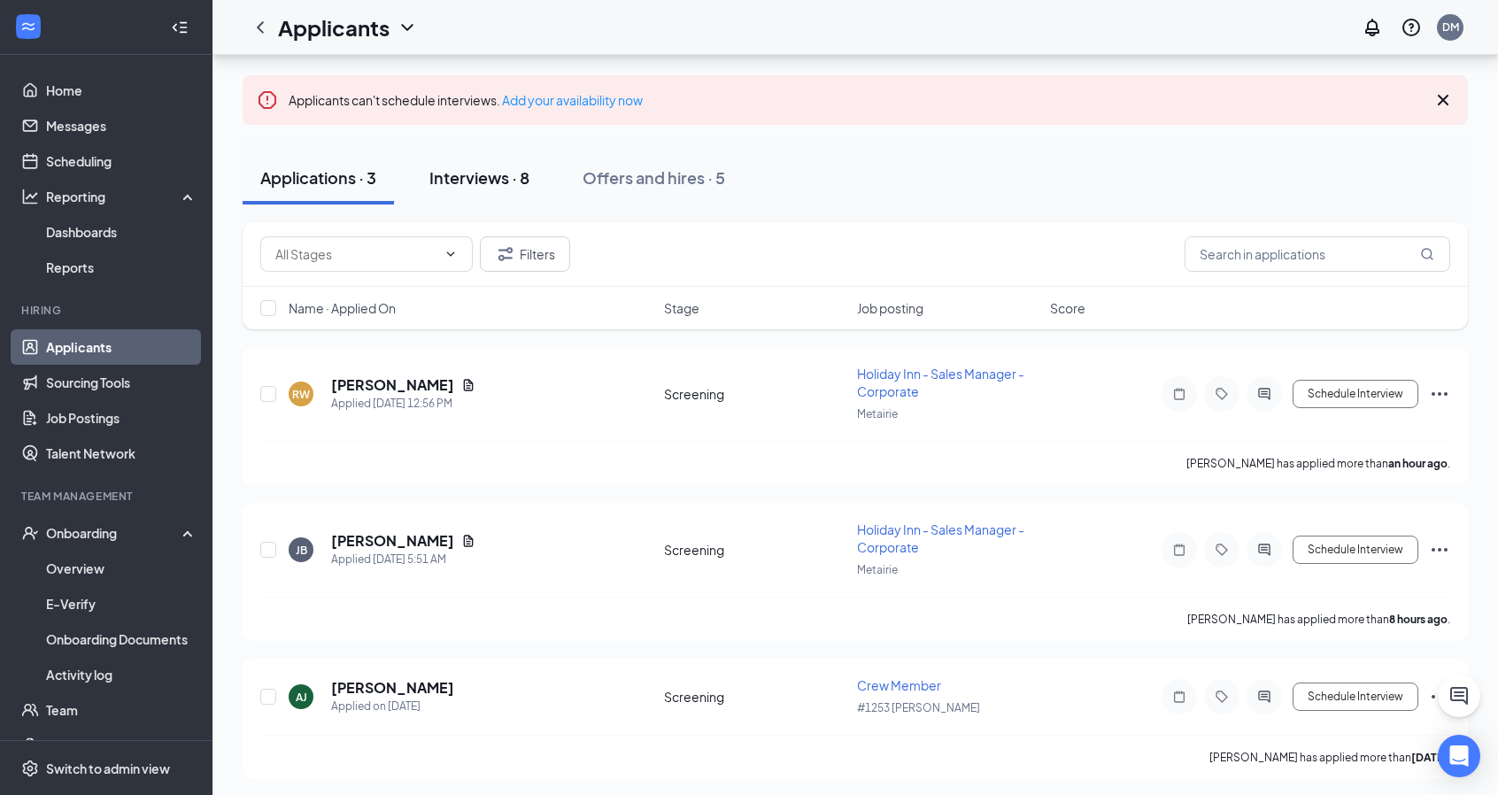
click at [479, 183] on div "Interviews · 8" at bounding box center [479, 177] width 100 height 22
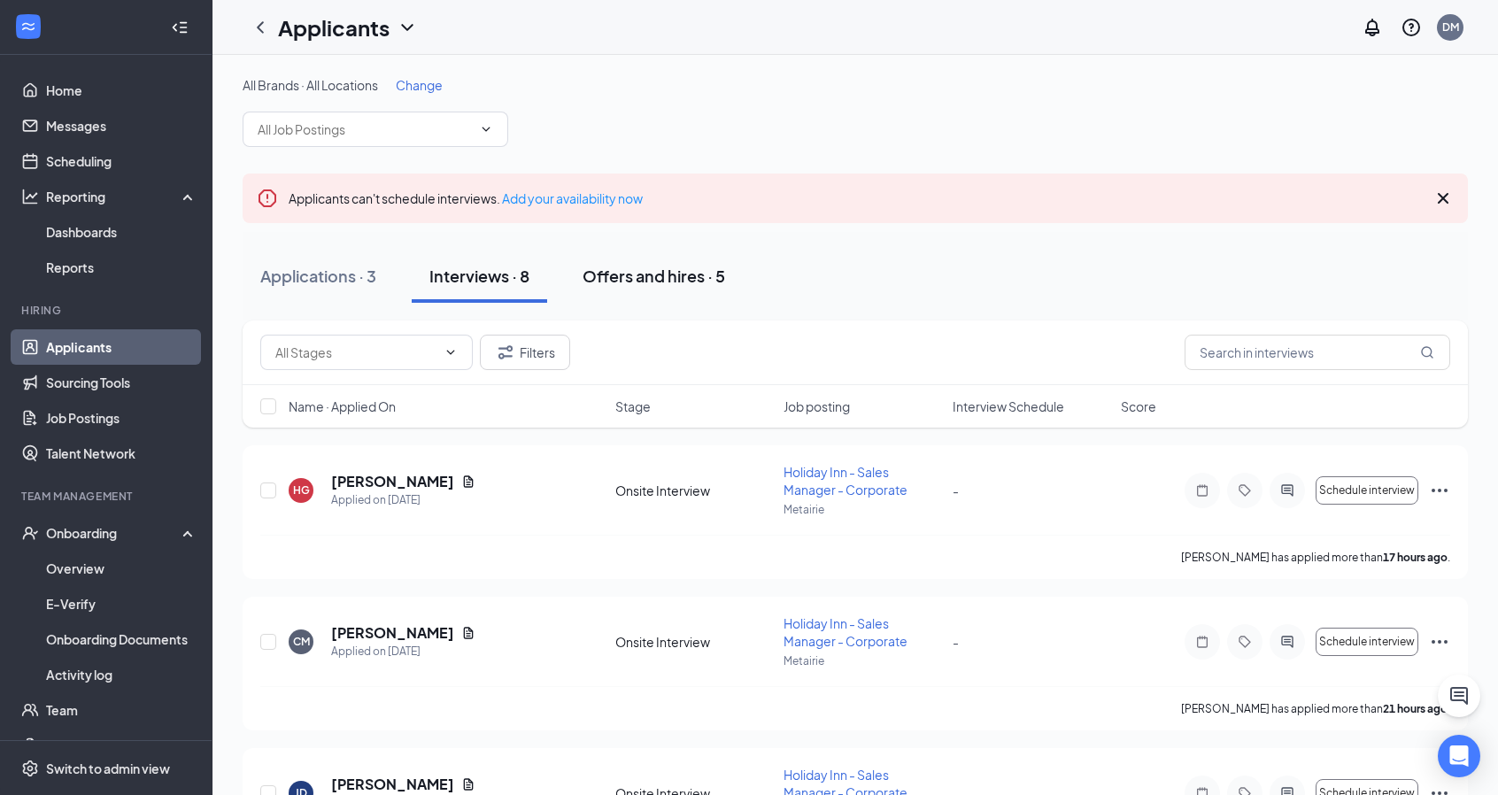
click at [652, 277] on div "Offers and hires · 5" at bounding box center [654, 276] width 143 height 22
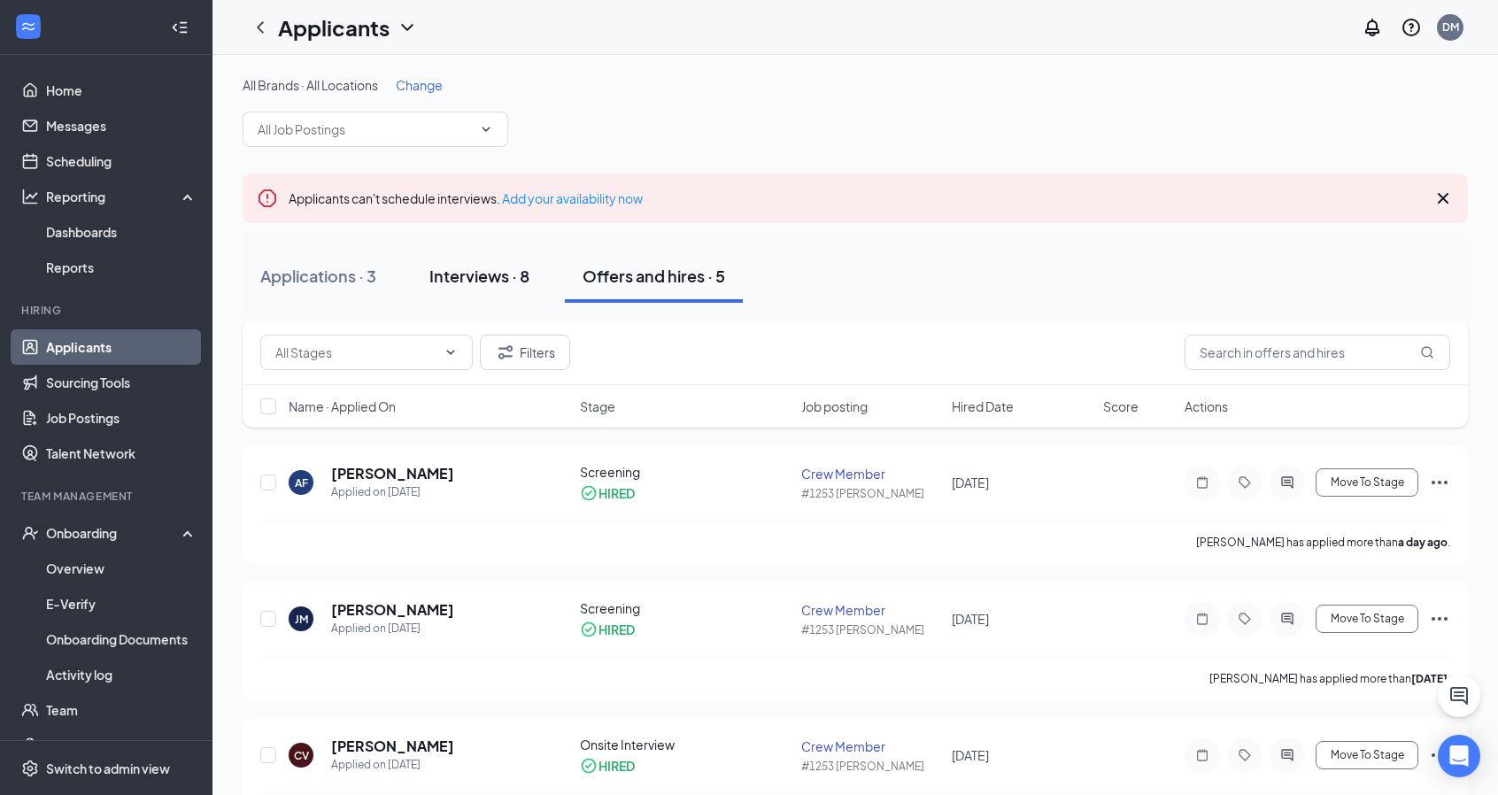
click at [470, 280] on div "Interviews · 8" at bounding box center [479, 276] width 100 height 22
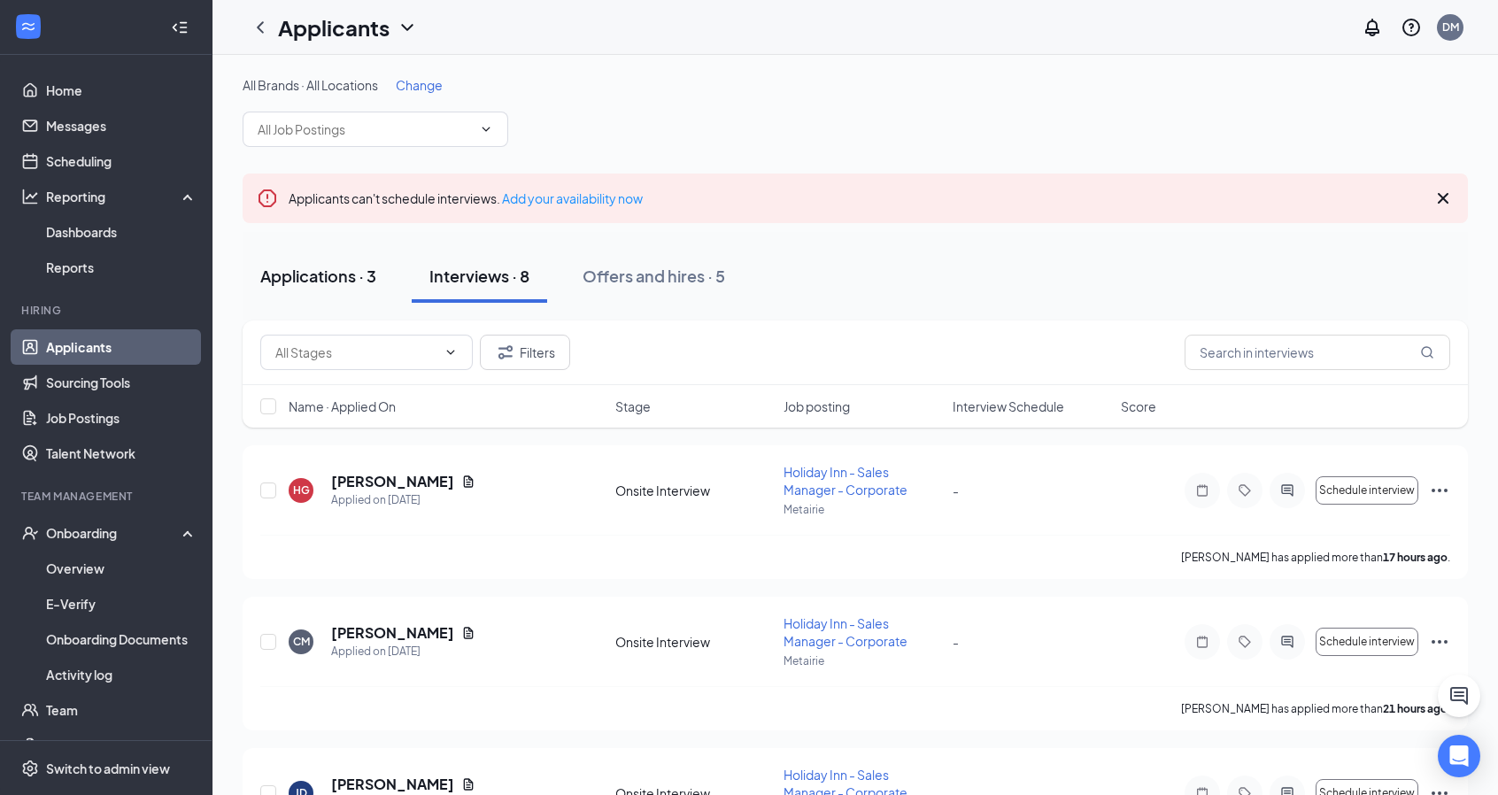
click at [323, 268] on div "Applications · 3" at bounding box center [318, 276] width 116 height 22
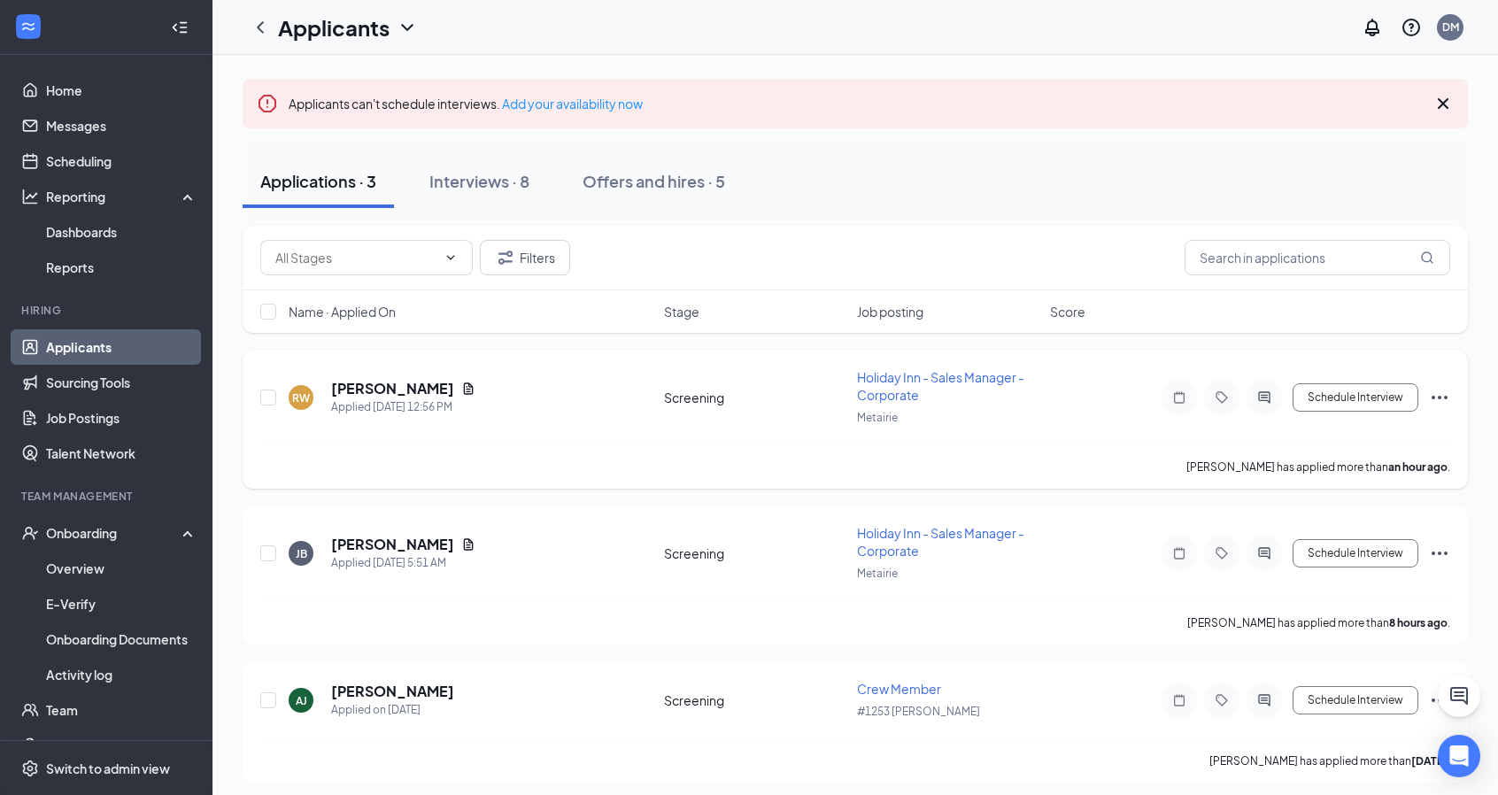
scroll to position [98, 0]
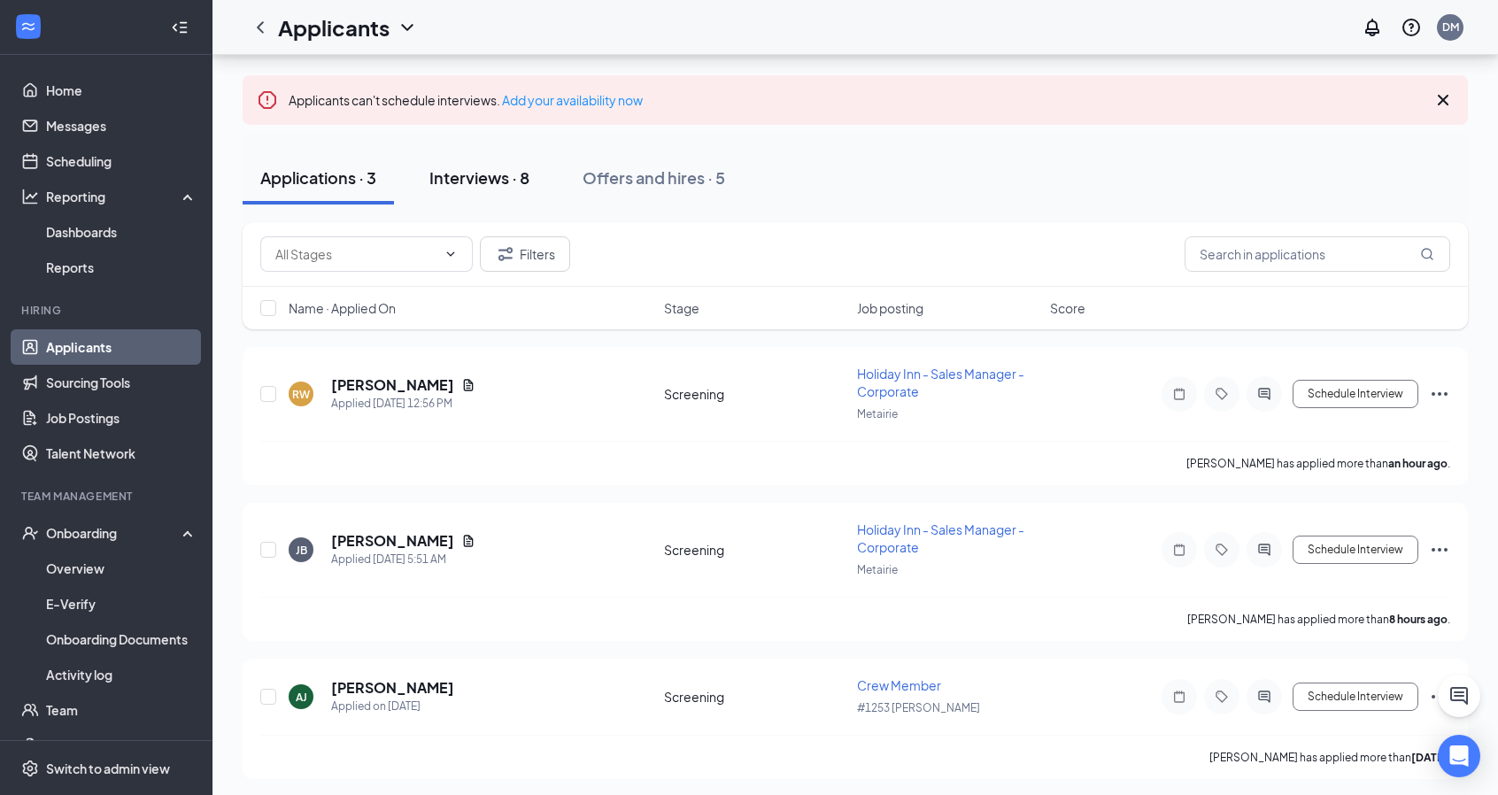
click at [492, 181] on div "Interviews · 8" at bounding box center [479, 177] width 100 height 22
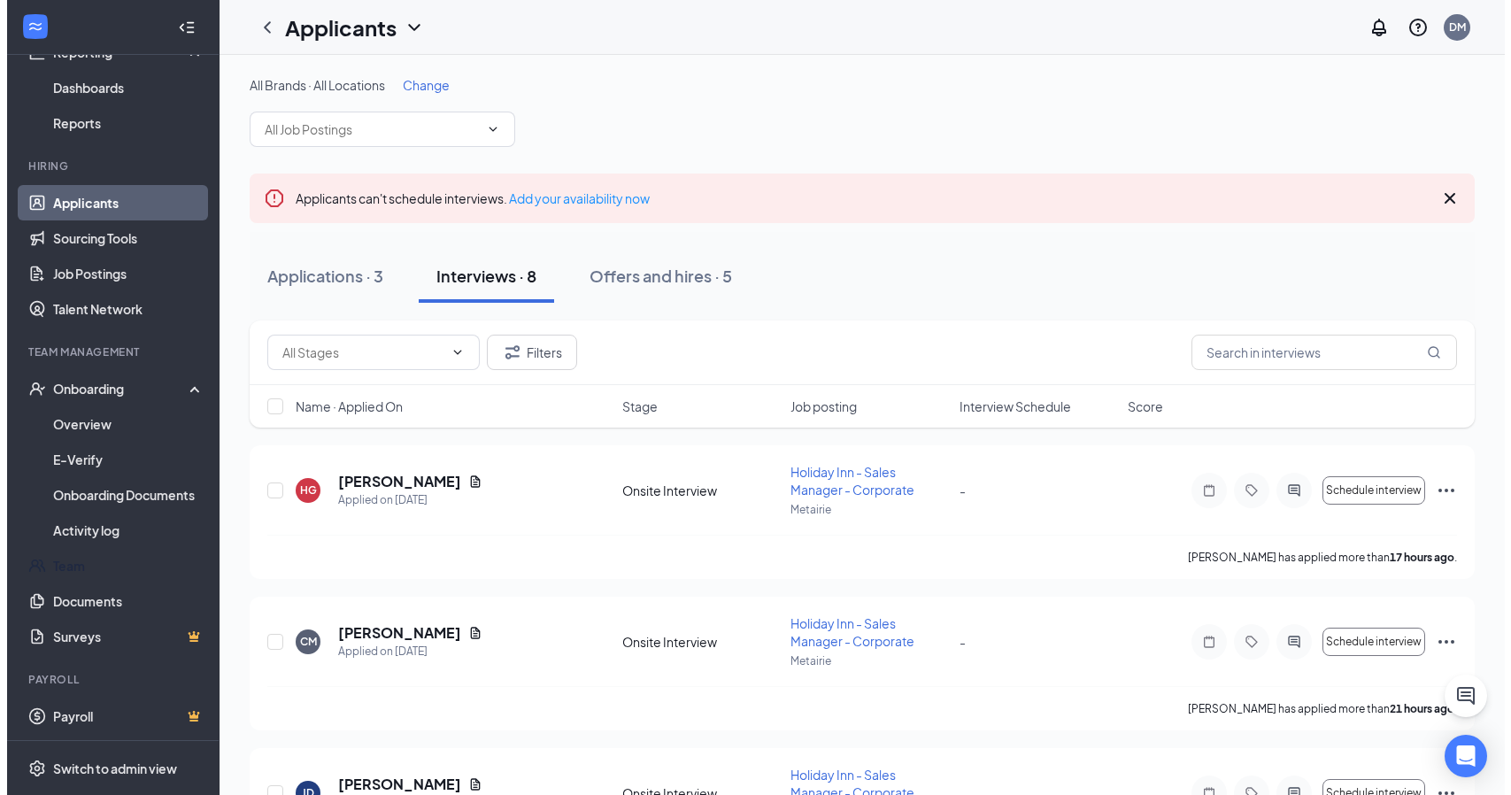
scroll to position [145, 0]
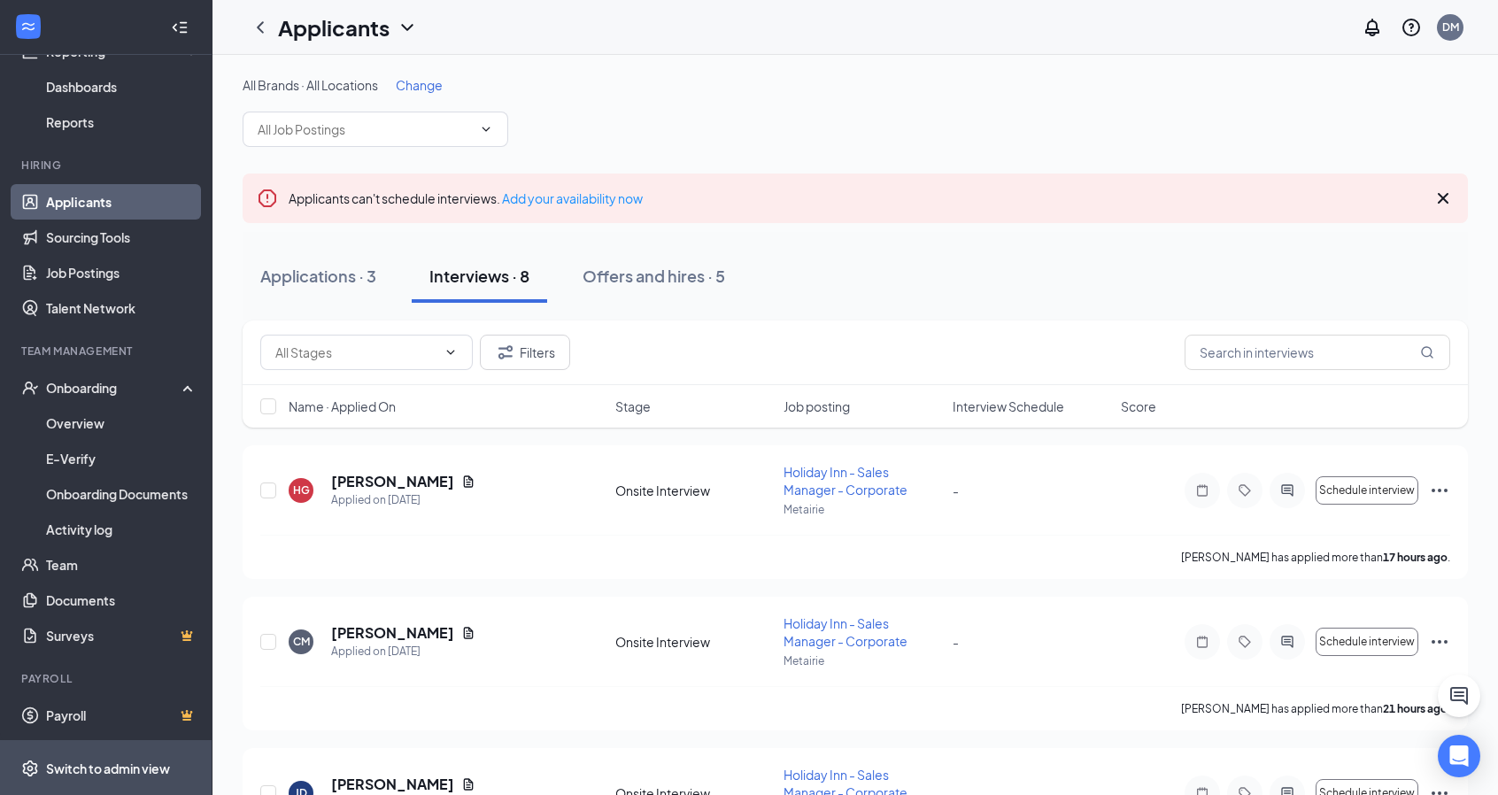
click at [110, 760] on div "Switch to admin view" at bounding box center [108, 769] width 124 height 18
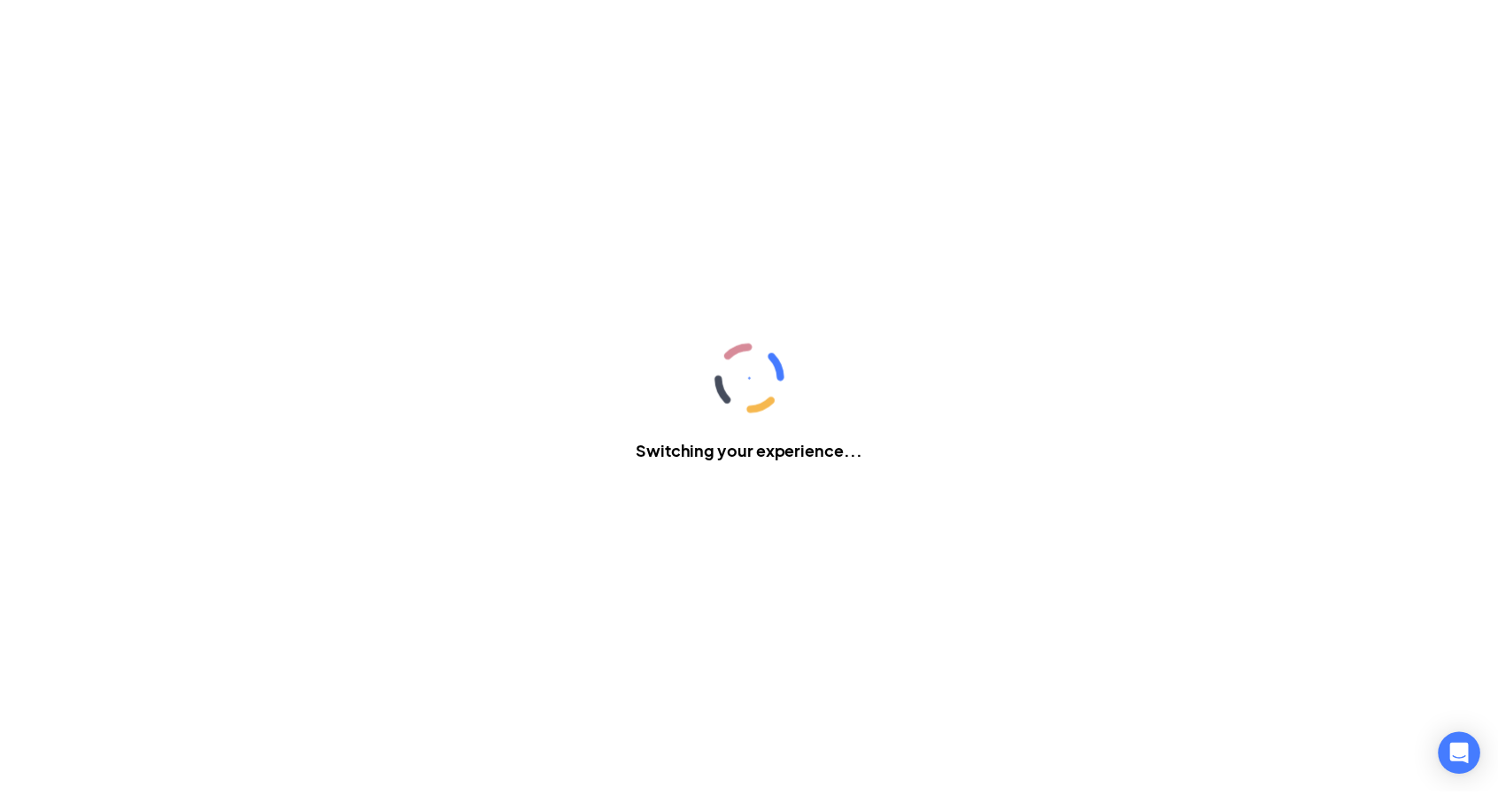
scroll to position [92, 0]
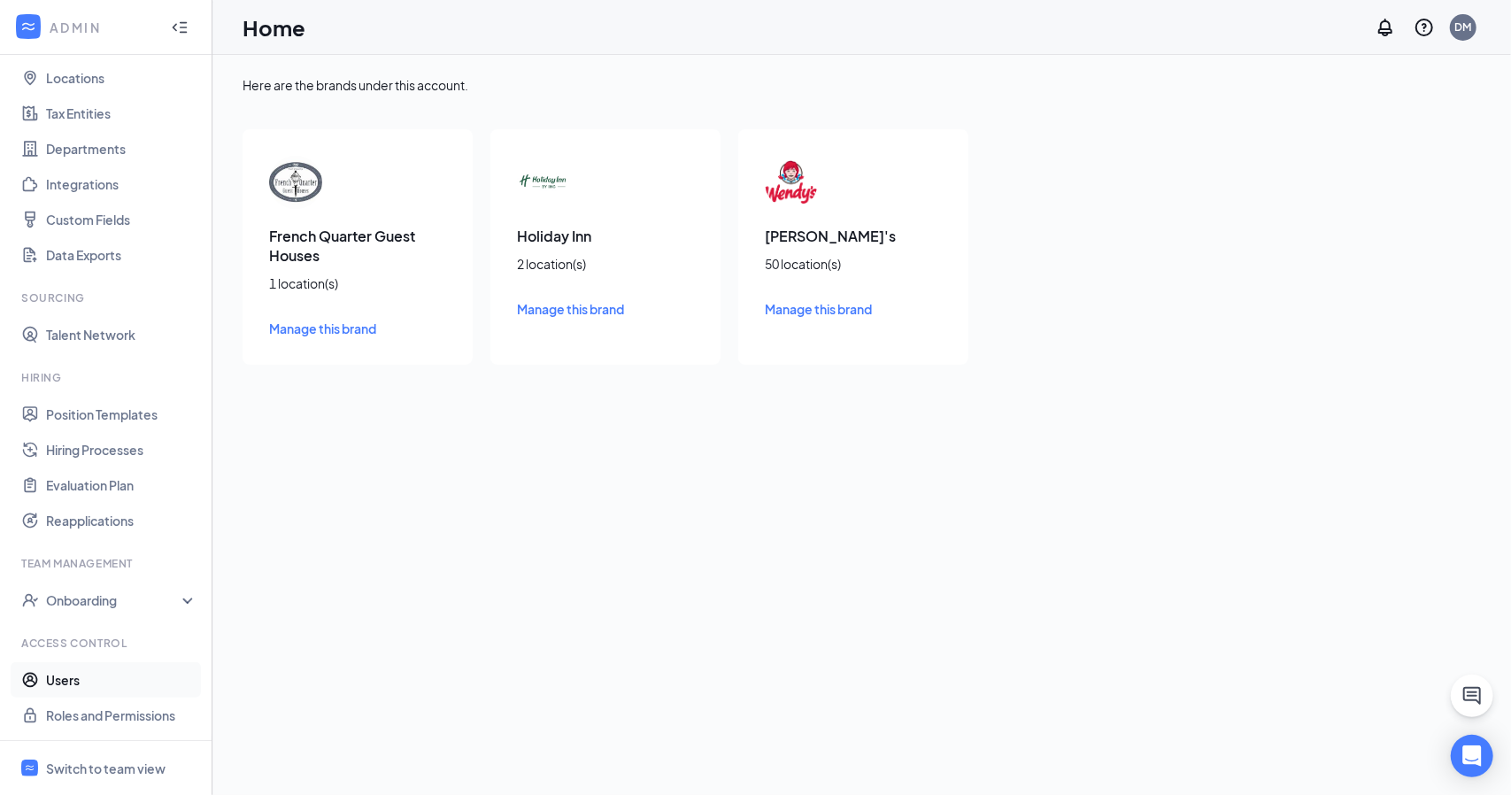
click at [106, 679] on link "Users" at bounding box center [121, 679] width 151 height 35
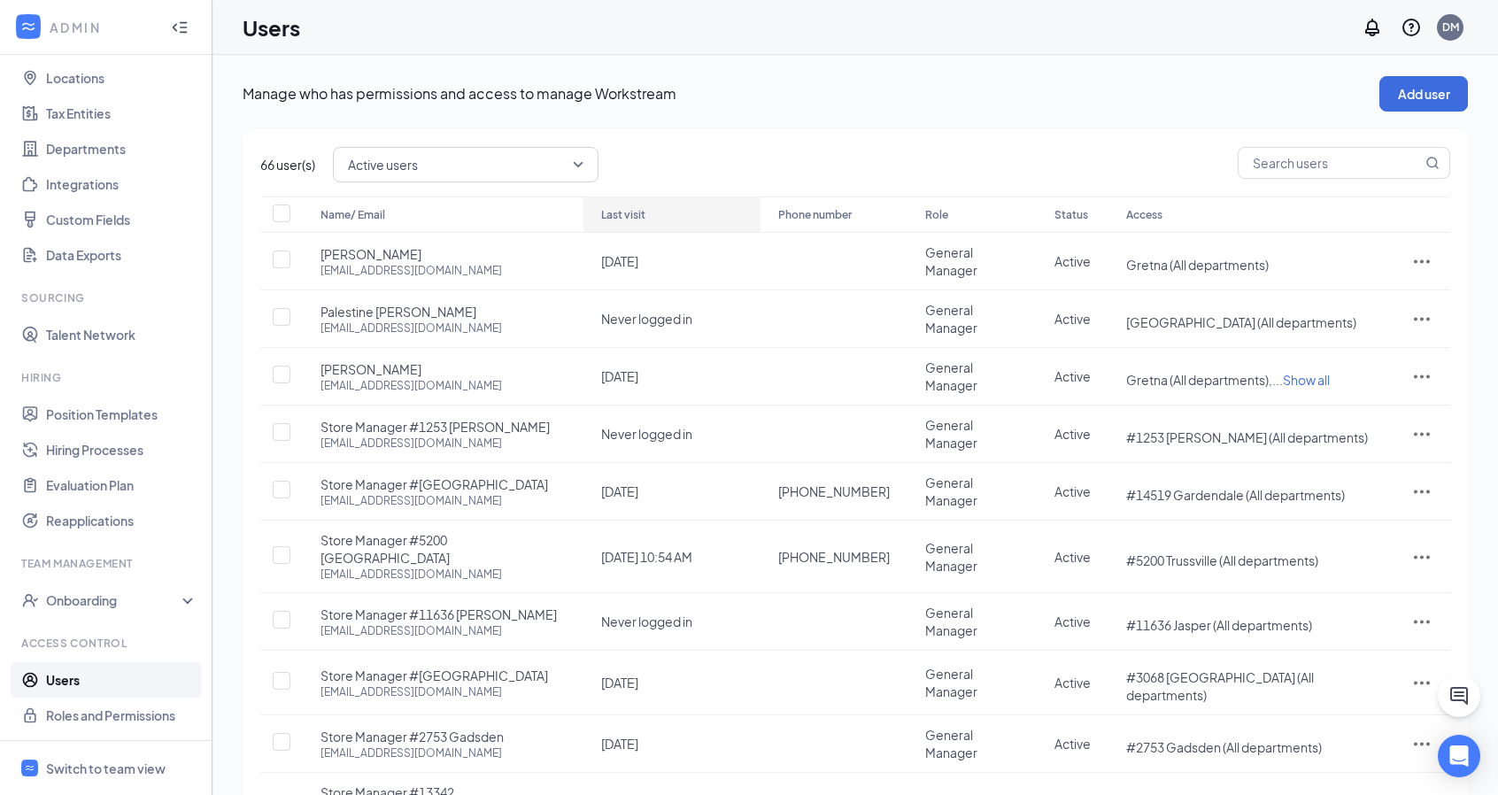
click at [623, 208] on div "Last visit" at bounding box center [672, 215] width 142 height 21
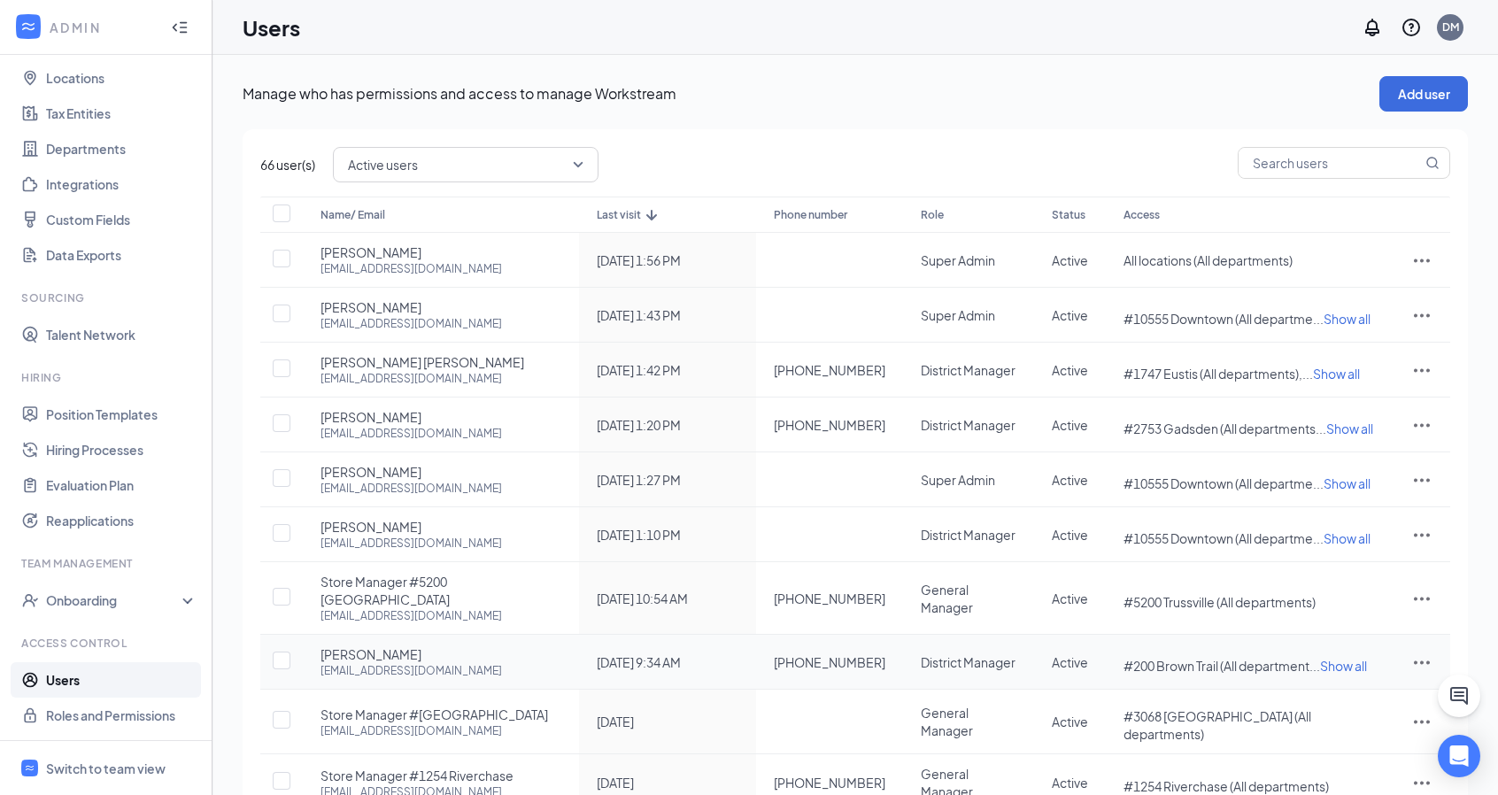
scroll to position [80, 0]
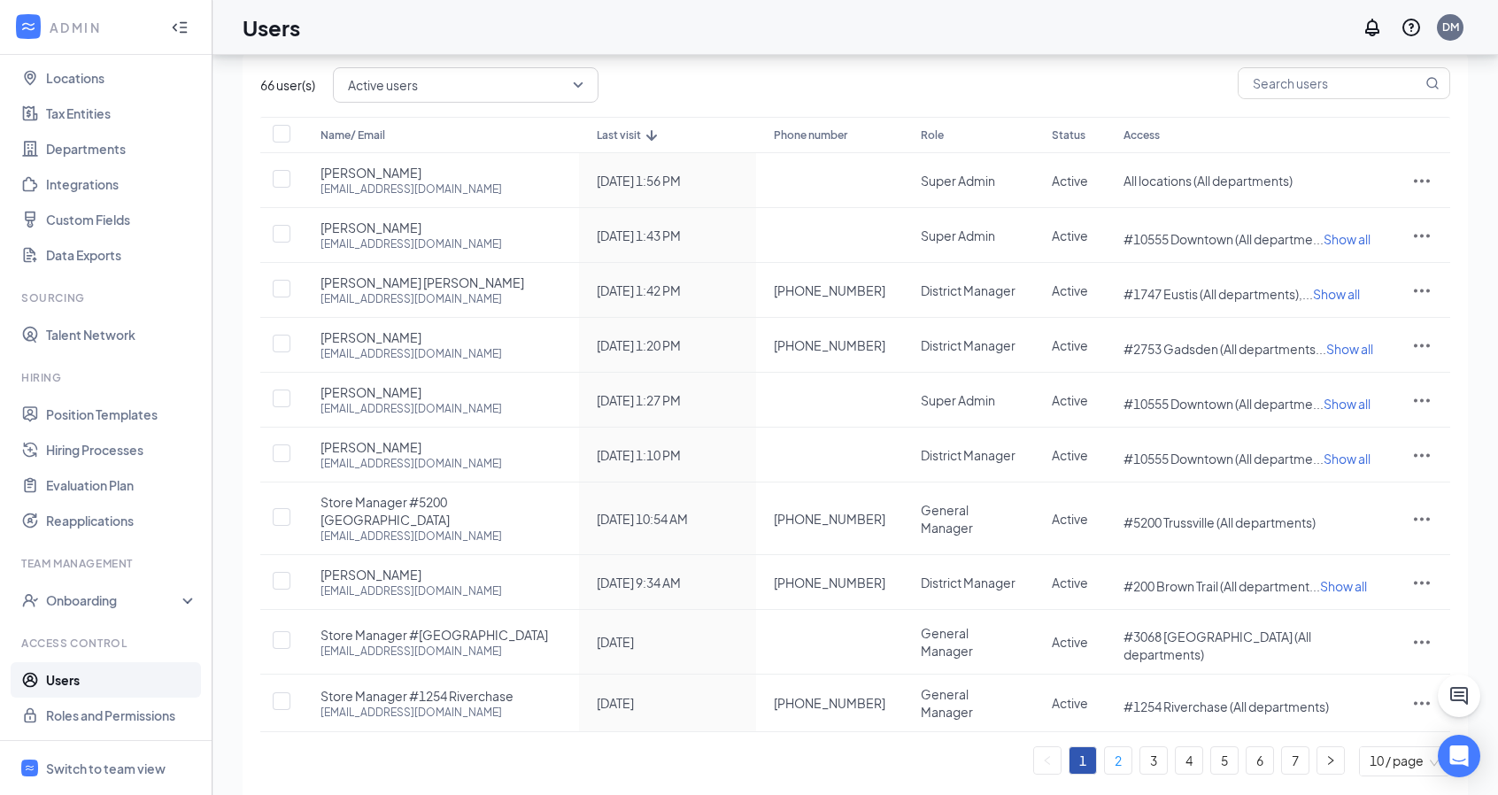
click at [1116, 747] on link "2" at bounding box center [1118, 760] width 27 height 27
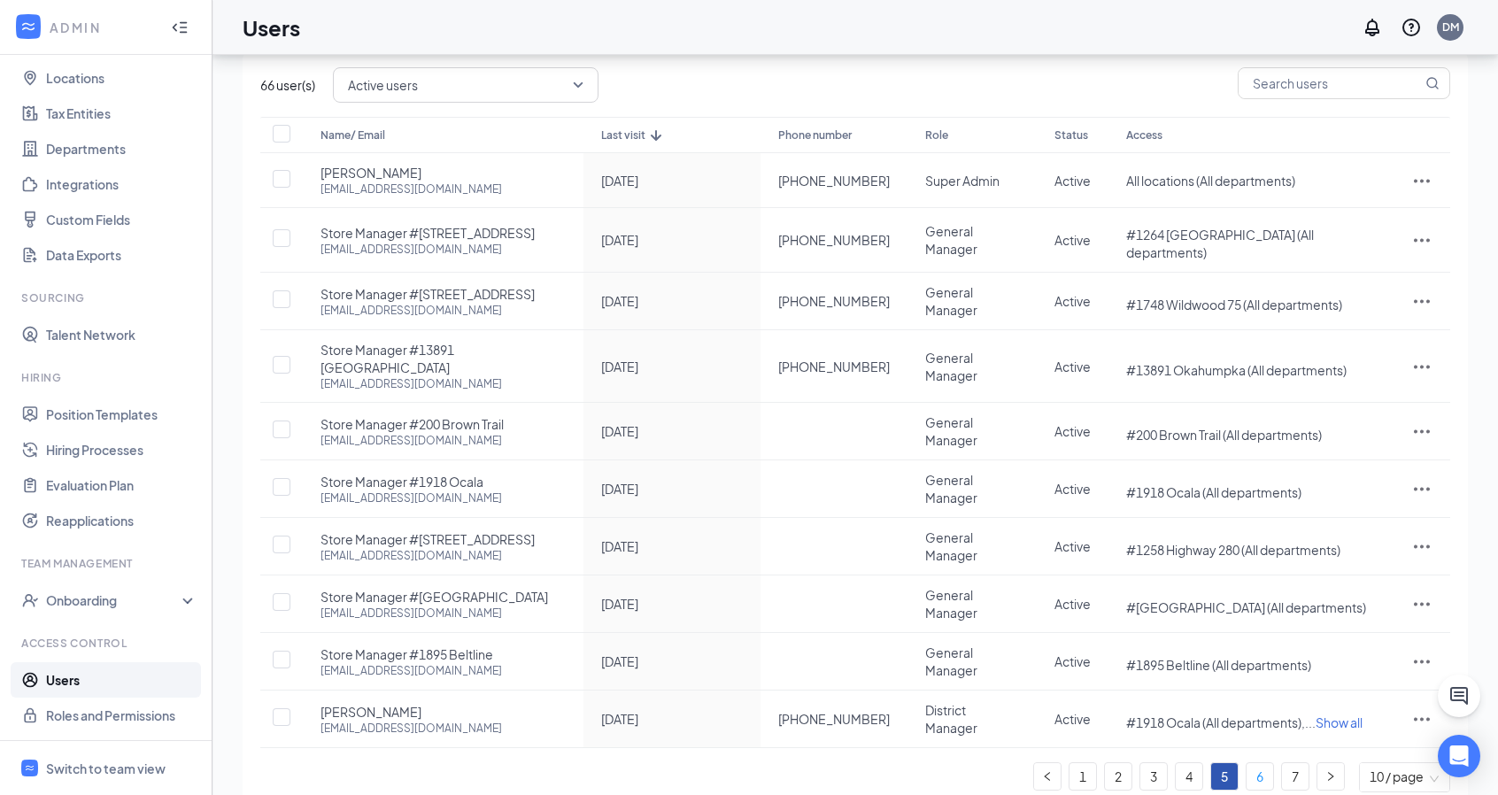
click at [1257, 763] on link "6" at bounding box center [1260, 776] width 27 height 27
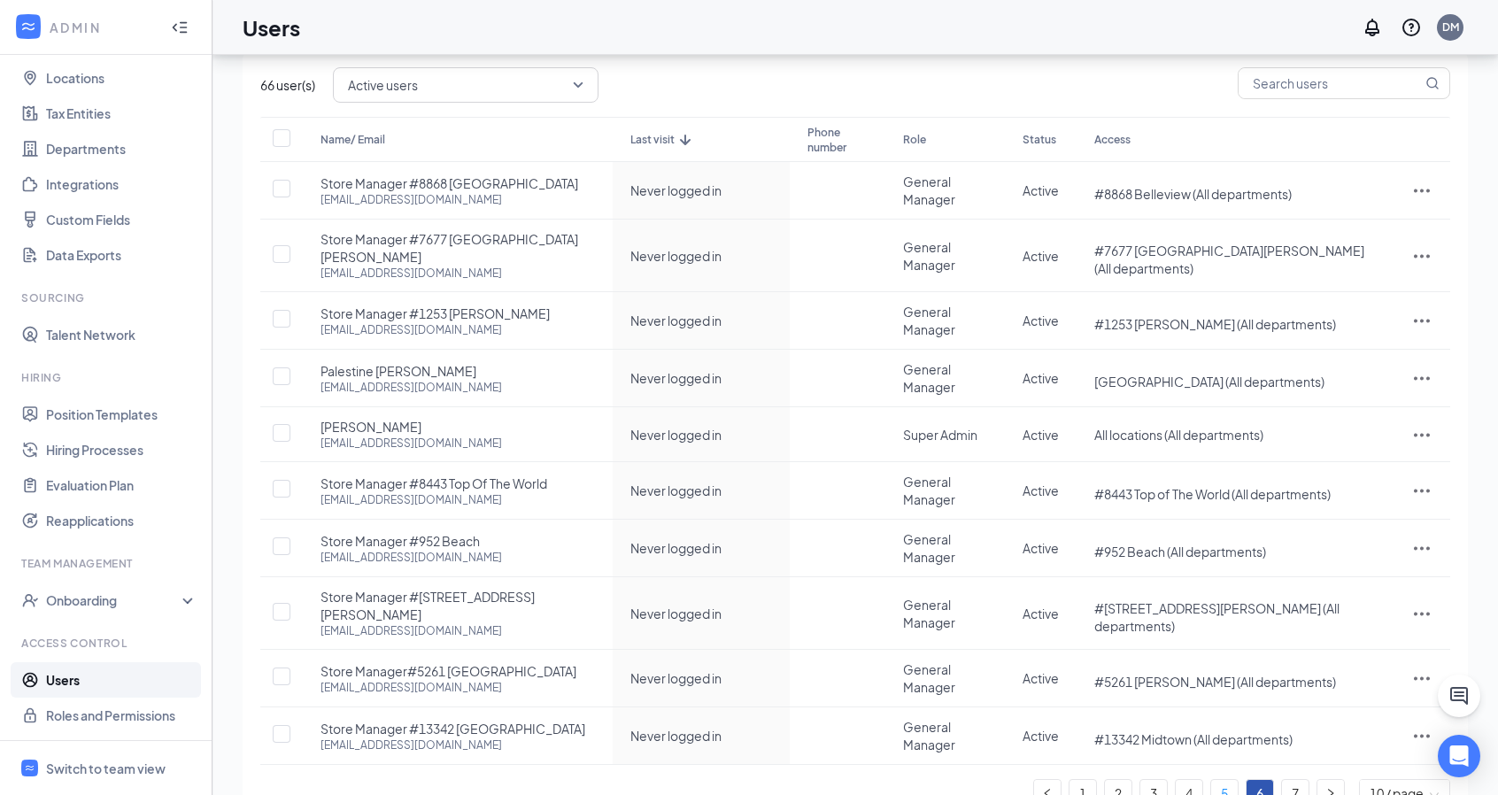
click at [1228, 780] on link "5" at bounding box center [1224, 793] width 27 height 27
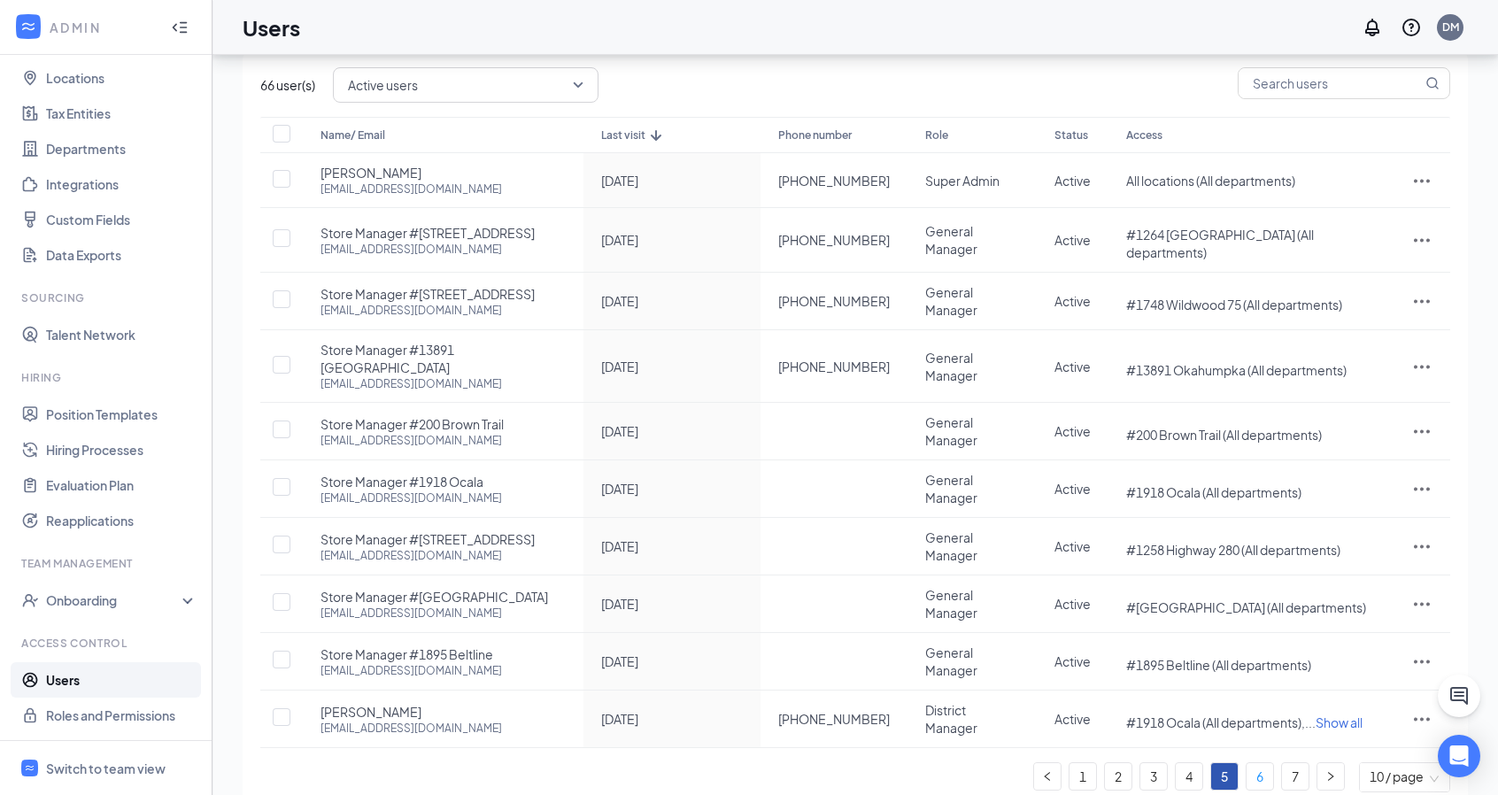
click at [1259, 763] on link "6" at bounding box center [1260, 776] width 27 height 27
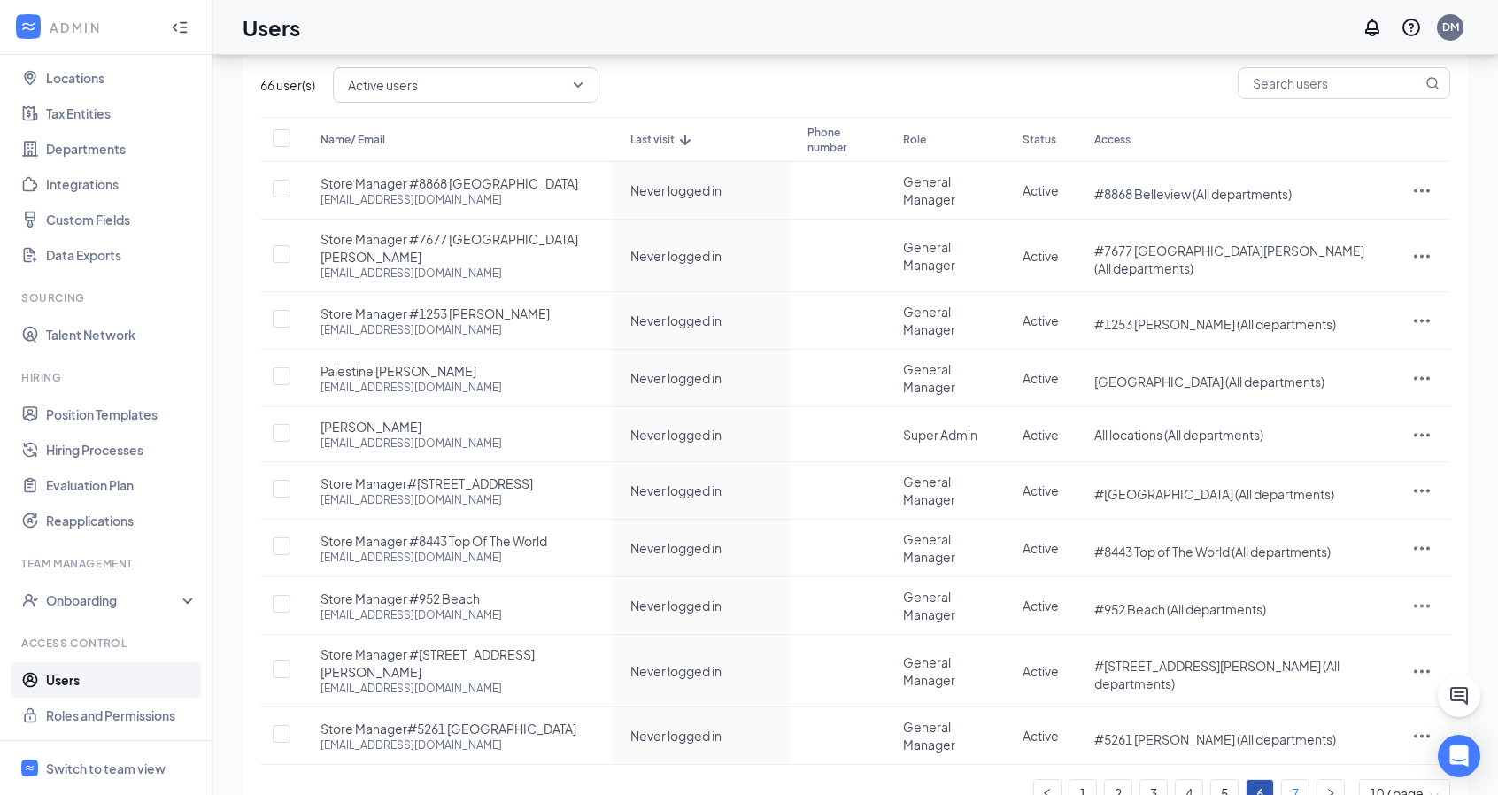
click at [1293, 780] on link "7" at bounding box center [1295, 793] width 27 height 27
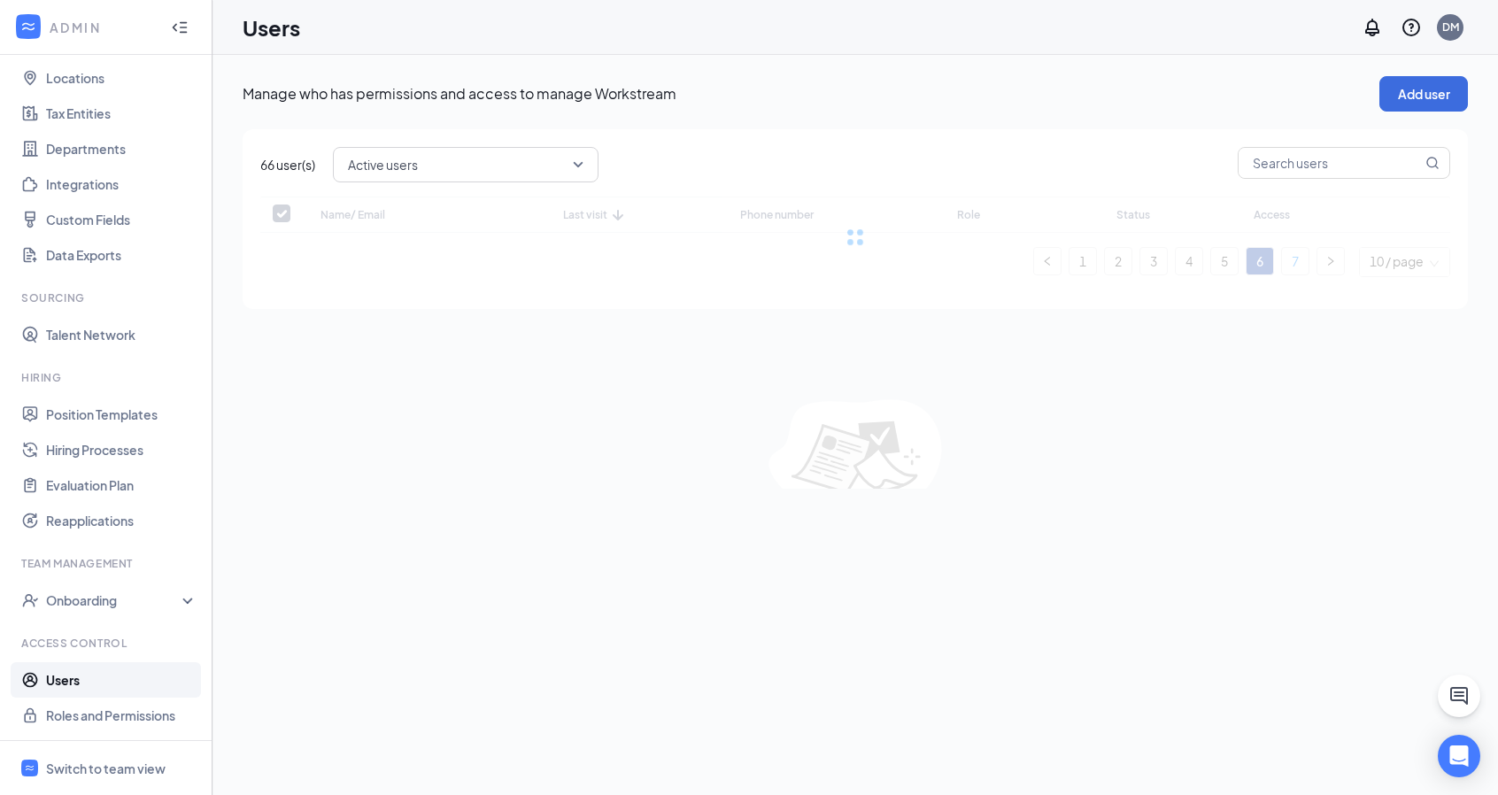
scroll to position [0, 0]
checkbox input "false"
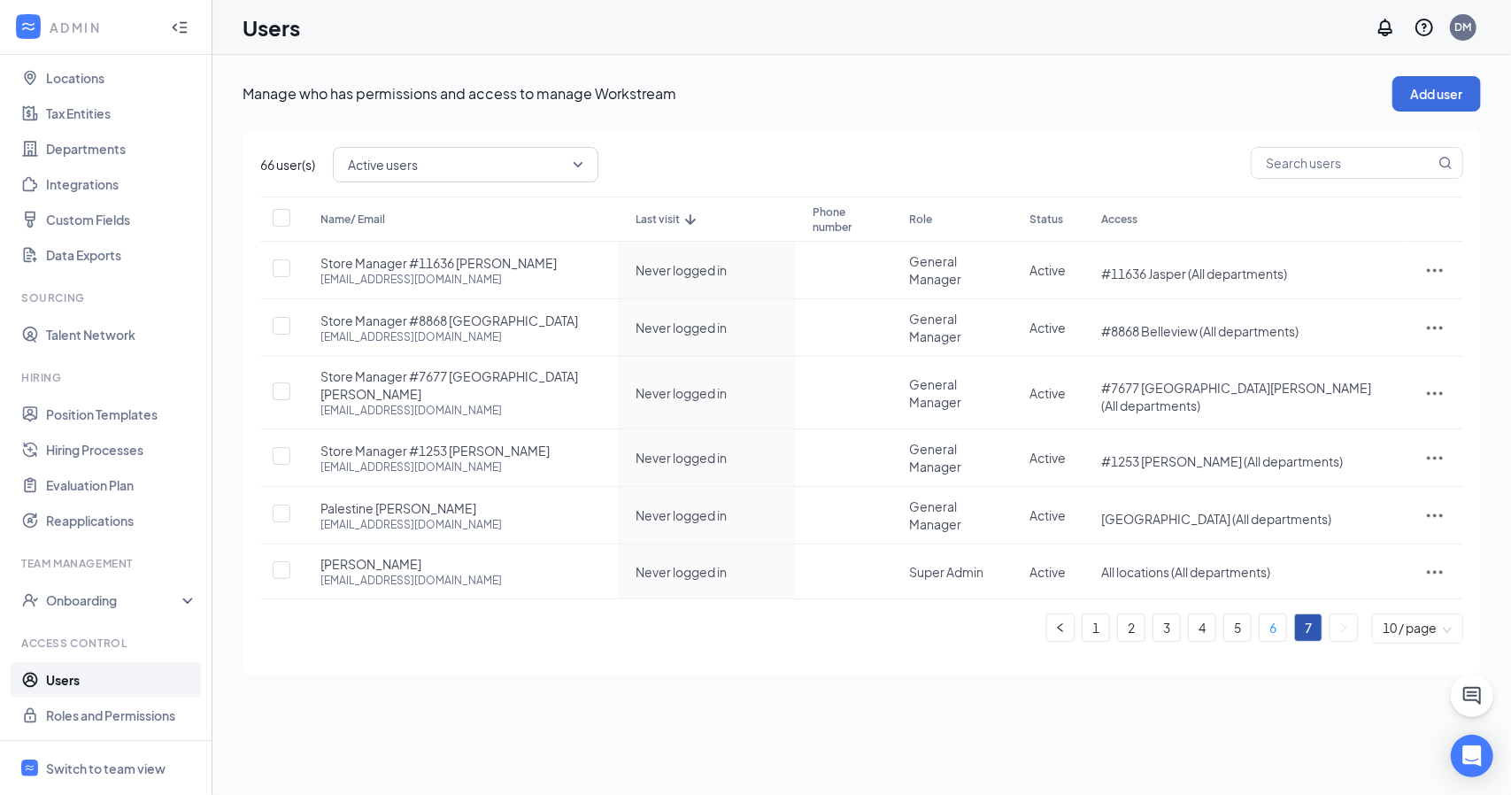
click at [1273, 614] on link "6" at bounding box center [1273, 627] width 27 height 27
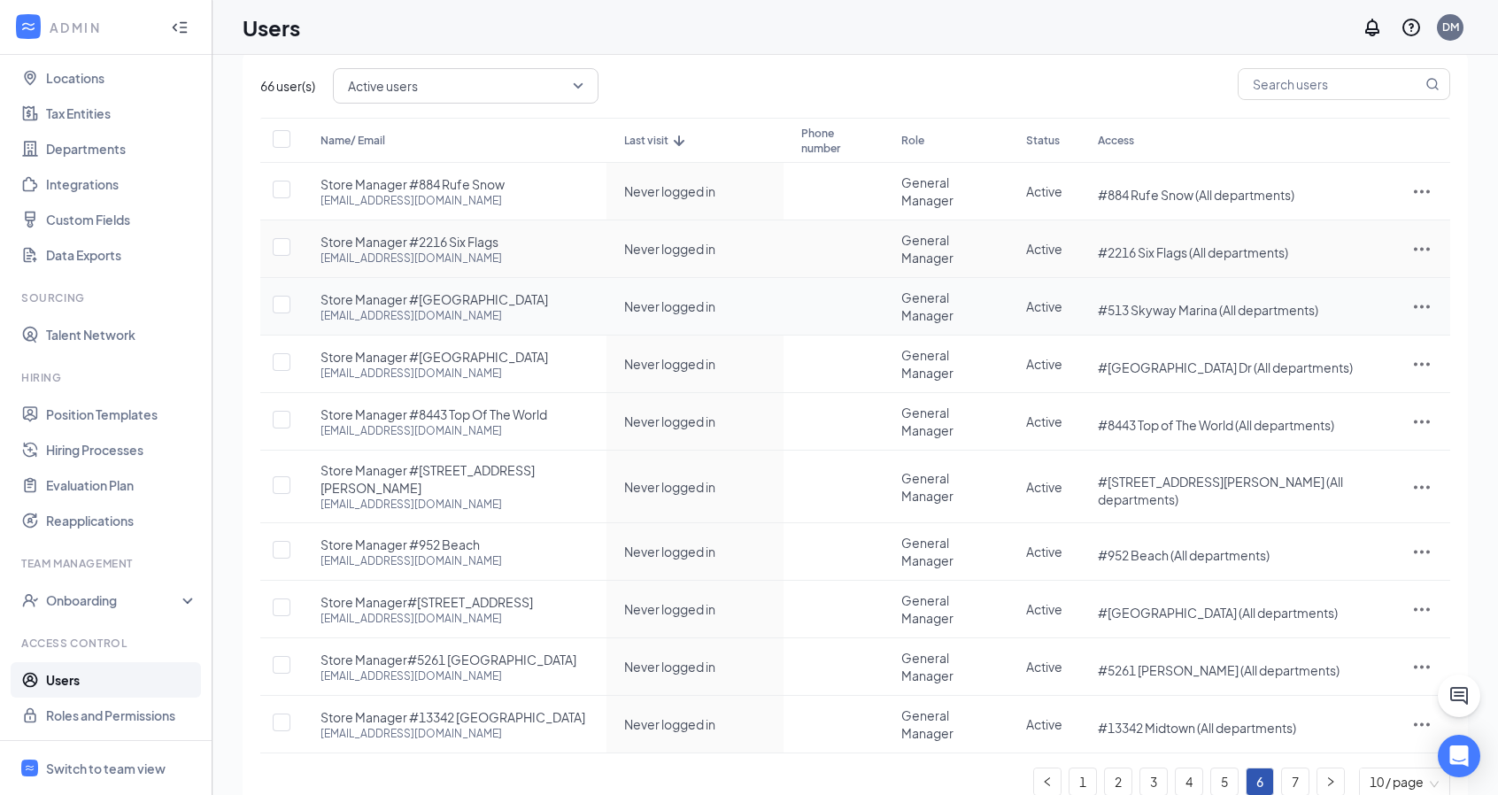
scroll to position [80, 0]
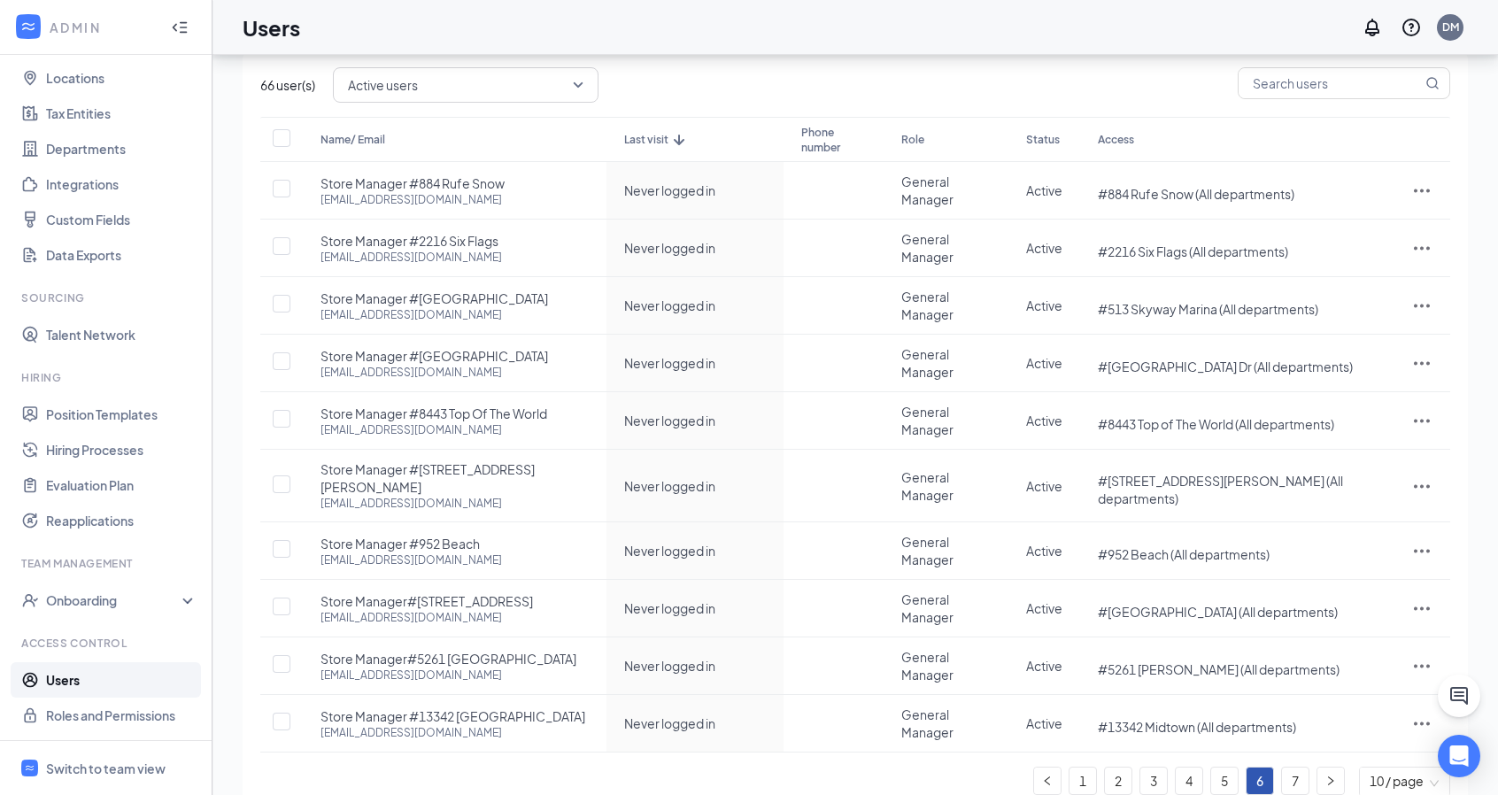
click at [1292, 768] on link "7" at bounding box center [1295, 781] width 27 height 27
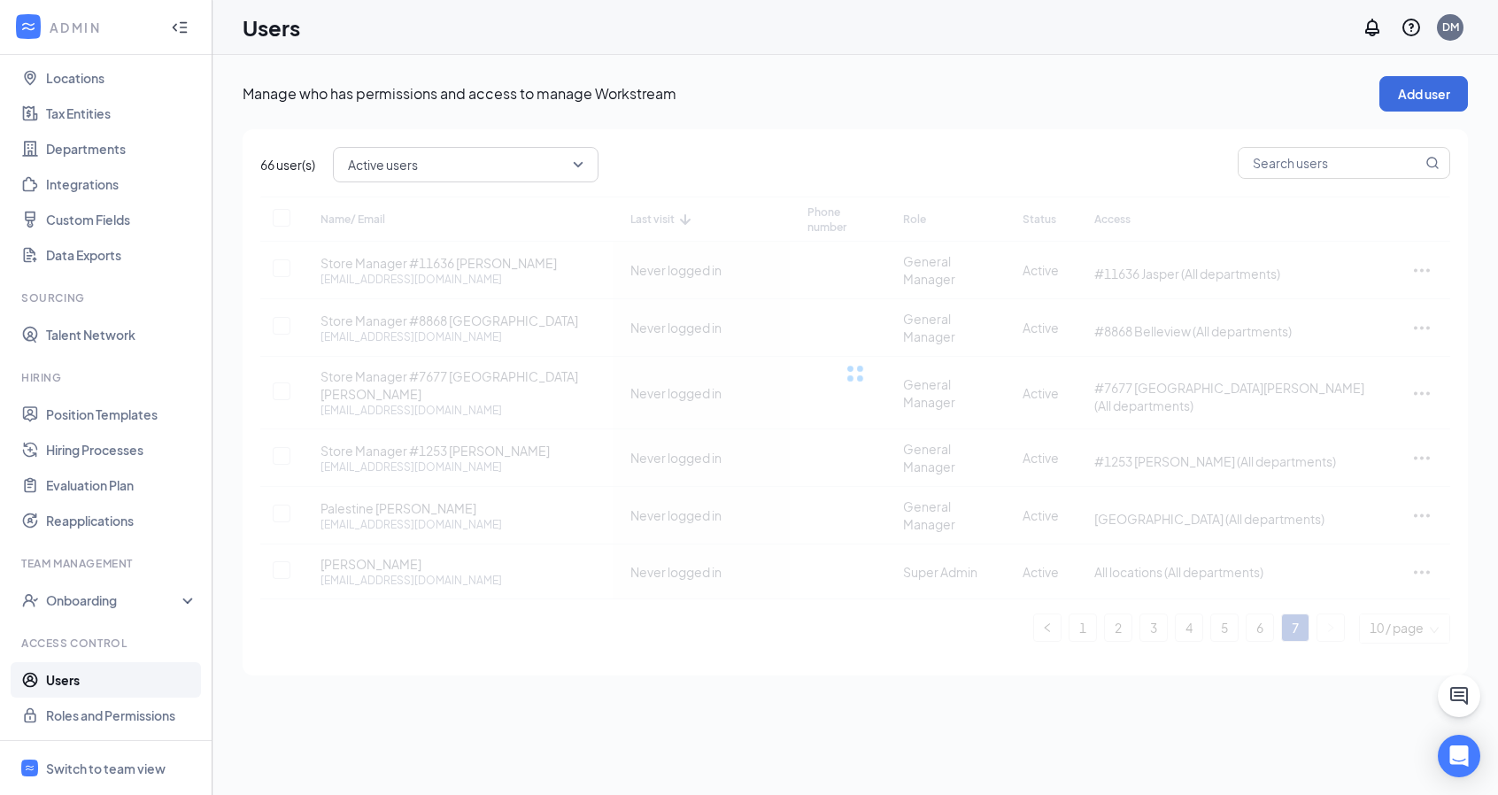
scroll to position [0, 0]
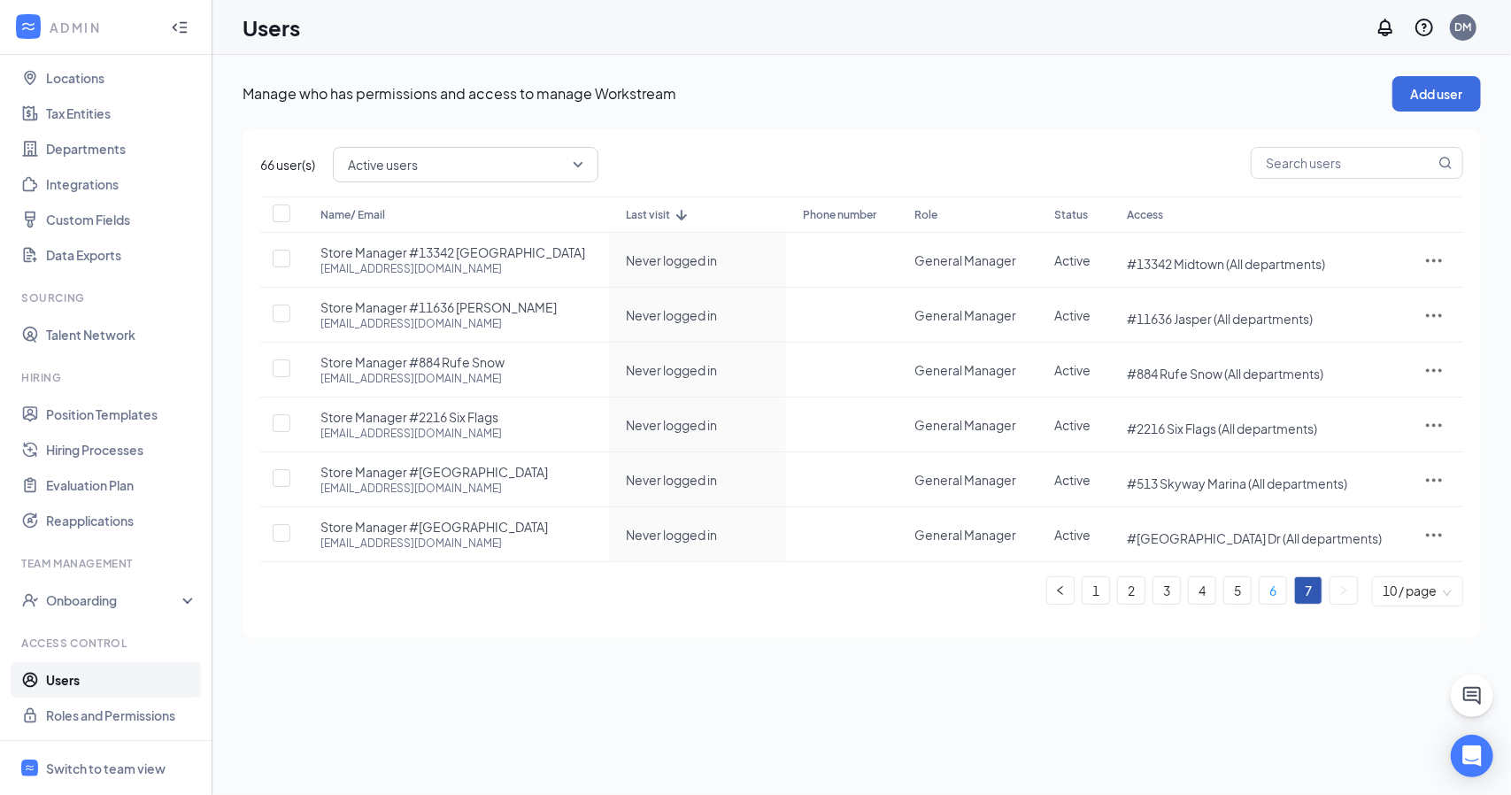
click at [1271, 590] on link "6" at bounding box center [1273, 590] width 27 height 27
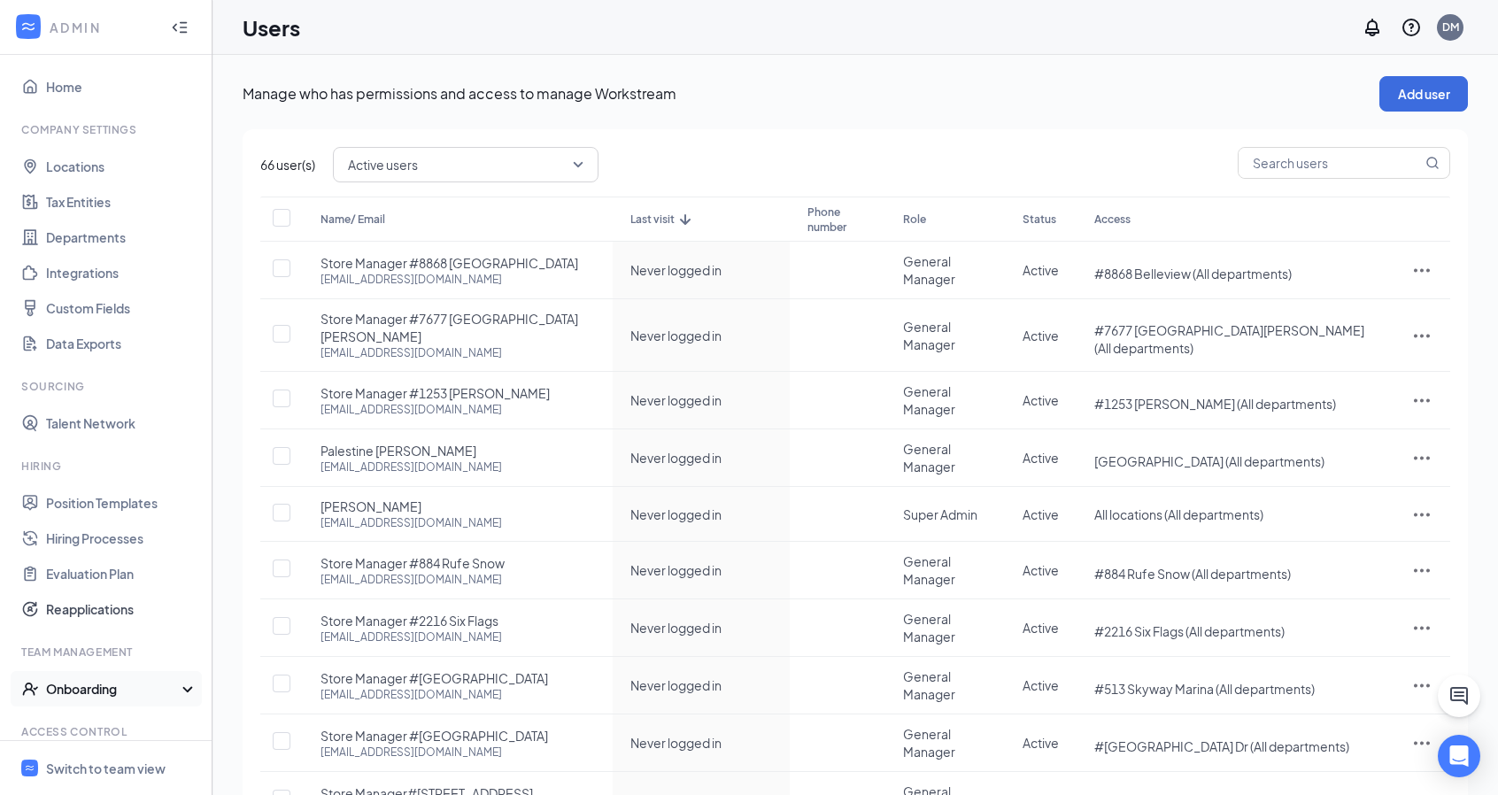
scroll to position [92, 0]
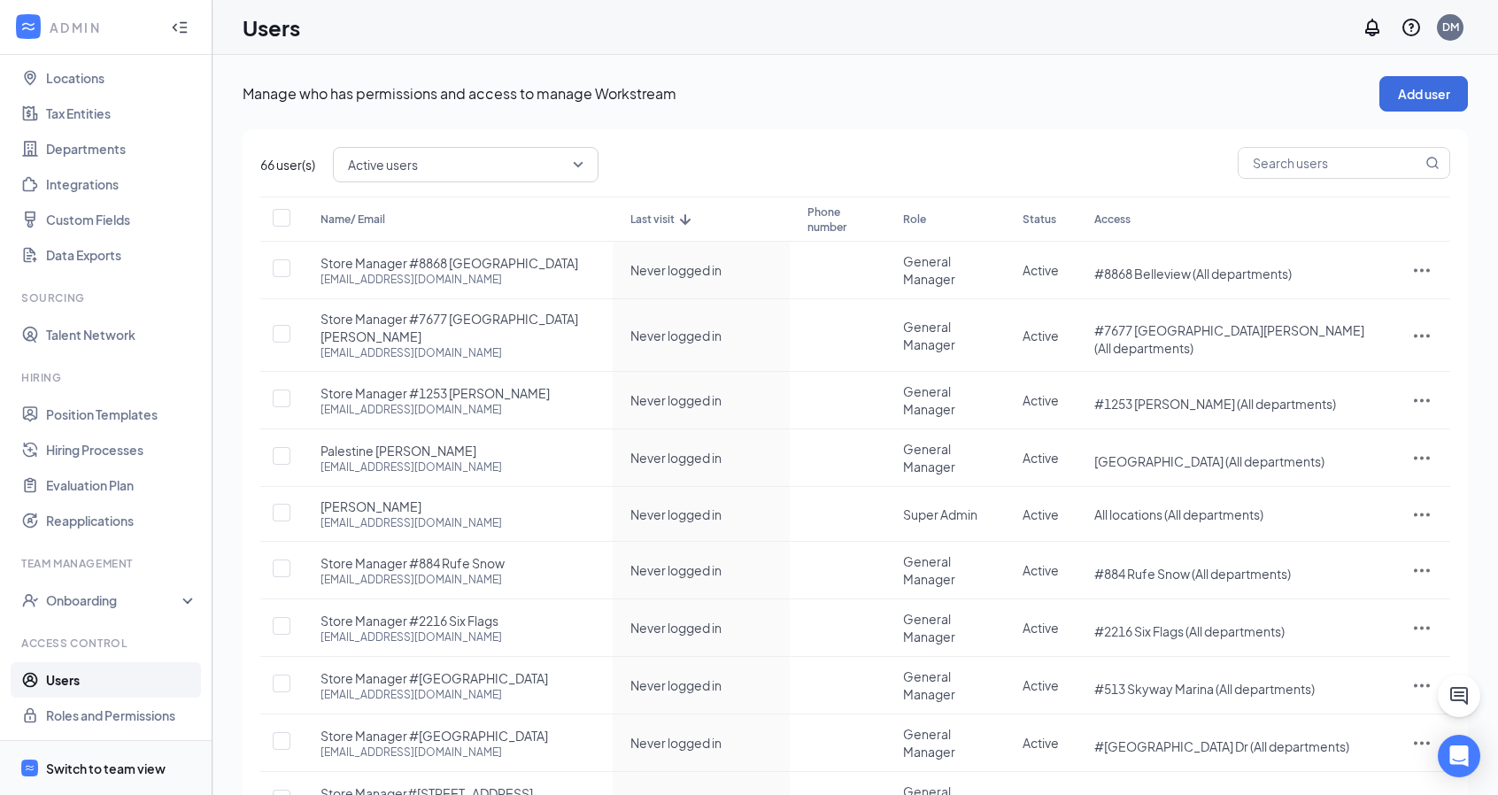
click at [122, 757] on span "Switch to team view" at bounding box center [121, 768] width 151 height 54
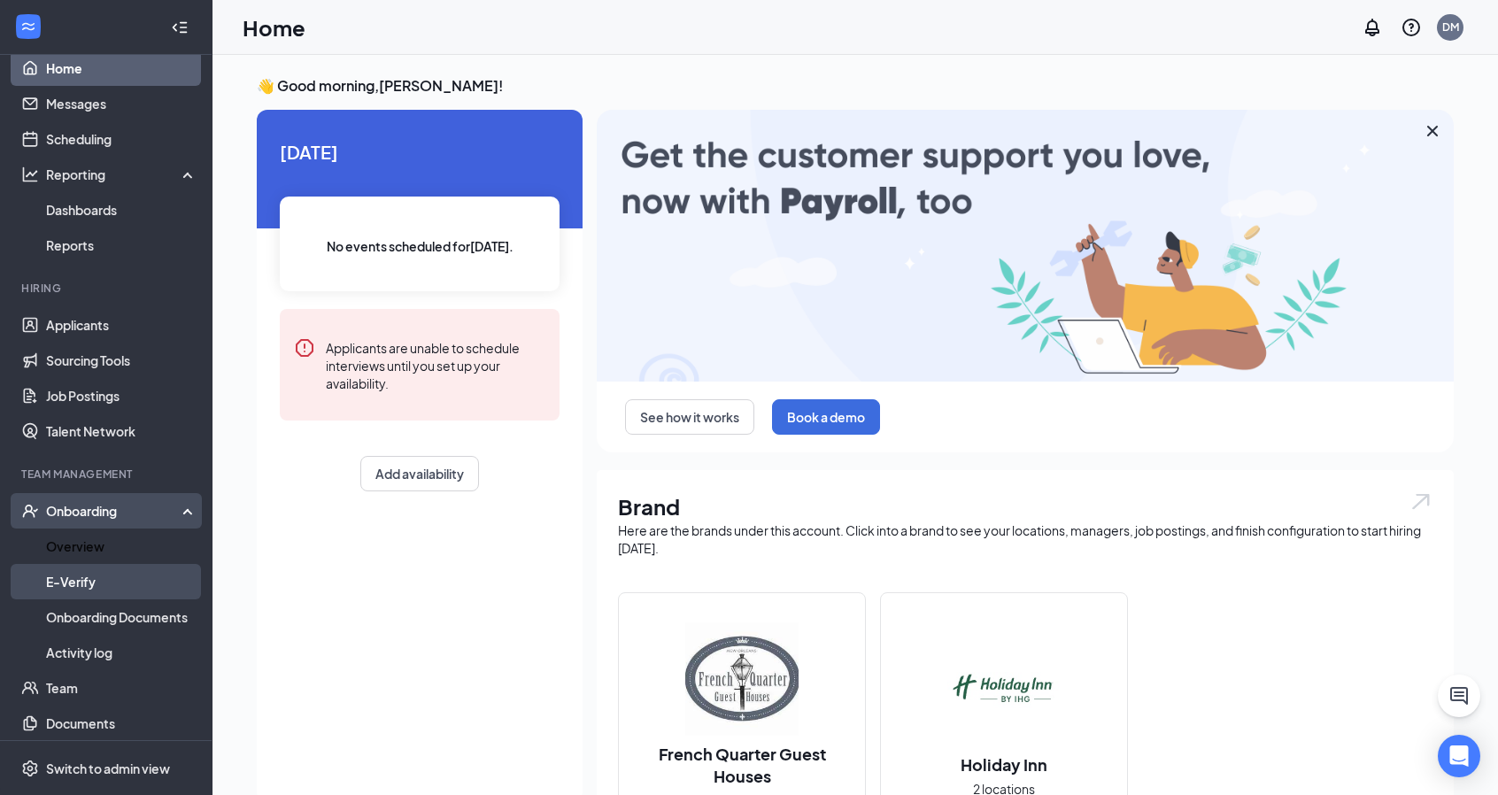
scroll to position [89, 0]
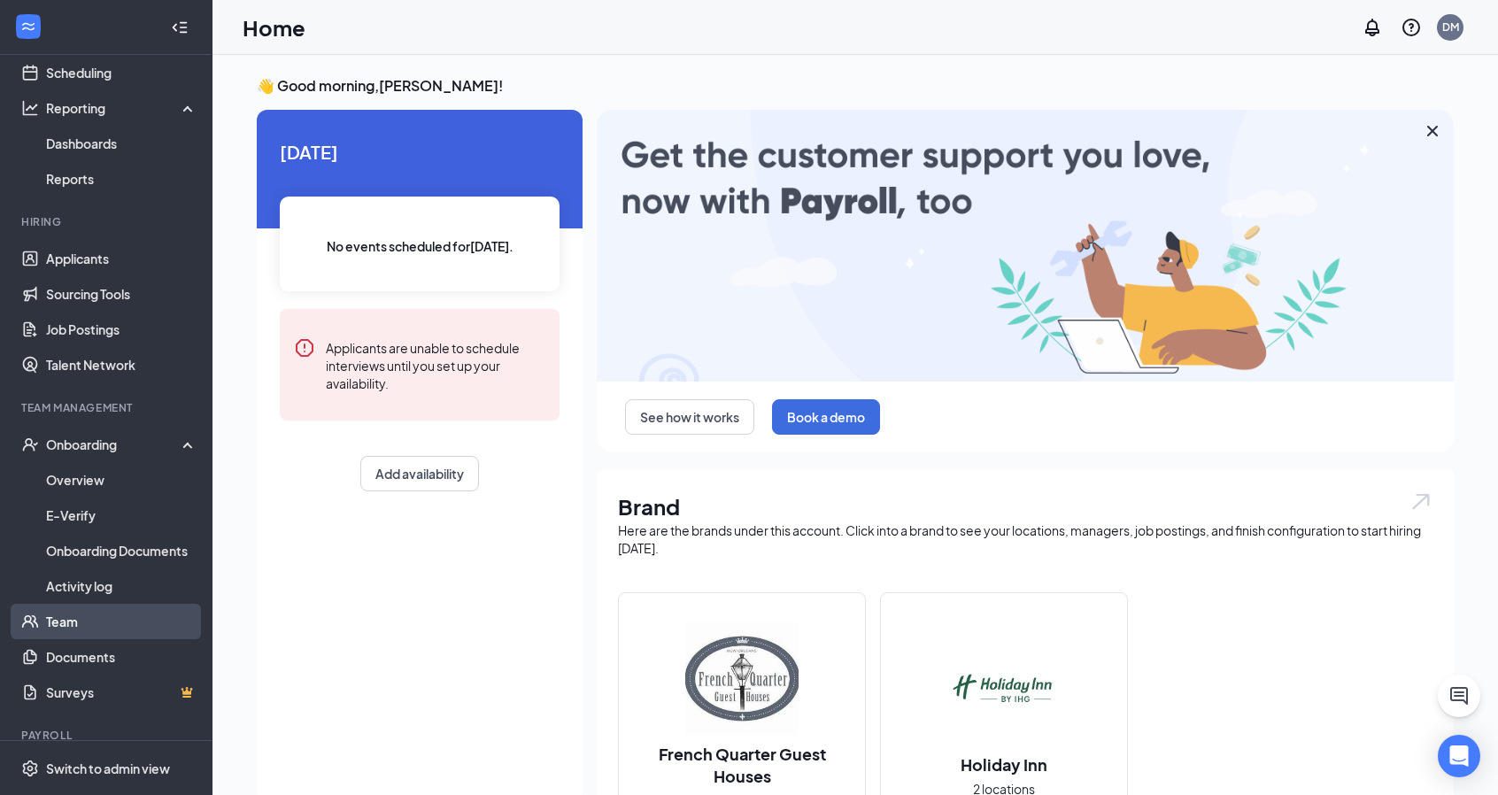
click at [92, 617] on link "Team" at bounding box center [121, 621] width 151 height 35
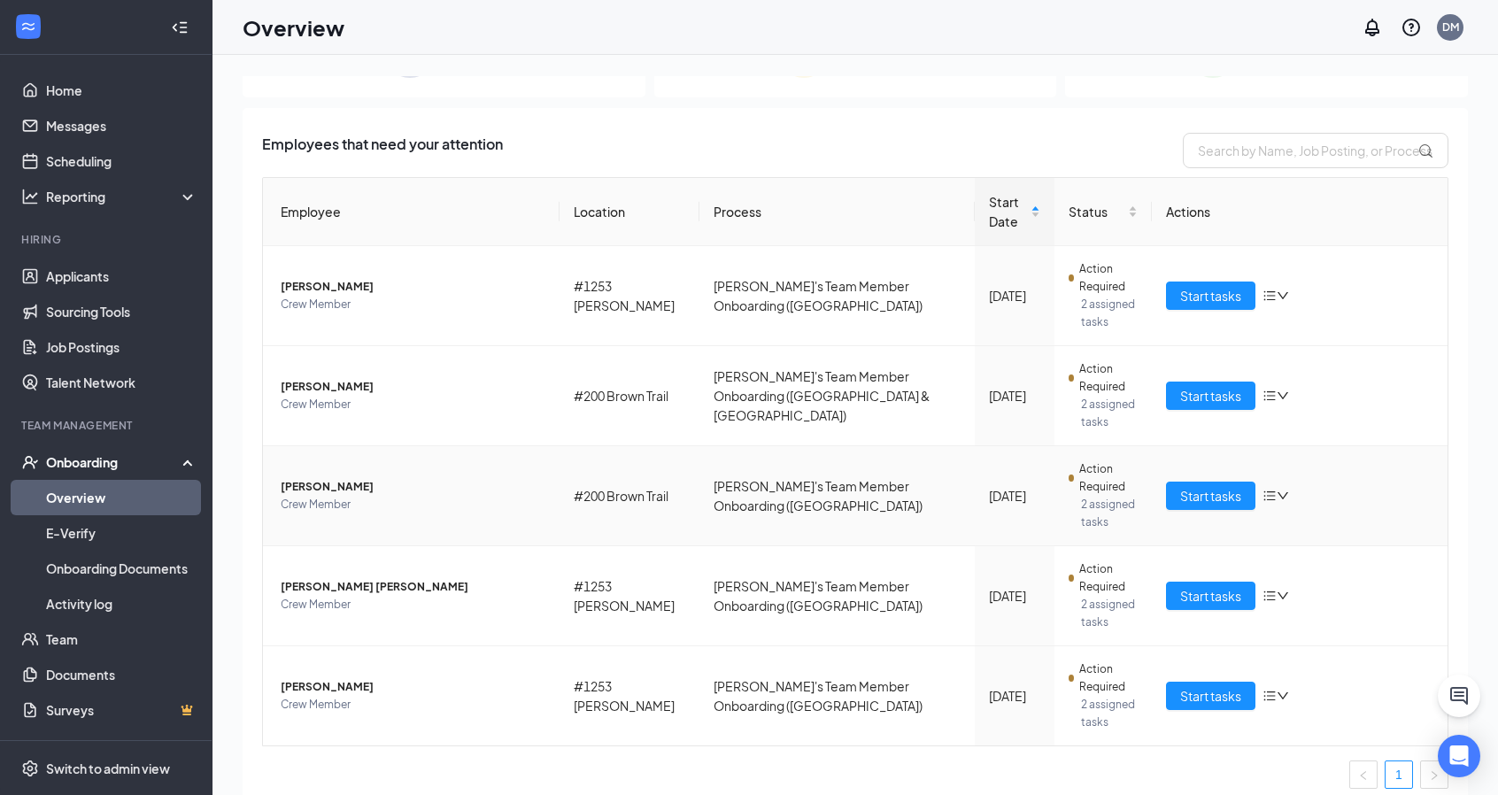
scroll to position [241, 0]
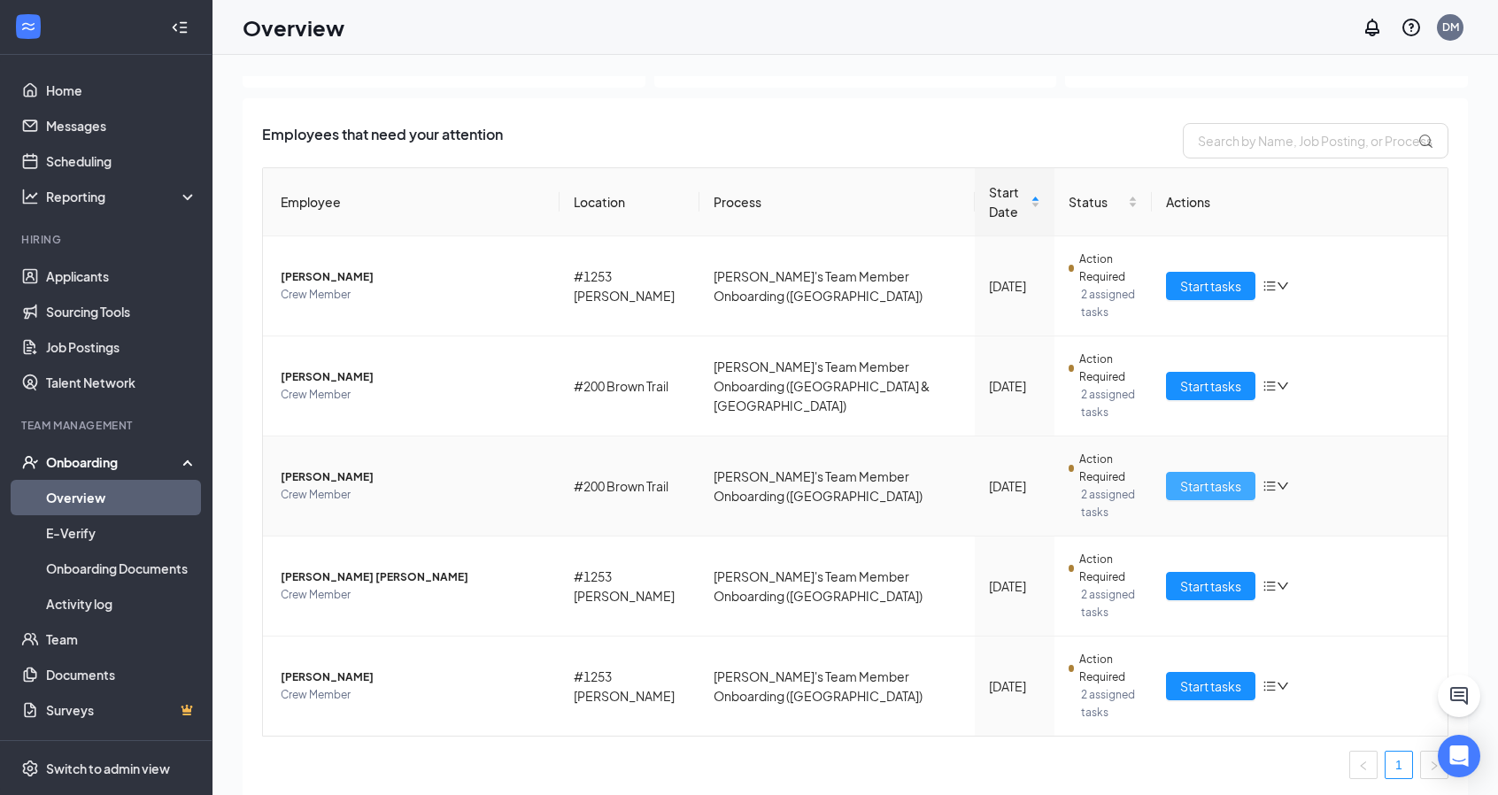
click at [1190, 486] on span "Start tasks" at bounding box center [1210, 485] width 61 height 19
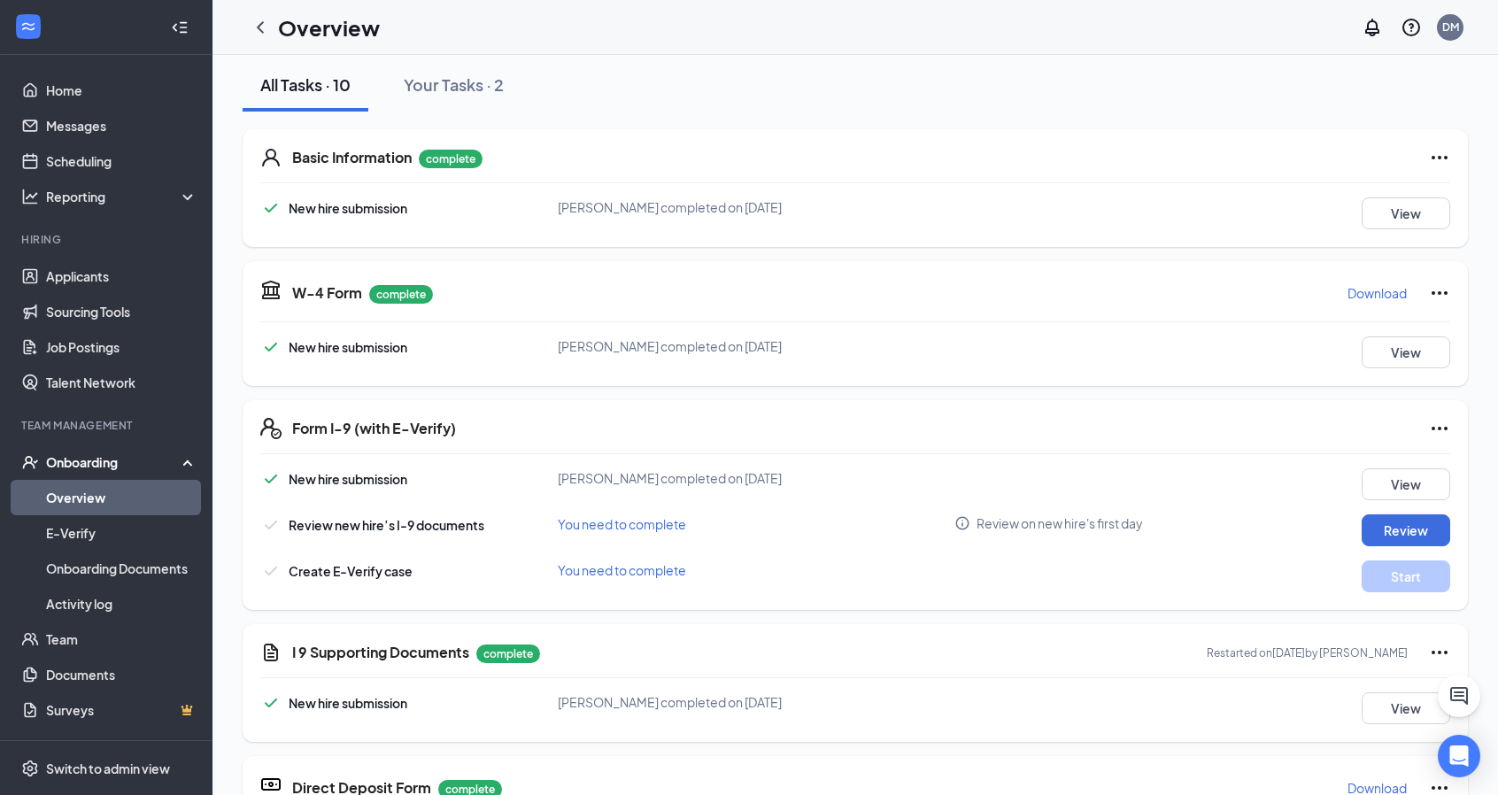
scroll to position [266, 0]
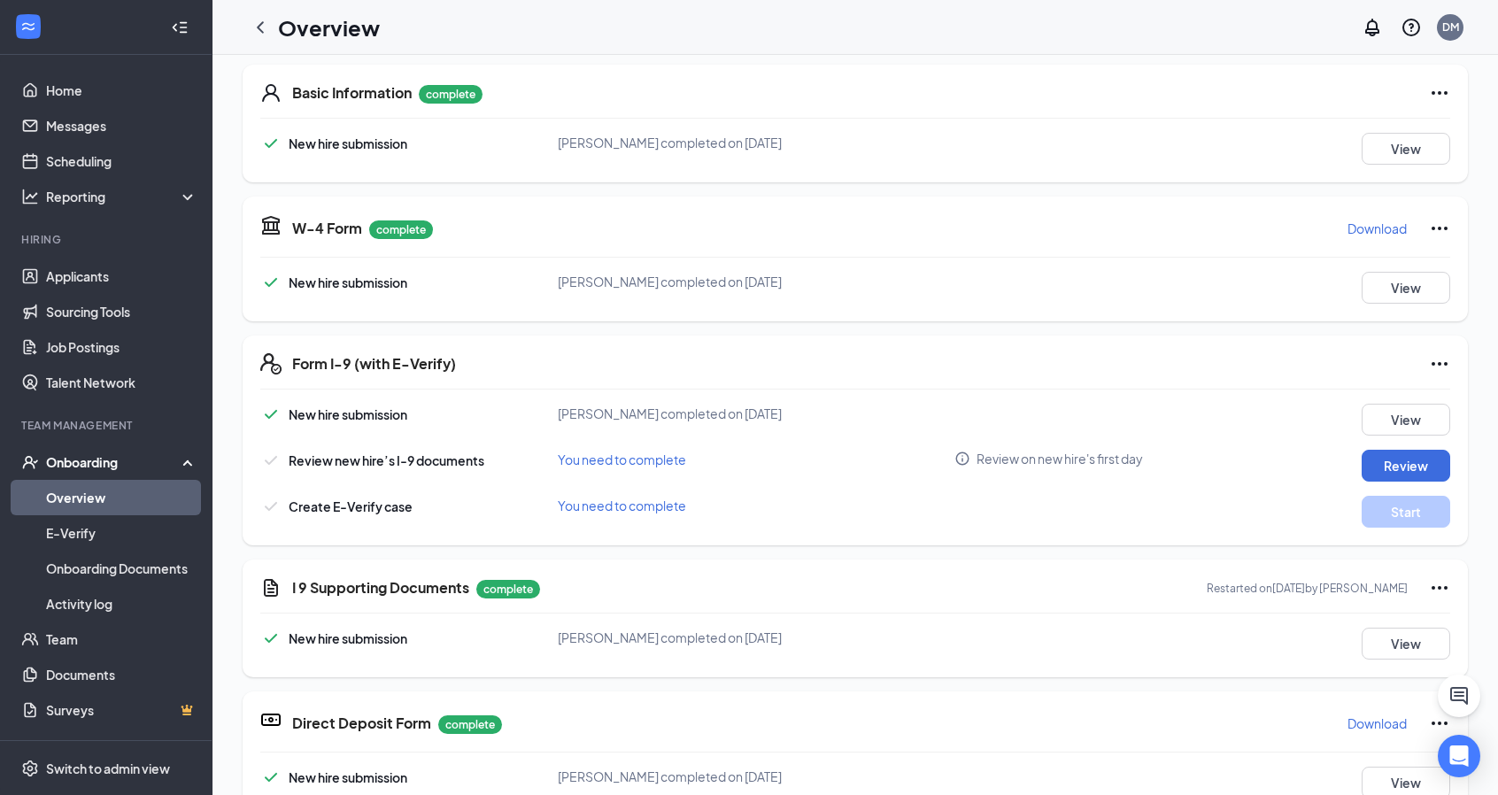
click at [1429, 366] on icon "Ellipses" at bounding box center [1439, 363] width 21 height 21
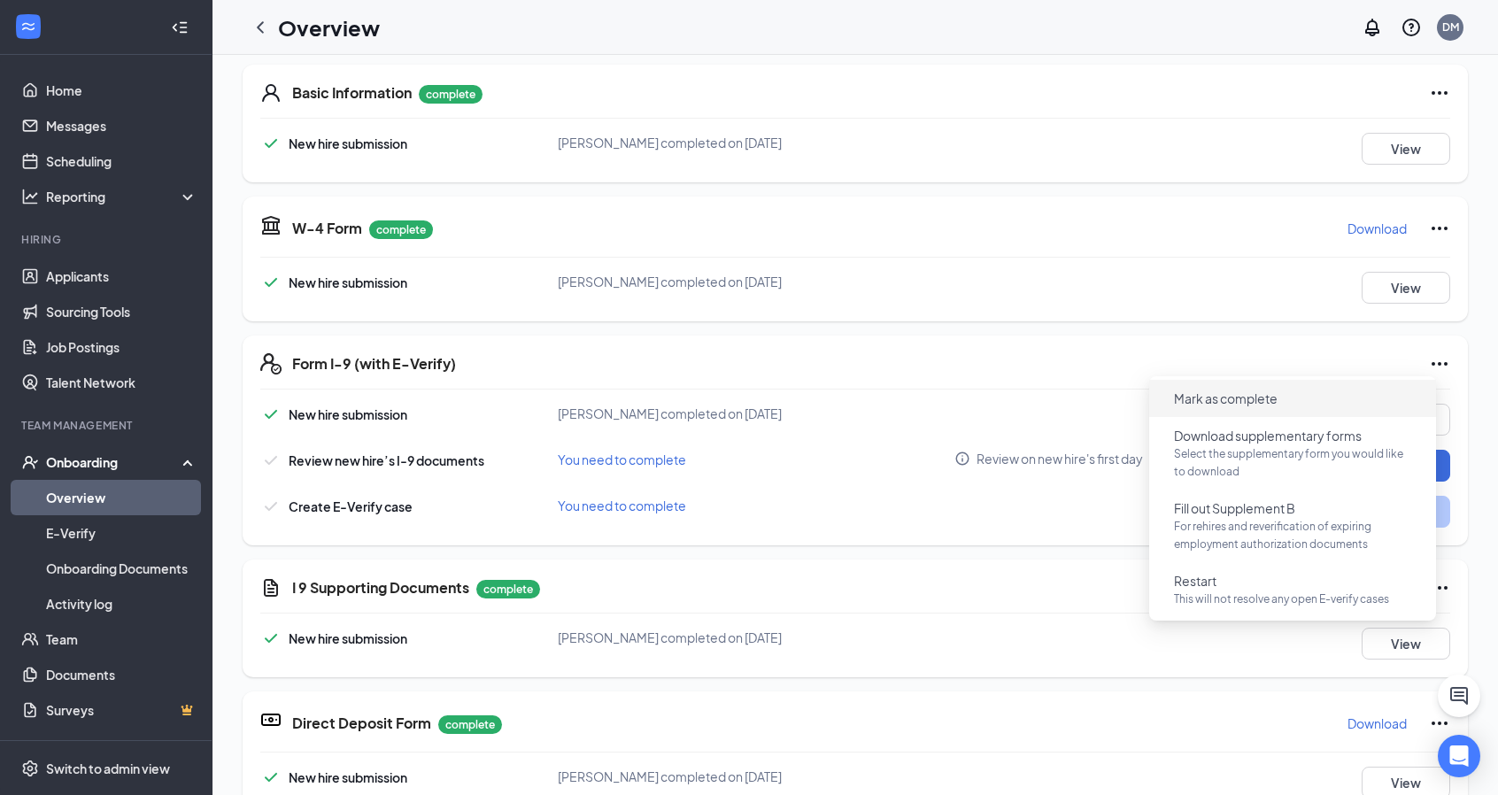
click at [1231, 395] on span "Mark as complete" at bounding box center [1226, 399] width 104 height 18
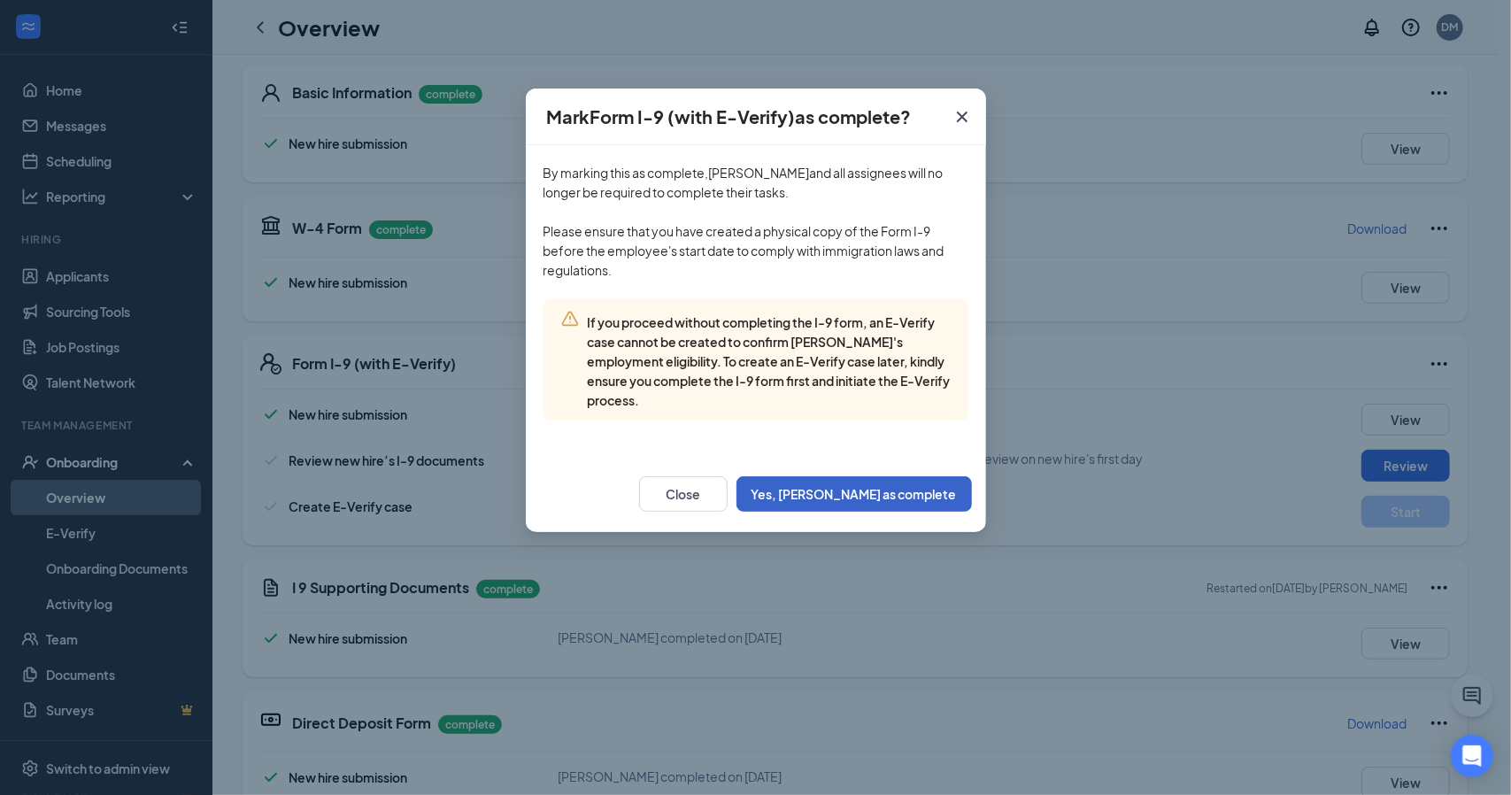
click at [907, 487] on button "Yes, mark as complete" at bounding box center [854, 493] width 235 height 35
click at [895, 497] on button "Yes, mark as complete" at bounding box center [854, 493] width 235 height 35
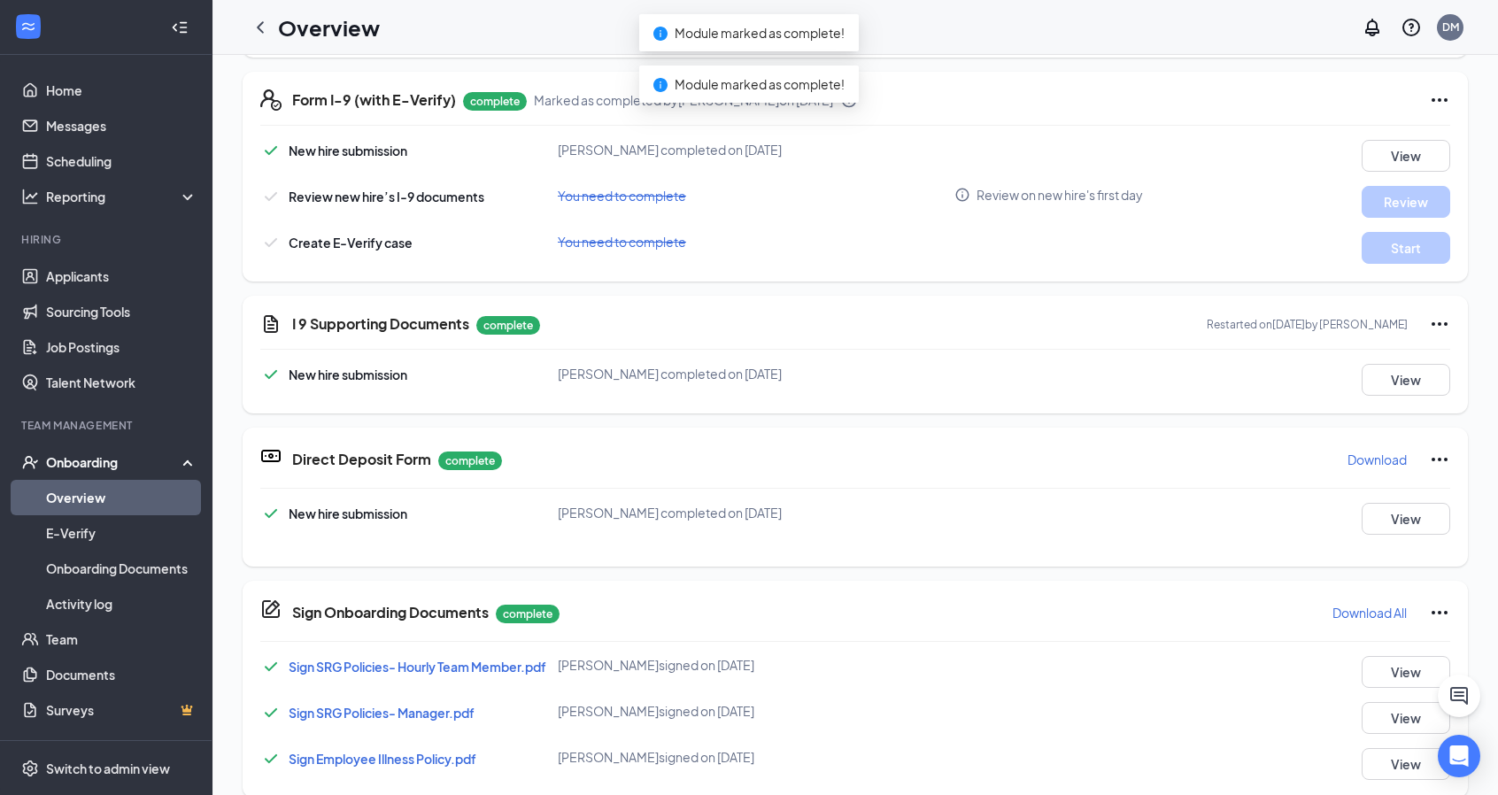
scroll to position [0, 0]
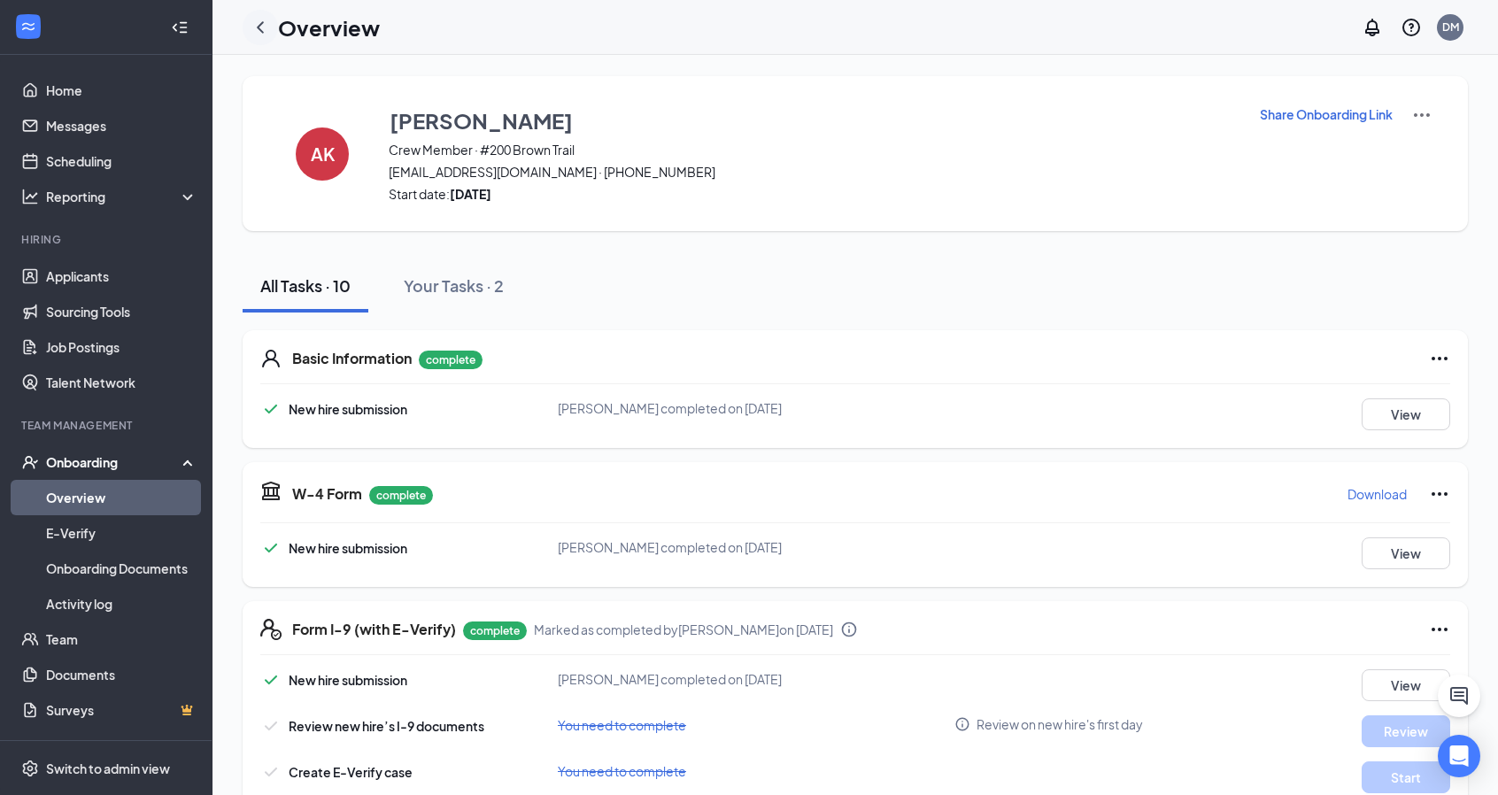
click at [266, 29] on icon "ChevronLeft" at bounding box center [260, 27] width 21 height 21
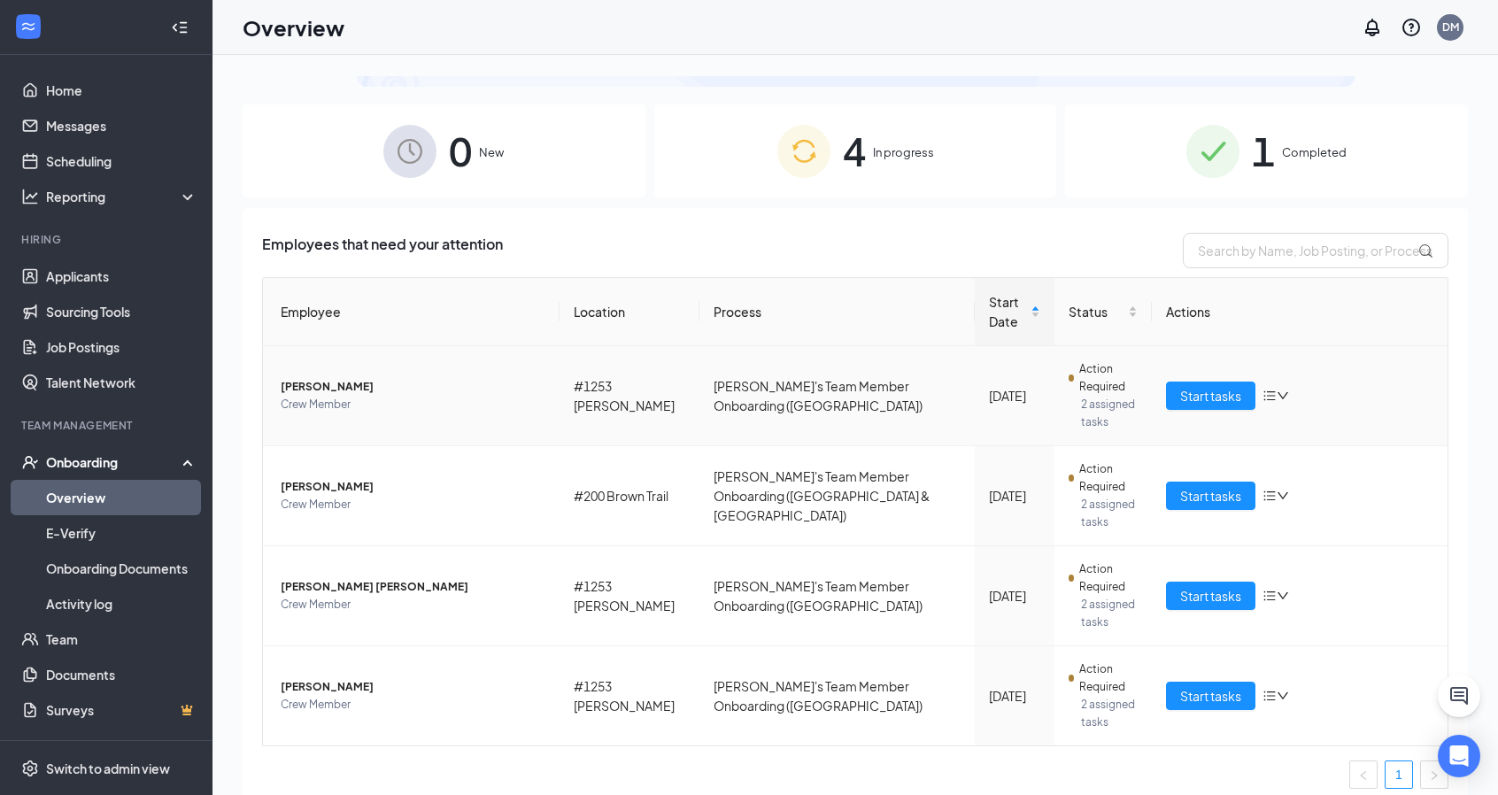
scroll to position [142, 0]
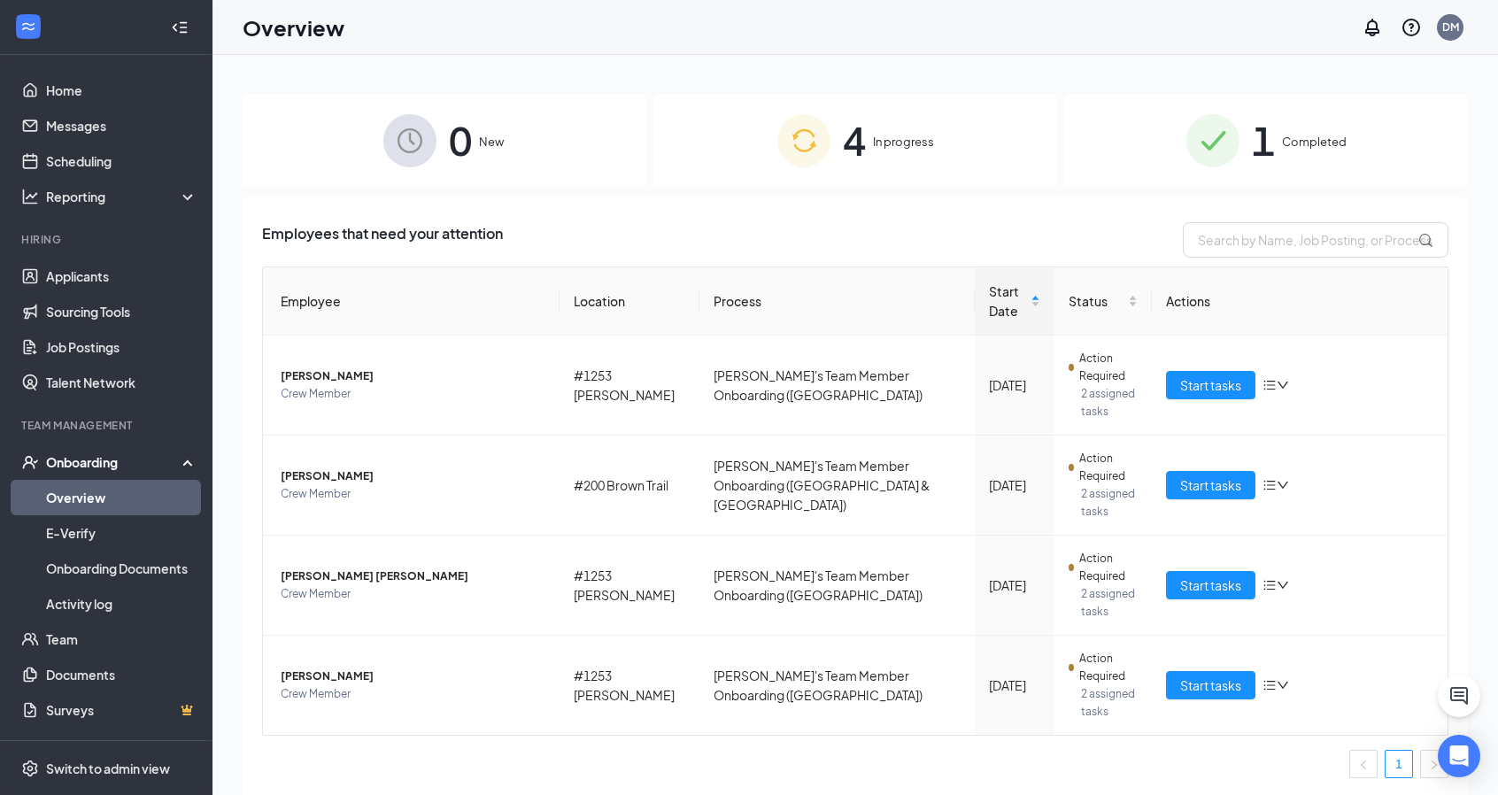
click at [1300, 143] on span "Completed" at bounding box center [1314, 142] width 65 height 18
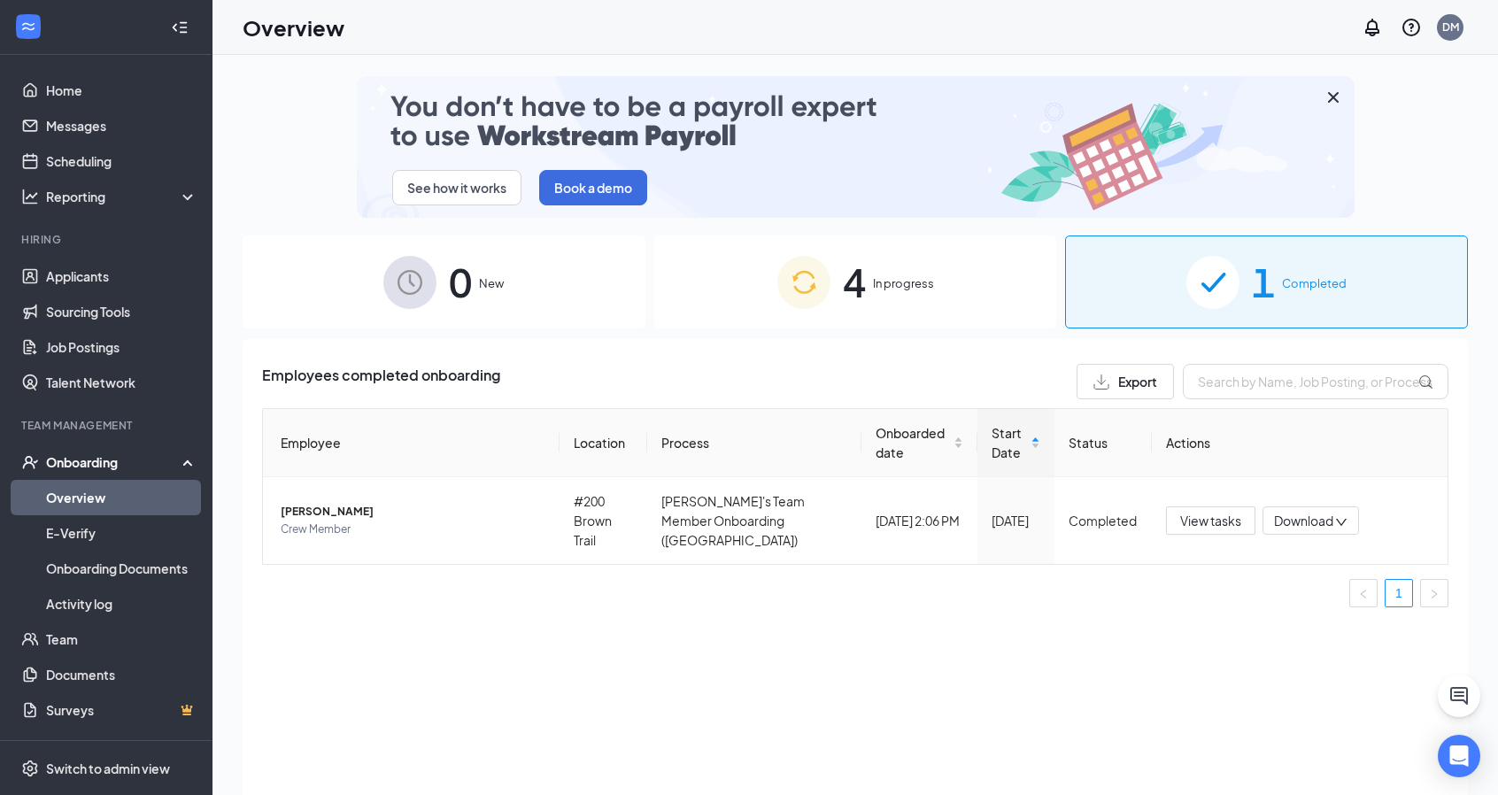
click at [1119, 378] on span "Export" at bounding box center [1137, 381] width 39 height 12
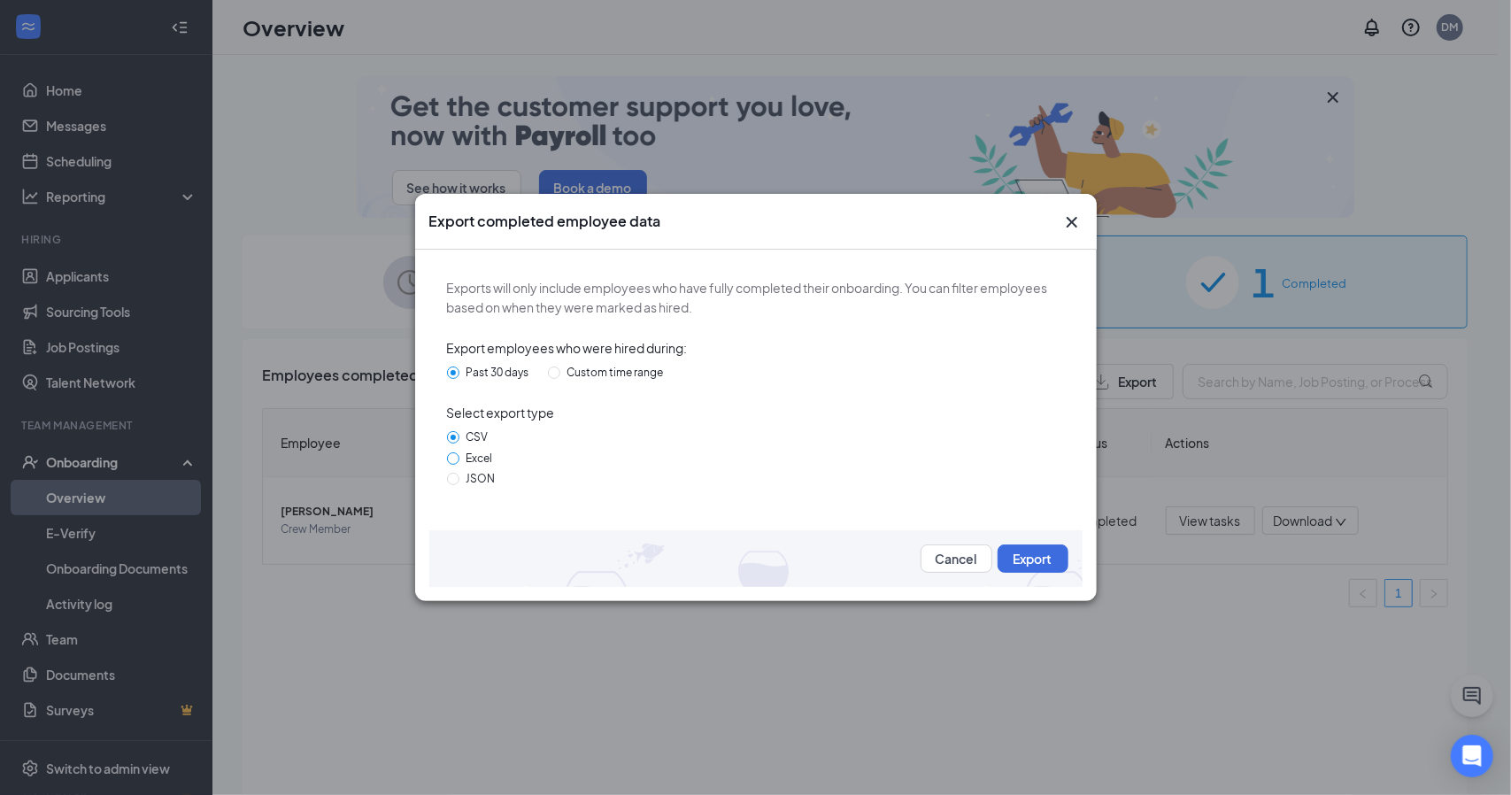
click at [487, 460] on span "Excel" at bounding box center [479, 458] width 41 height 13
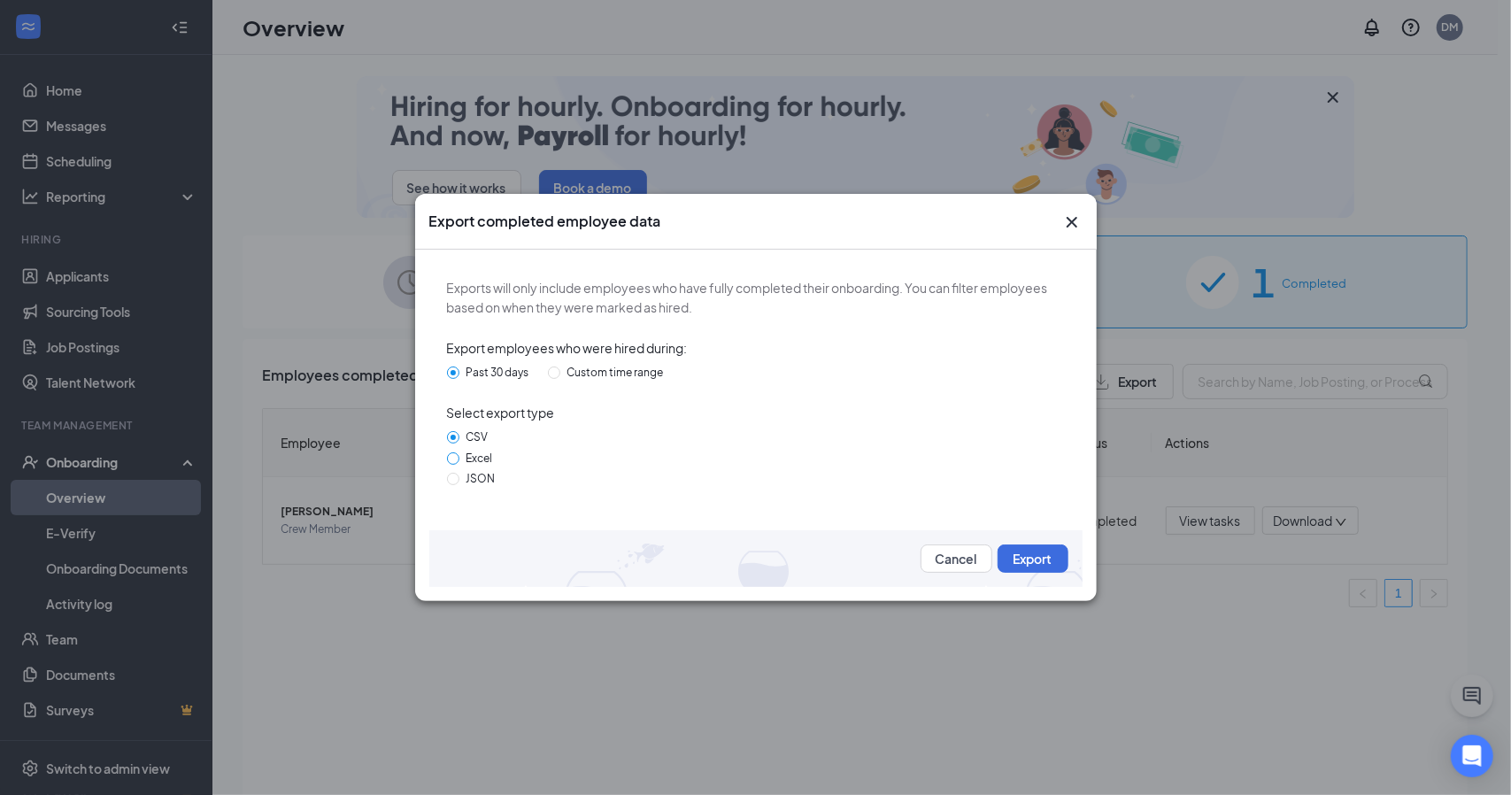
click at [459, 460] on input "Excel" at bounding box center [453, 458] width 12 height 12
radio input "true"
radio input "false"
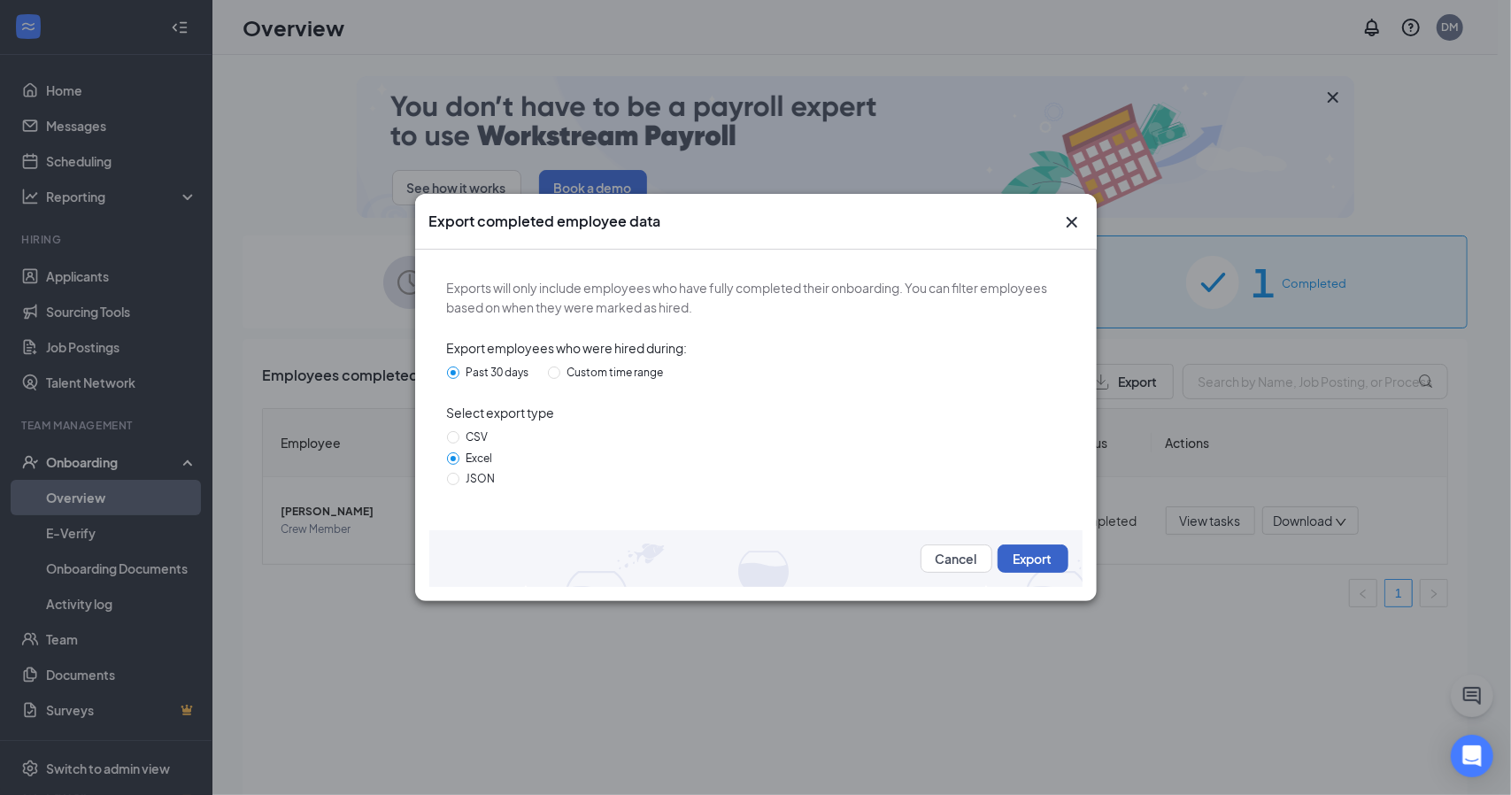
click at [1032, 557] on button "Export" at bounding box center [1033, 558] width 71 height 28
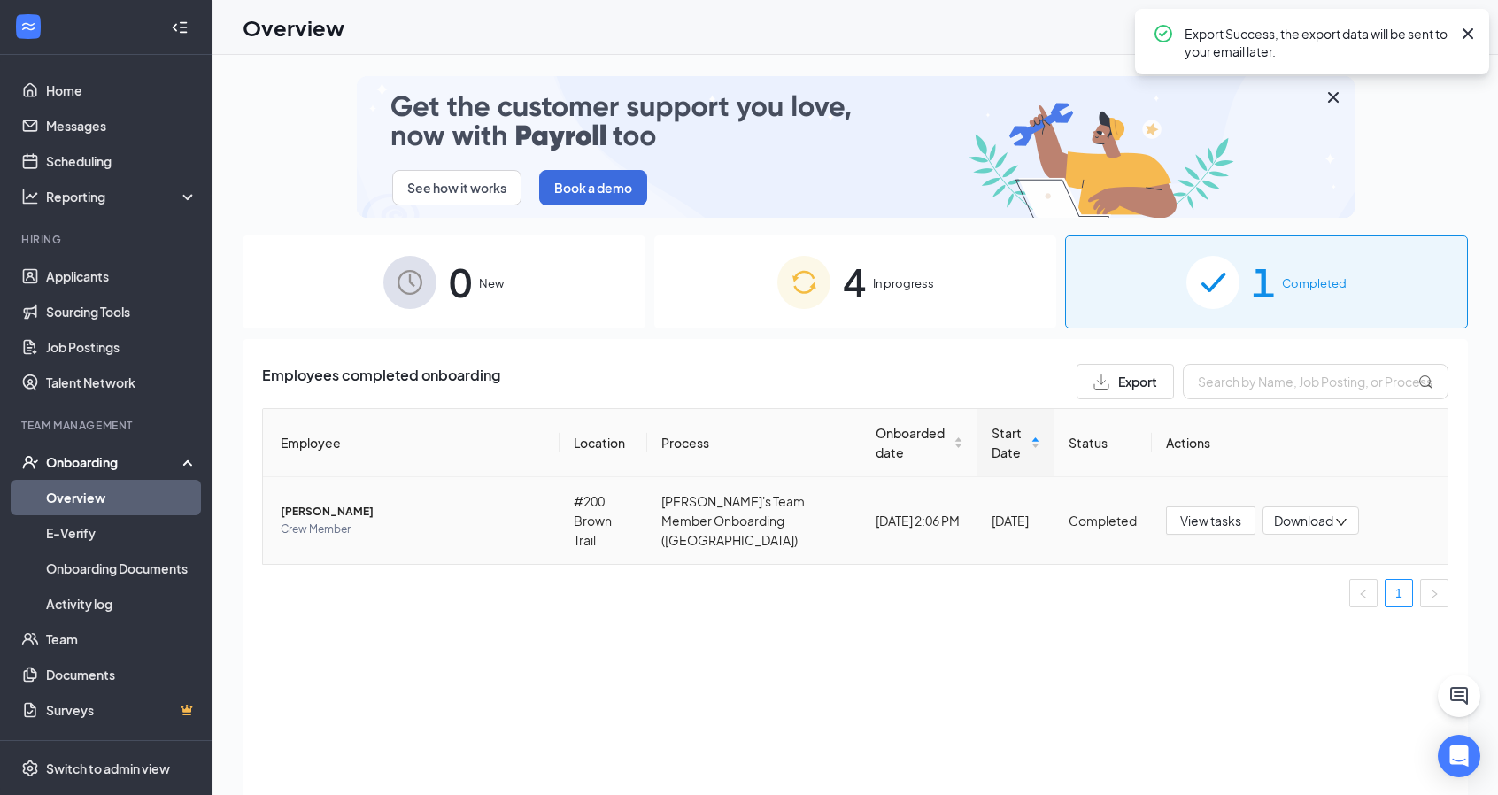
click at [1307, 513] on span "Download" at bounding box center [1303, 521] width 59 height 19
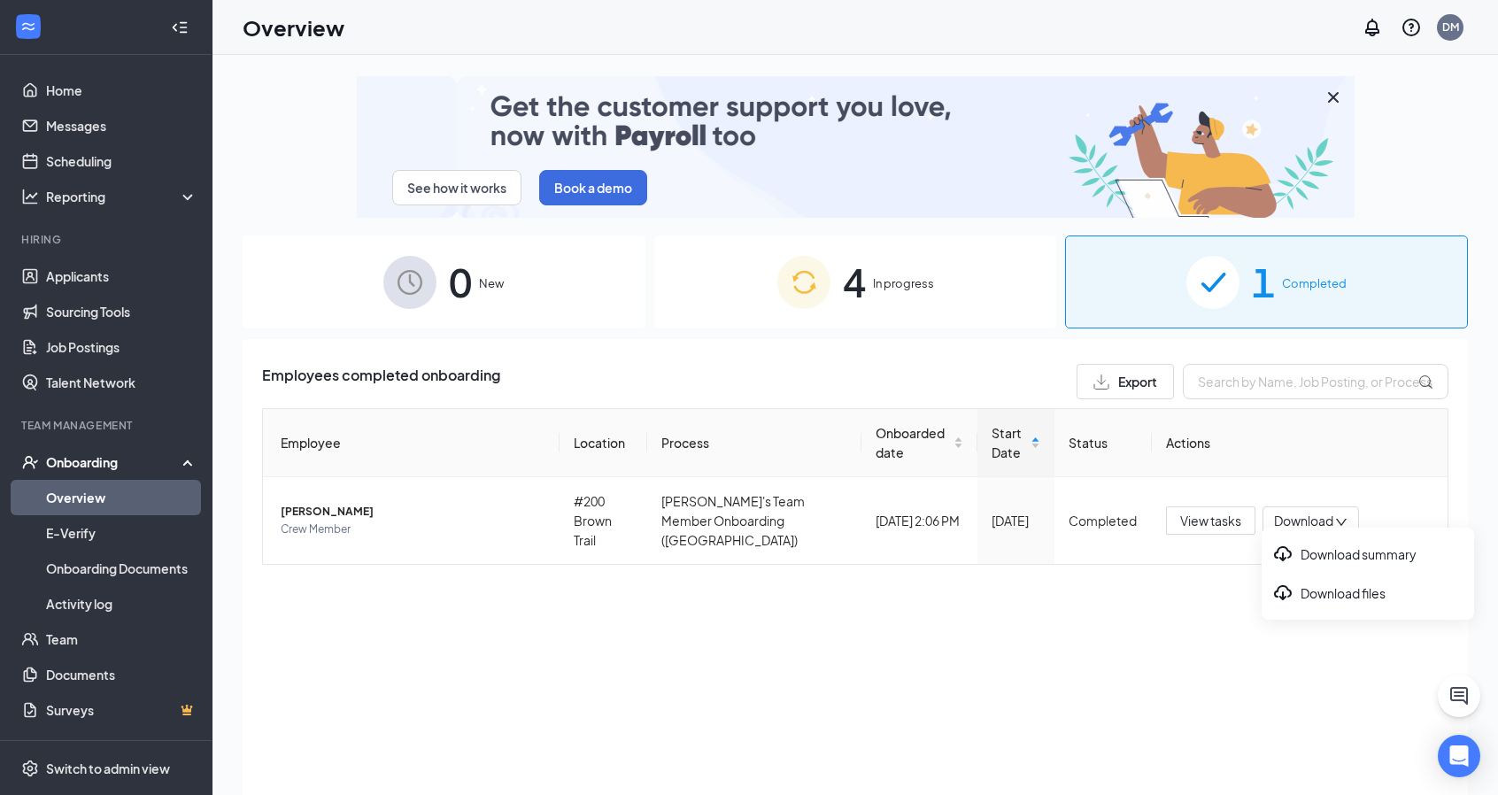
click at [1038, 606] on div "Employees completed onboarding Export Employee Location Process Onboarded date …" at bounding box center [855, 589] width 1225 height 500
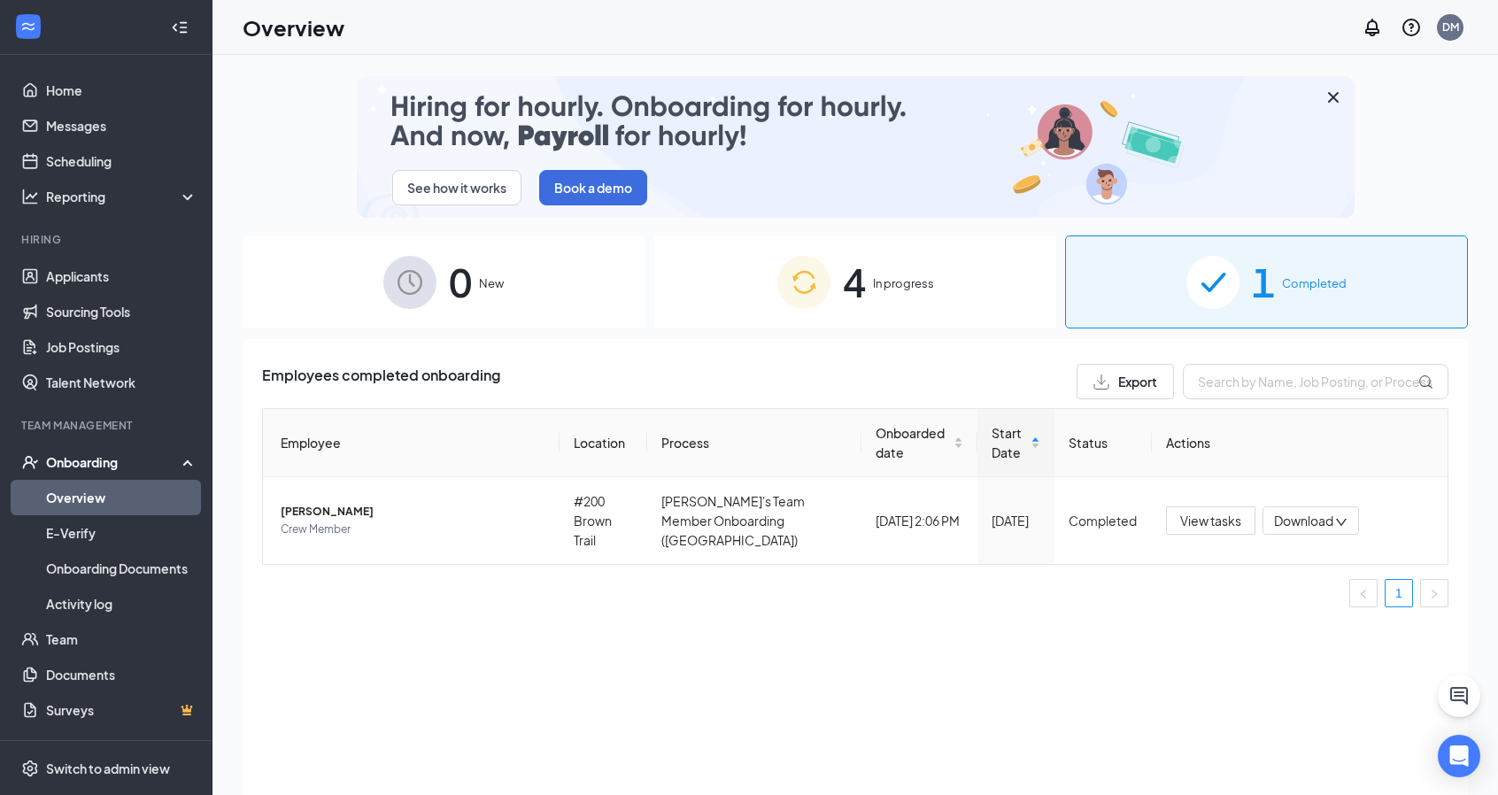
click at [1123, 617] on div "Employees completed onboarding Export Employee Location Process Onboarded date …" at bounding box center [855, 589] width 1225 height 500
